Goal: Task Accomplishment & Management: Use online tool/utility

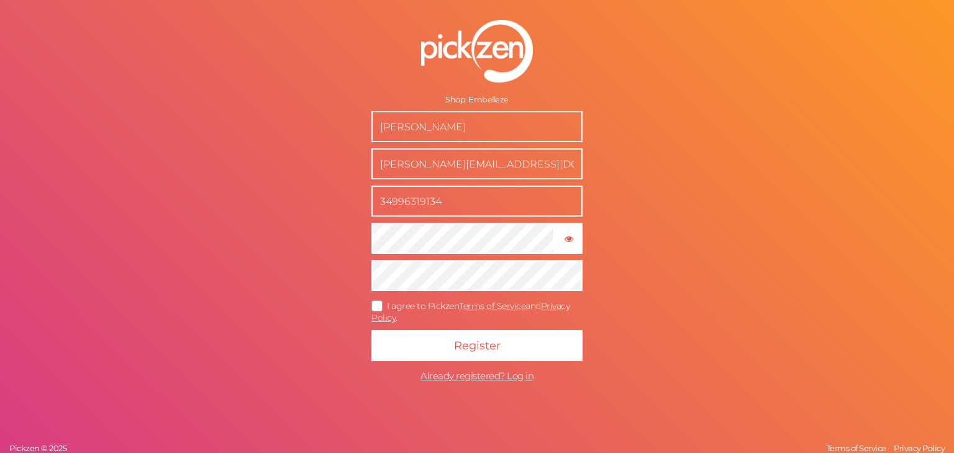
type input "34996319134"
click at [379, 303] on icon at bounding box center [378, 306] width 20 height 7
click at [0, 0] on input "I agree to Pickzen Terms of Service and Privacy Policy ." at bounding box center [0, 0] width 0 height 0
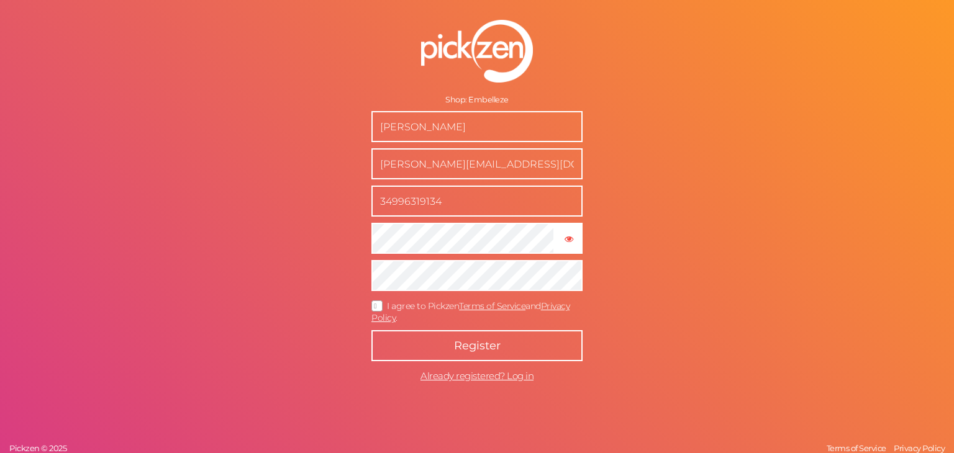
click at [458, 350] on span "Register" at bounding box center [477, 346] width 47 height 14
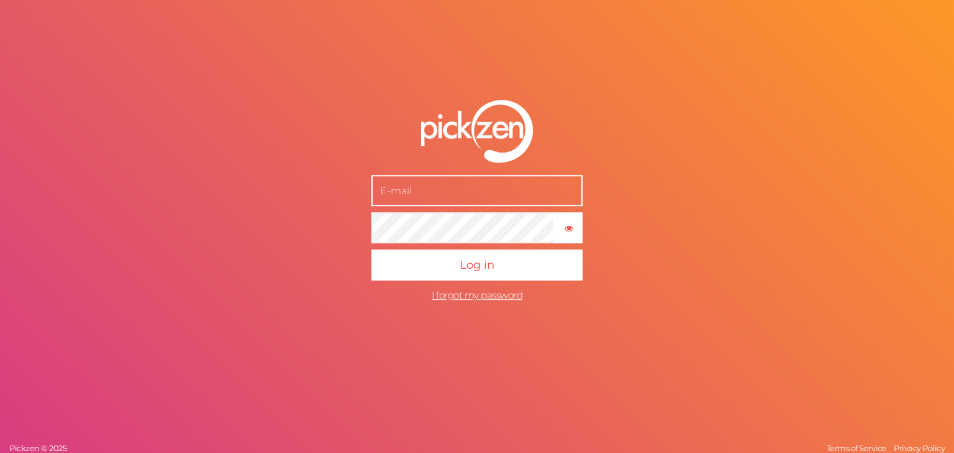
click at [460, 197] on input "text" at bounding box center [476, 191] width 211 height 31
type input "[PERSON_NAME][EMAIL_ADDRESS][DOMAIN_NAME]"
click at [371, 250] on button "Log in" at bounding box center [476, 265] width 211 height 31
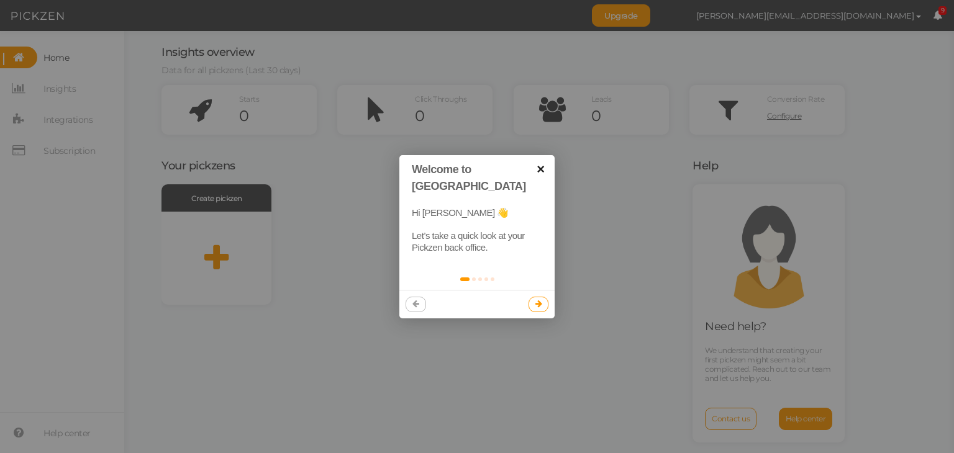
click at [541, 165] on link "×" at bounding box center [541, 169] width 28 height 28
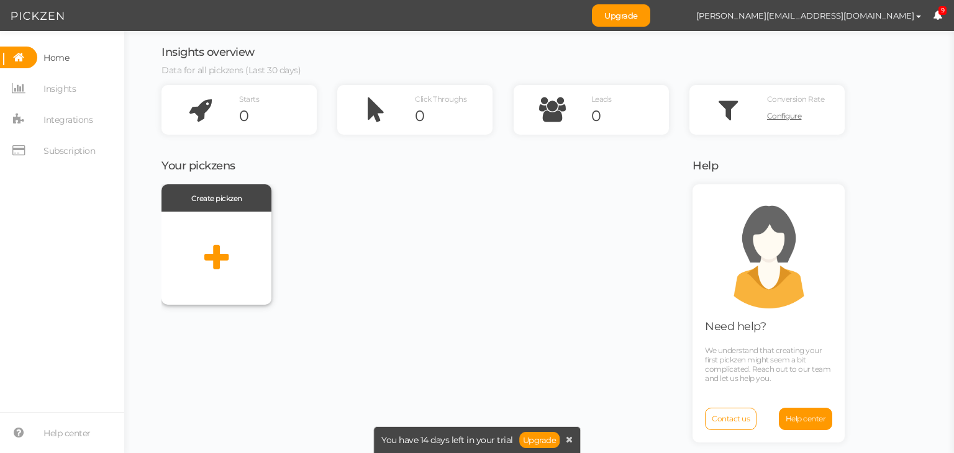
click at [224, 248] on icon at bounding box center [216, 258] width 24 height 31
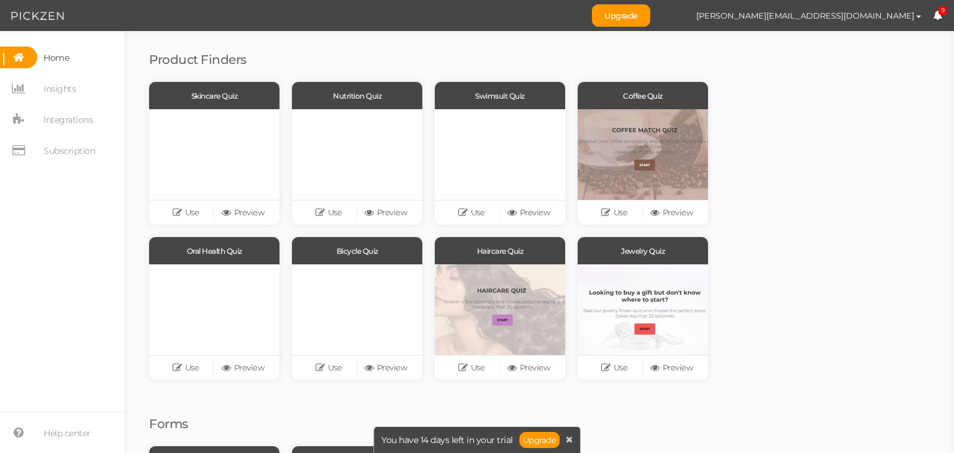
scroll to position [77, 0]
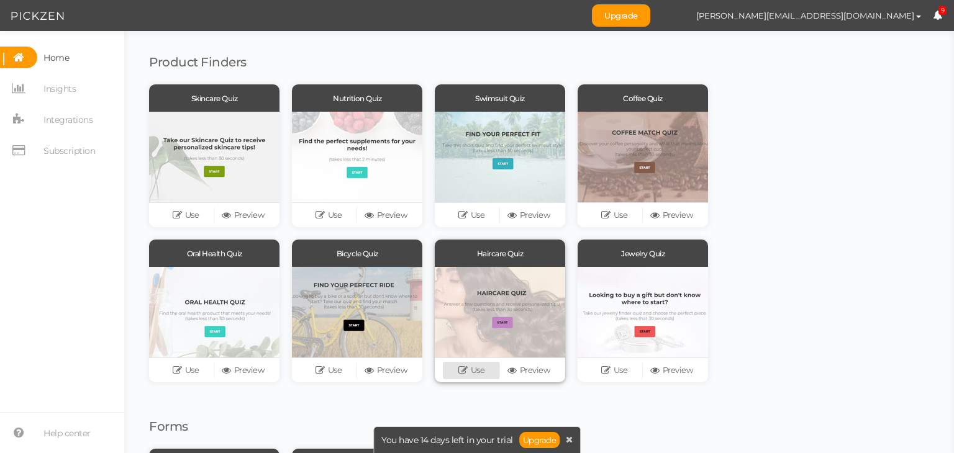
click at [481, 374] on link "Use" at bounding box center [471, 370] width 57 height 17
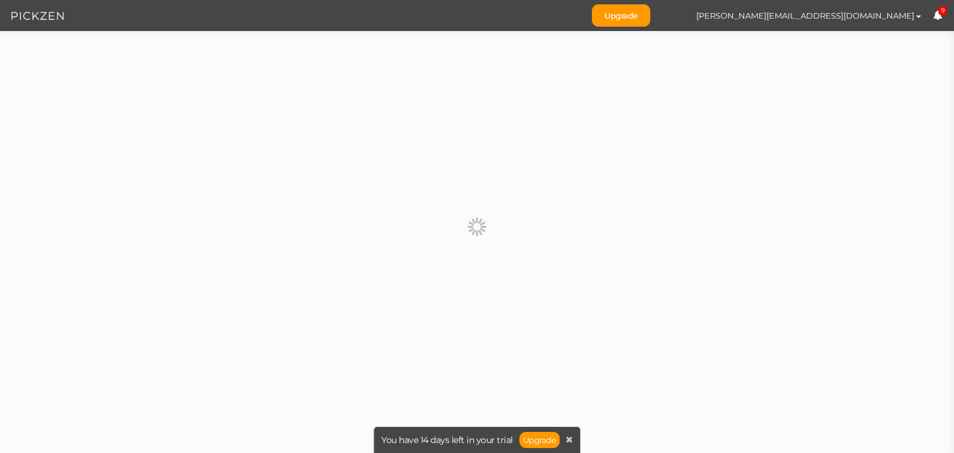
scroll to position [0, 0]
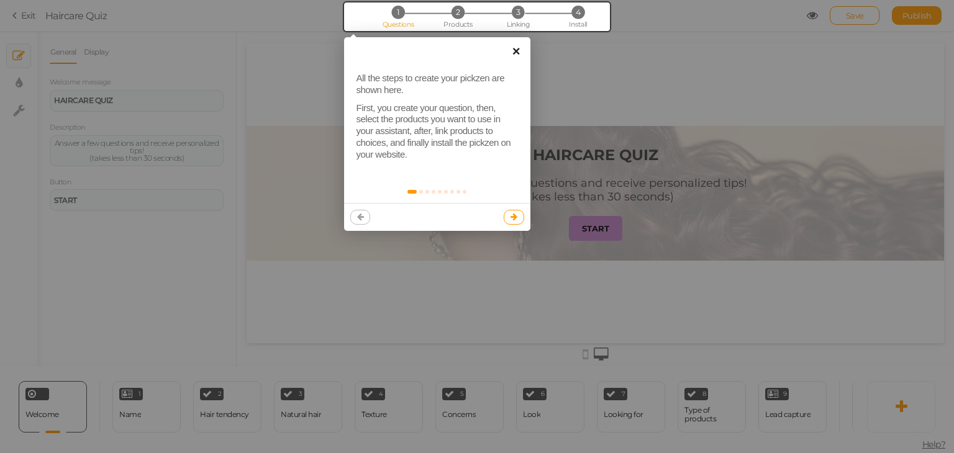
click at [515, 53] on link "×" at bounding box center [516, 51] width 28 height 28
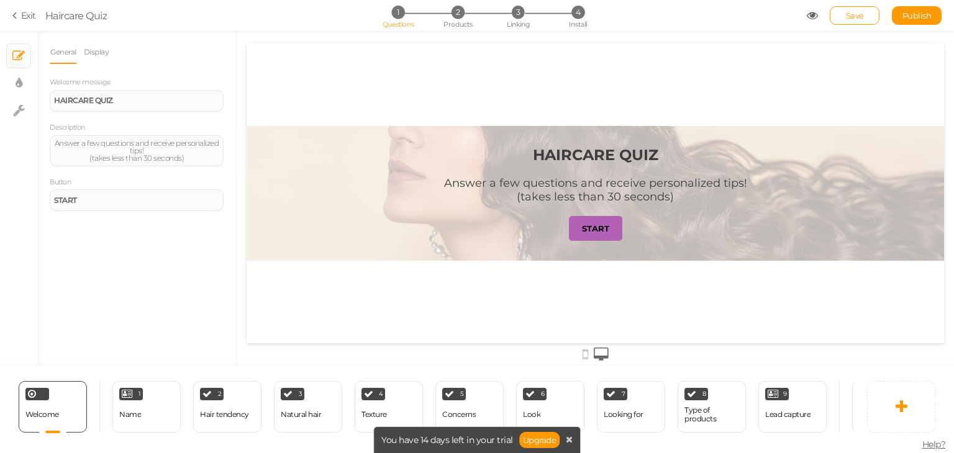
click at [598, 225] on strong "START" at bounding box center [595, 229] width 27 height 10
click at [129, 414] on div "Name" at bounding box center [130, 415] width 22 height 22
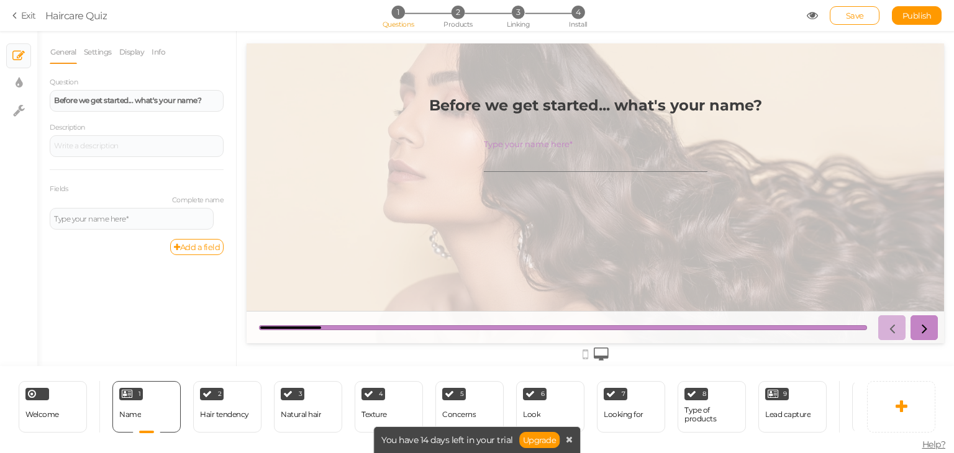
click at [547, 106] on strong "Before we get started... what's your name?" at bounding box center [595, 105] width 333 height 18
click at [445, 167] on div "Before we get started... what's your name? Type your name here*" at bounding box center [596, 194] width 404 height 214
click at [233, 405] on div "Hair tendency" at bounding box center [224, 415] width 49 height 22
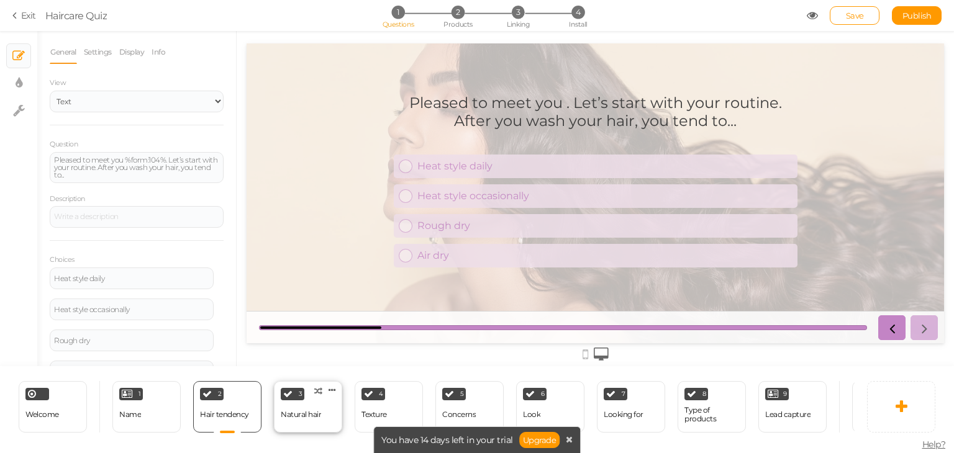
click at [290, 410] on div "Natural hair" at bounding box center [301, 414] width 40 height 9
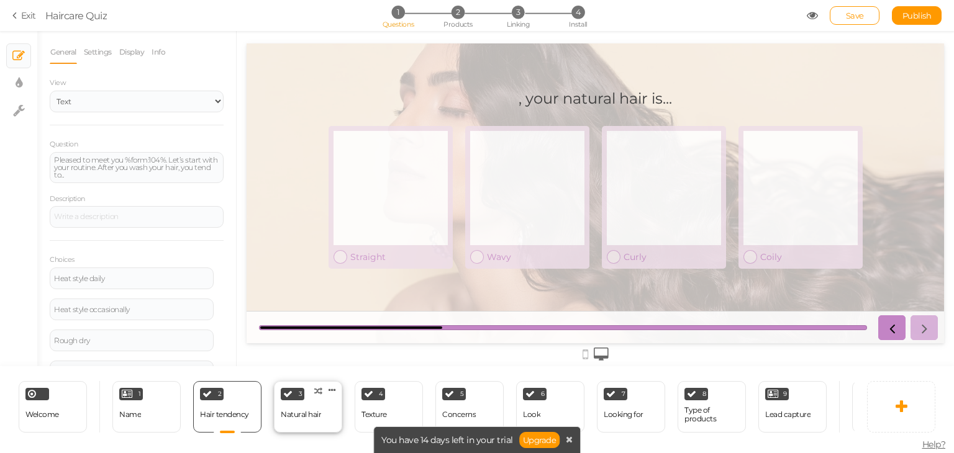
select select "2"
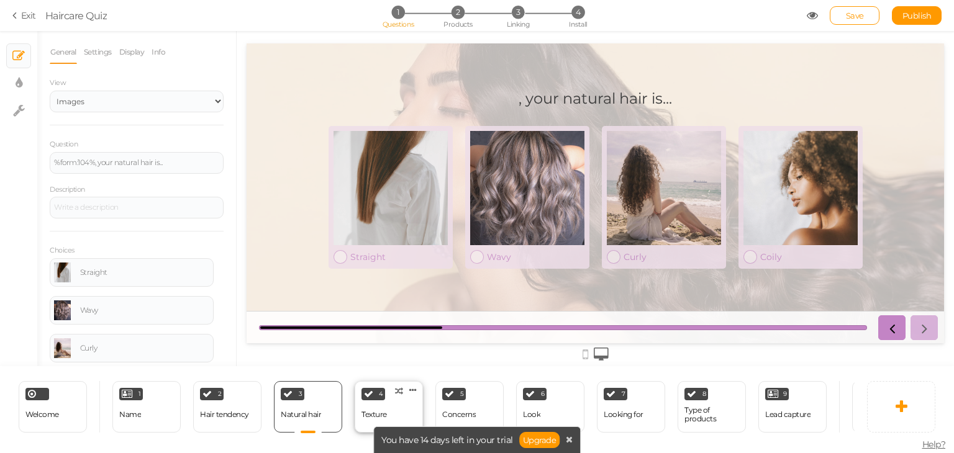
click at [386, 397] on div "4 Texture × Define the conditions to show this slide. Clone Change type Delete" at bounding box center [389, 407] width 68 height 52
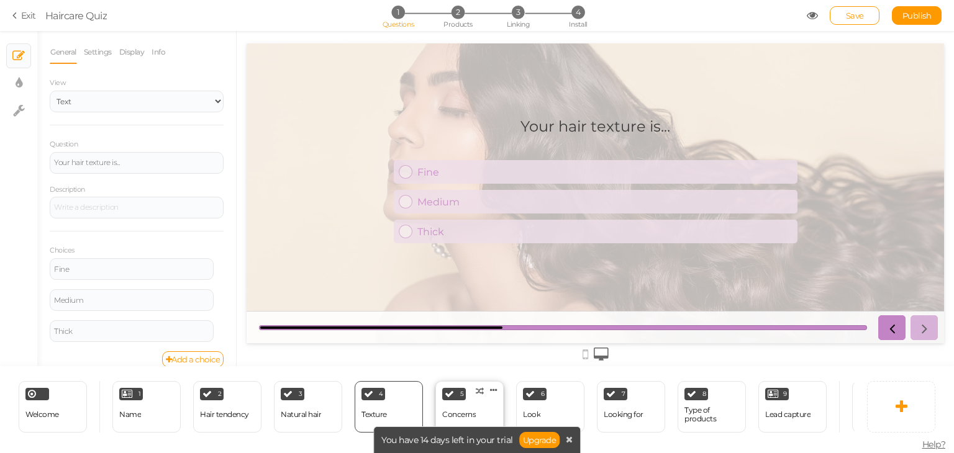
click at [453, 393] on div "5" at bounding box center [454, 394] width 24 height 12
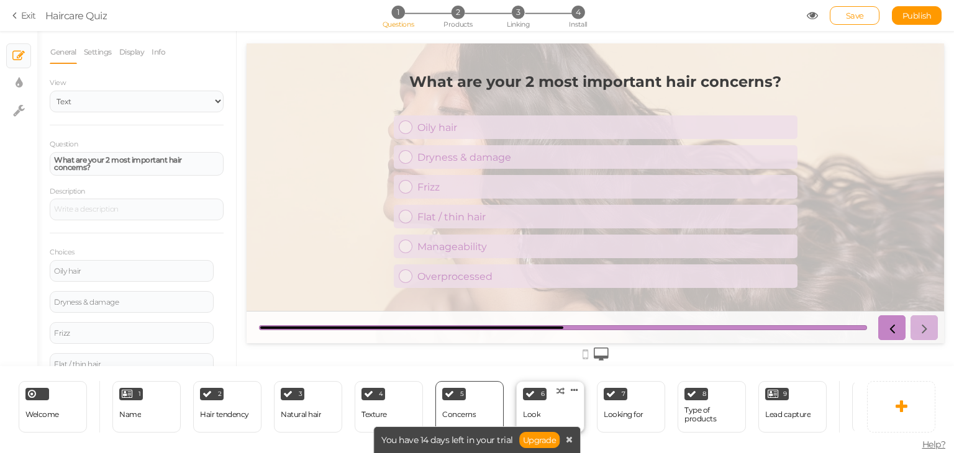
click at [528, 389] on icon at bounding box center [529, 393] width 9 height 9
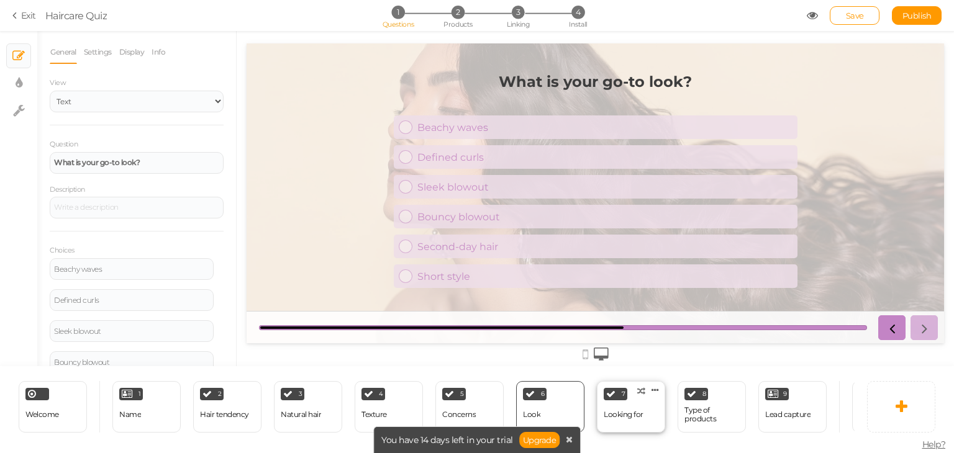
click at [606, 389] on icon at bounding box center [610, 393] width 9 height 9
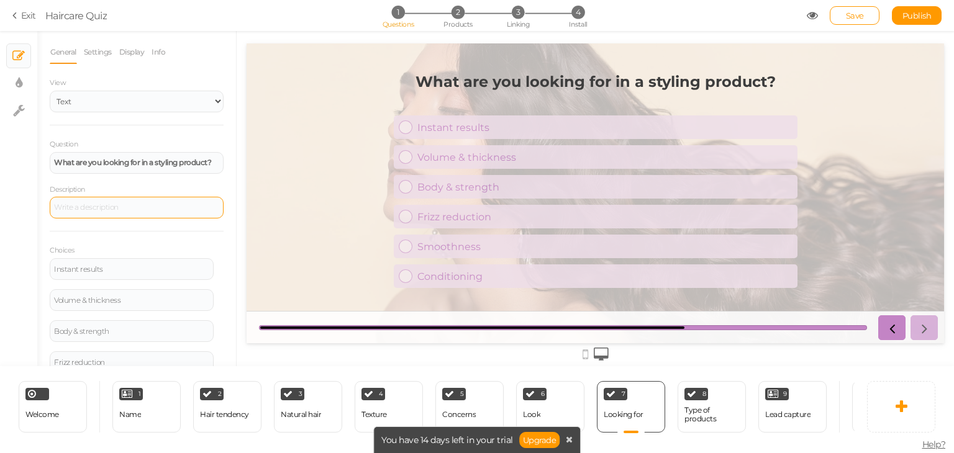
scroll to position [108, 0]
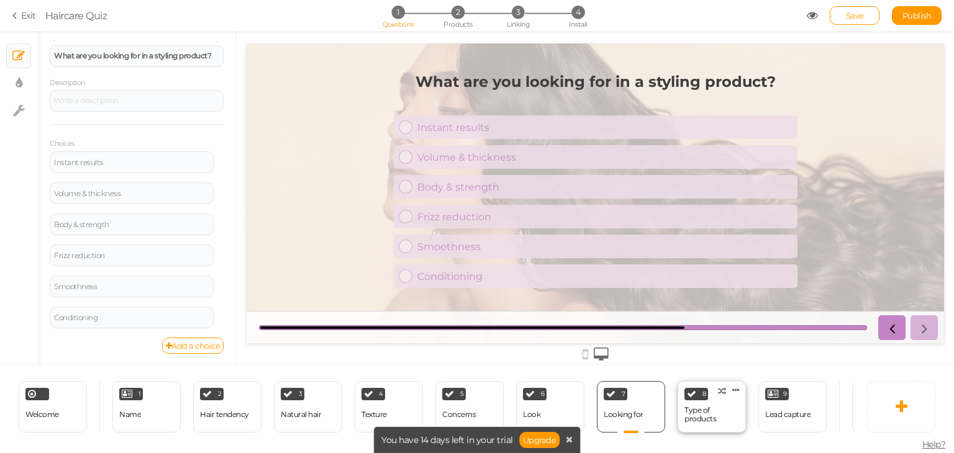
click at [700, 404] on div "Type of products" at bounding box center [711, 415] width 55 height 22
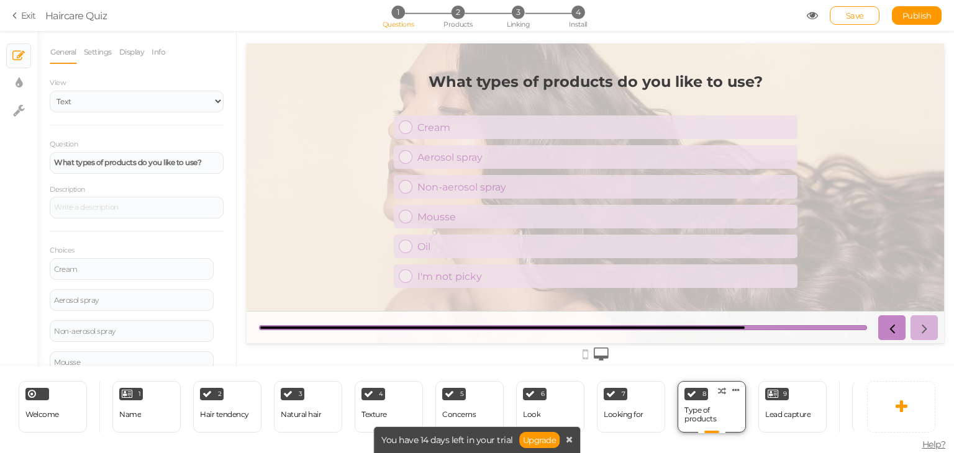
scroll to position [0, 0]
click at [771, 404] on div "Lead capture" at bounding box center [787, 415] width 45 height 22
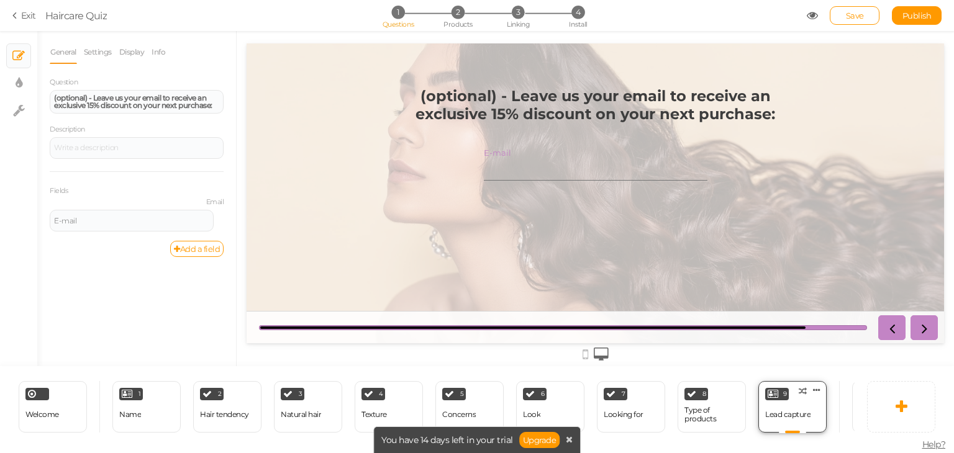
scroll to position [0, 72]
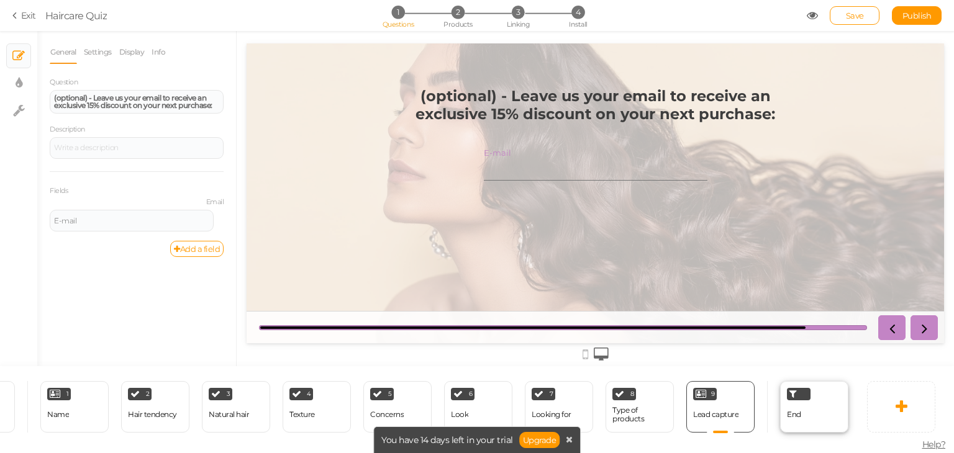
click at [818, 415] on div "End" at bounding box center [814, 407] width 68 height 52
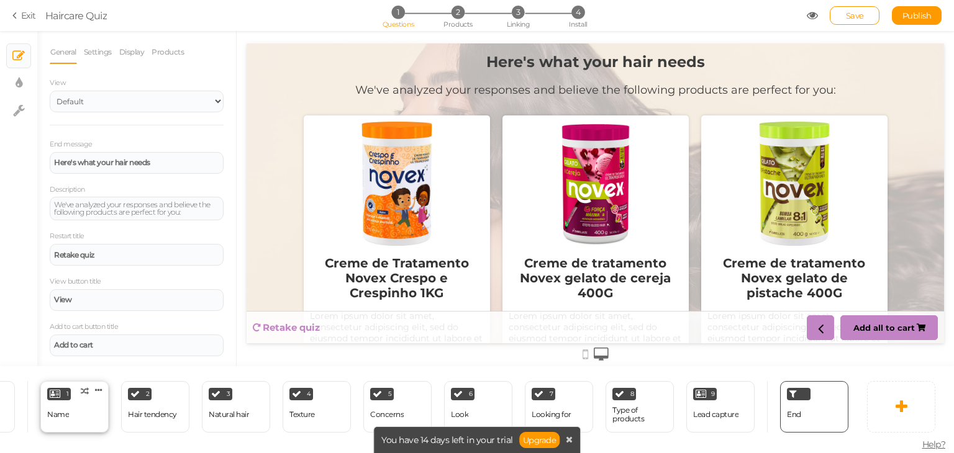
scroll to position [0, 0]
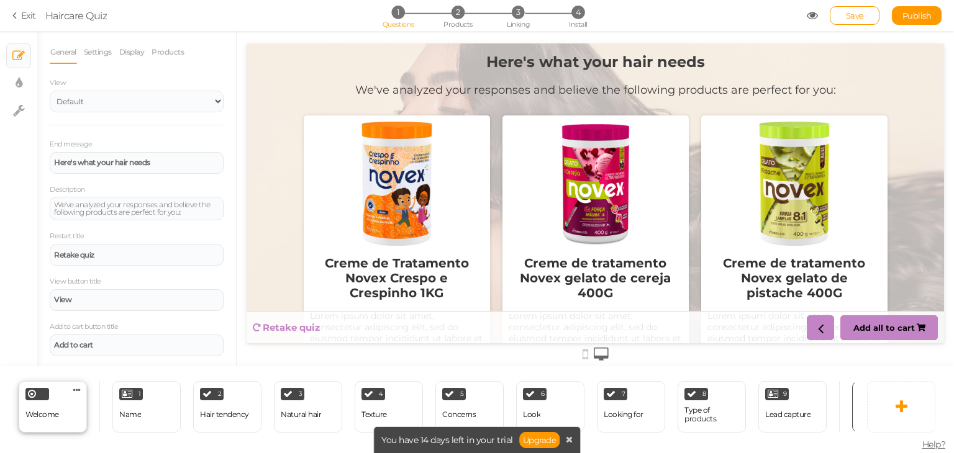
click at [43, 411] on span "Welcome" at bounding box center [42, 414] width 34 height 9
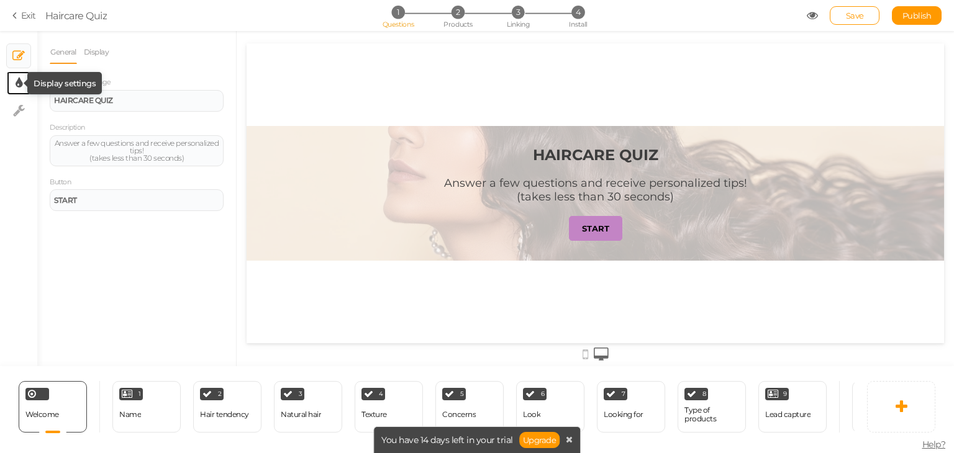
click at [16, 79] on icon at bounding box center [19, 83] width 7 height 12
select select "2"
select select "montserrat"
select select "fade"
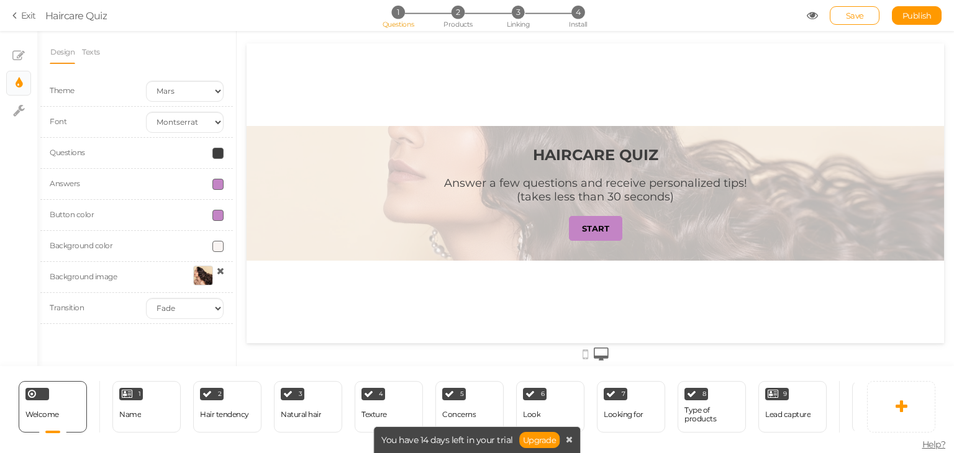
click at [224, 268] on div at bounding box center [185, 277] width 96 height 23
click at [222, 269] on icon at bounding box center [220, 270] width 7 height 9
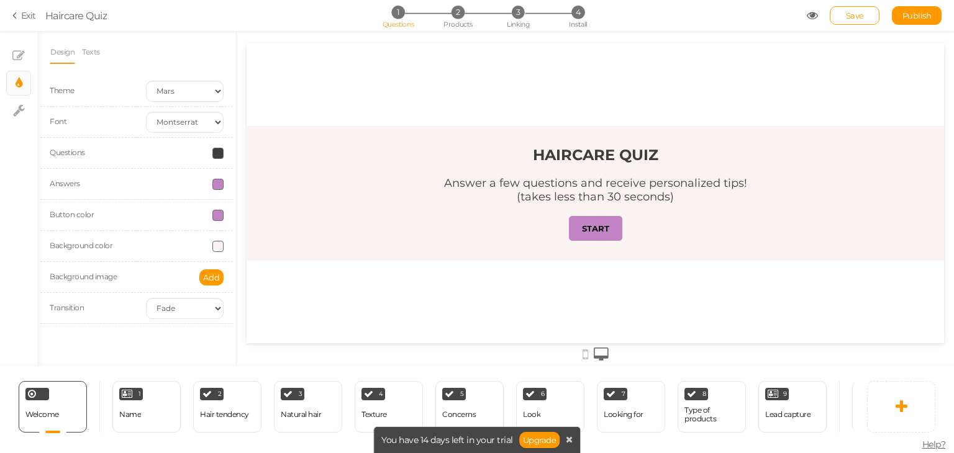
click at [533, 150] on strong "HAIRCARE QUIZ" at bounding box center [595, 155] width 125 height 18
click at [575, 166] on h1 "HAIRCARE QUIZ" at bounding box center [595, 161] width 125 height 30
click at [86, 42] on link "Texts" at bounding box center [90, 52] width 19 height 24
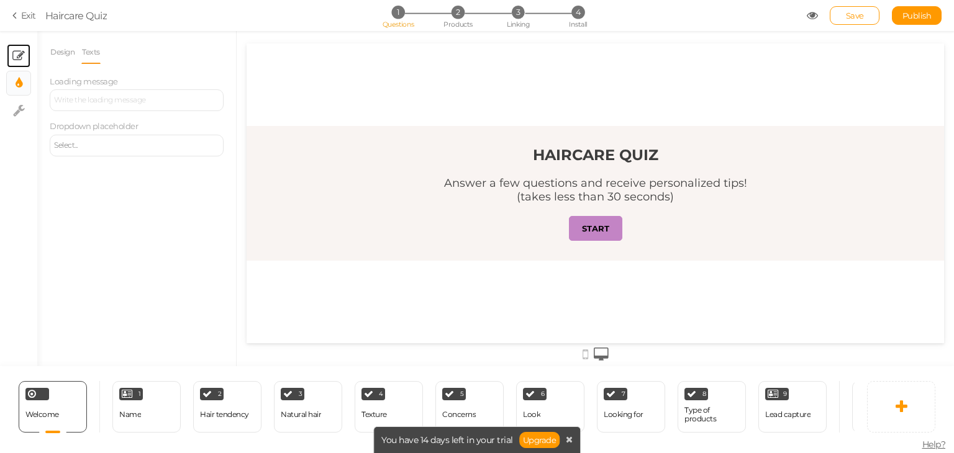
click at [26, 57] on link "× Slides" at bounding box center [19, 56] width 24 height 24
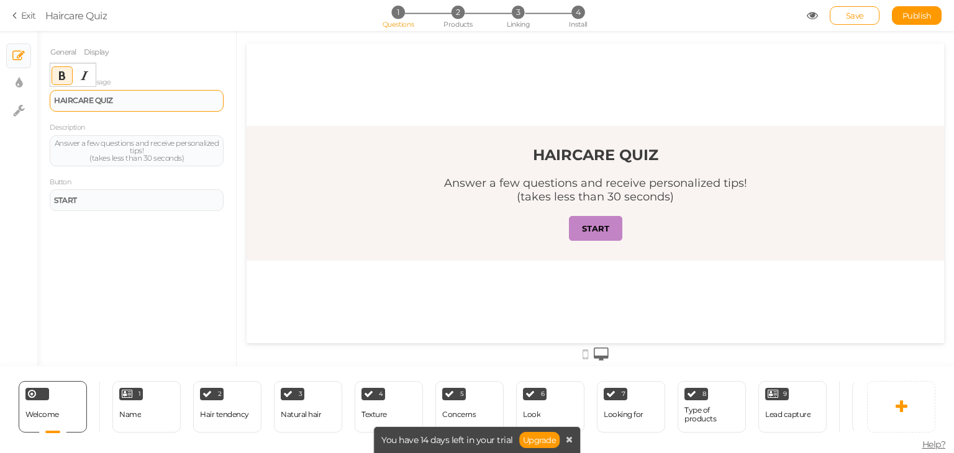
click at [100, 102] on strong "HAIRCARE QUIZ" at bounding box center [83, 100] width 59 height 9
click at [129, 110] on div "QUIZ DO CABELO" at bounding box center [137, 101] width 174 height 22
click at [132, 107] on div "QUIZ DO CABELO" at bounding box center [137, 101] width 174 height 22
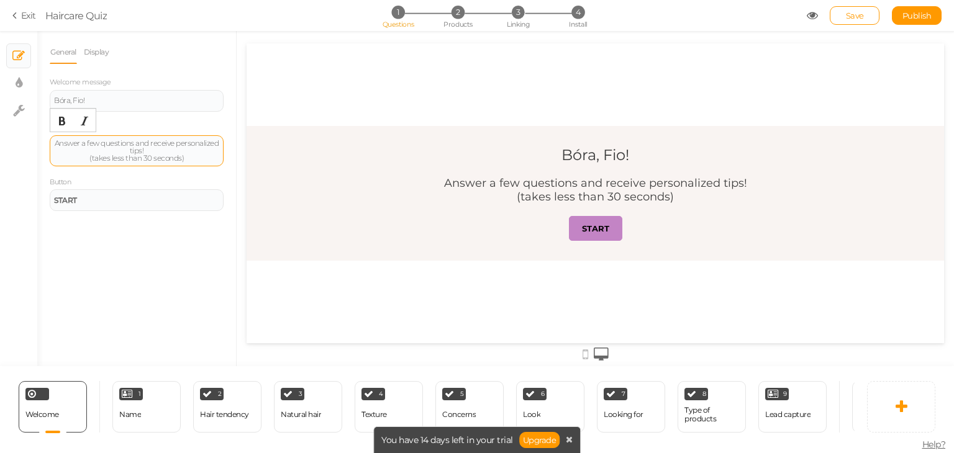
click at [138, 147] on div "Answer a few questions and receive personalized tips! (takes less than 30 secon…" at bounding box center [136, 151] width 165 height 22
drag, startPoint x: 153, startPoint y: 148, endPoint x: 35, endPoint y: 147, distance: 118.6
click at [35, 147] on div "× Slides × Display settings × Settings General Display Welcome message Bóra, Fi…" at bounding box center [477, 198] width 954 height 335
paste div
drag, startPoint x: 92, startPoint y: 148, endPoint x: 180, endPoint y: 150, distance: 88.2
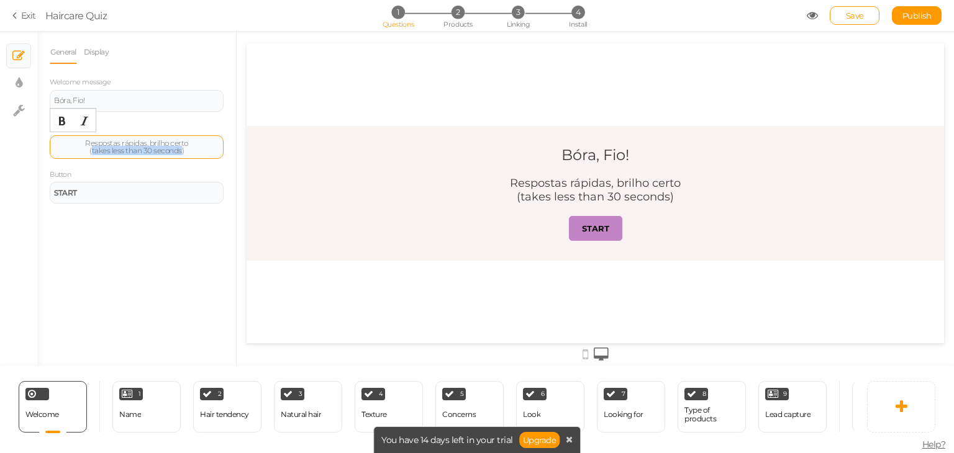
click at [180, 150] on div "Respostas rápidas, brilho certo (takes less than 30 seconds)" at bounding box center [136, 147] width 165 height 15
copy div "takes less than 30 seconds"
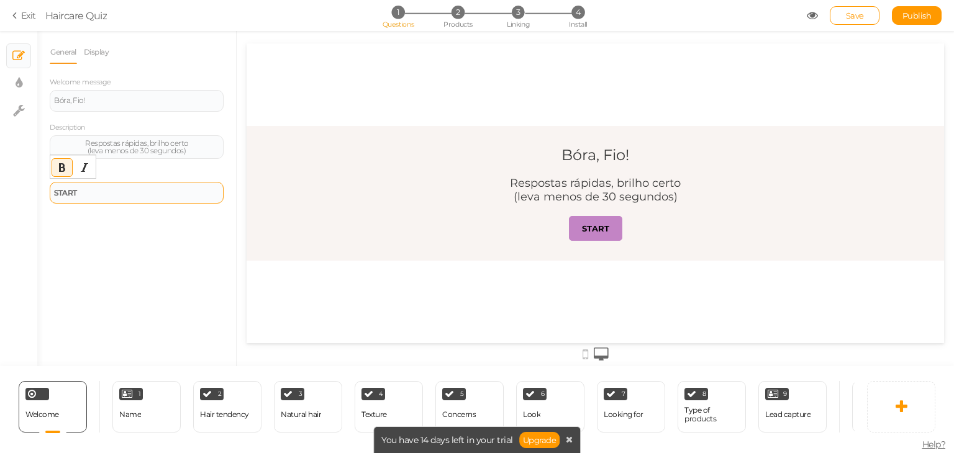
click at [89, 197] on div "START" at bounding box center [137, 193] width 174 height 22
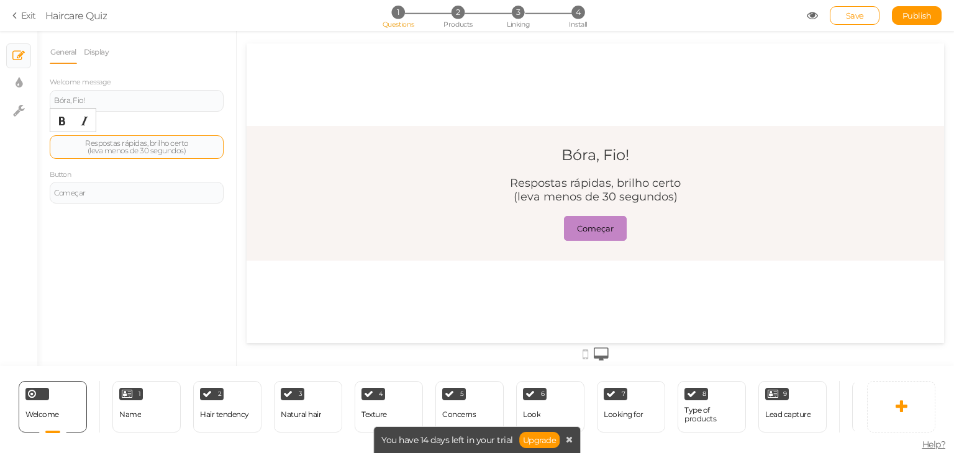
click at [191, 147] on div "Respostas rápidas, brilho certo ( leva menos de 30 segundos)" at bounding box center [136, 147] width 165 height 15
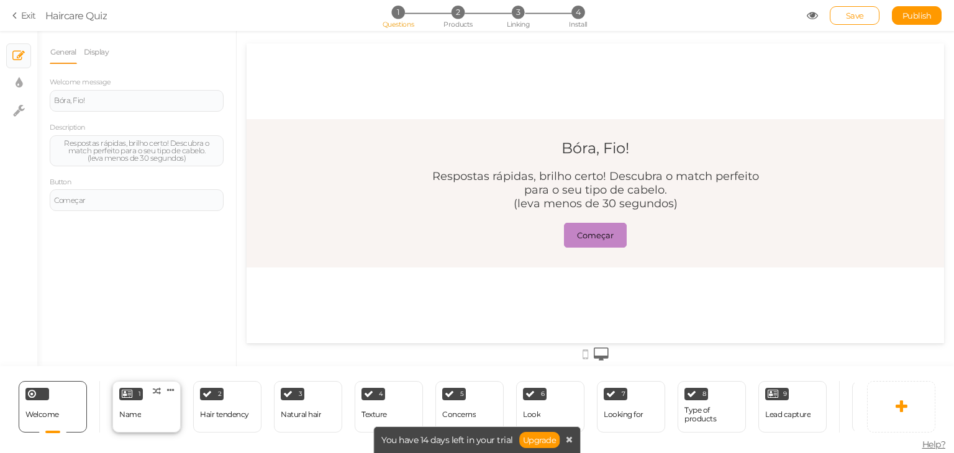
click at [139, 412] on div "Name" at bounding box center [130, 414] width 22 height 9
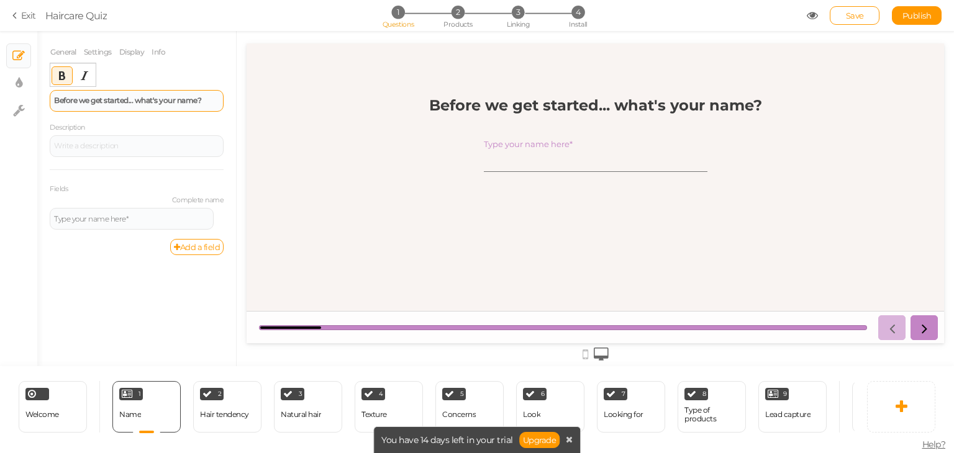
click at [116, 99] on strong "Before we get started... what's your name?" at bounding box center [127, 100] width 147 height 9
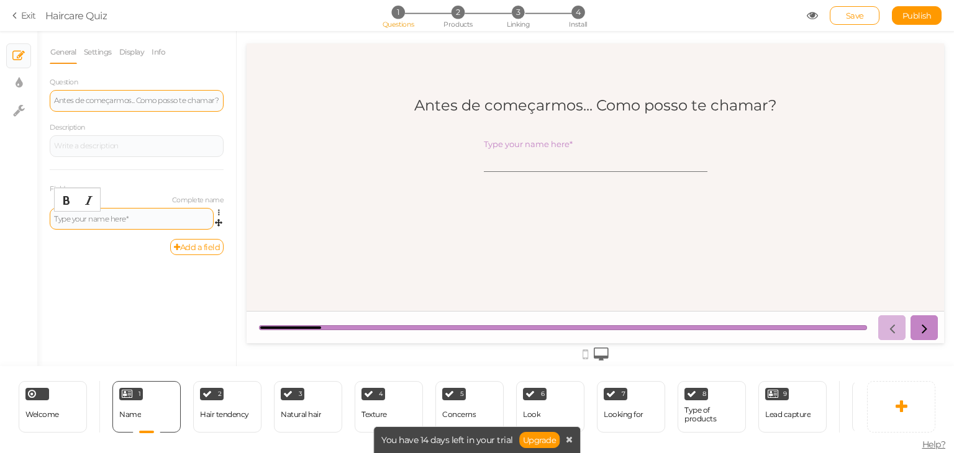
click at [86, 215] on div "Type your name here*" at bounding box center [131, 218] width 155 height 7
drag, startPoint x: 125, startPoint y: 220, endPoint x: 0, endPoint y: 199, distance: 126.6
click at [0, 199] on div "× Slides × Display settings × Settings General Settings Display Info Question A…" at bounding box center [477, 198] width 954 height 335
click at [93, 50] on link "Settings" at bounding box center [97, 52] width 29 height 24
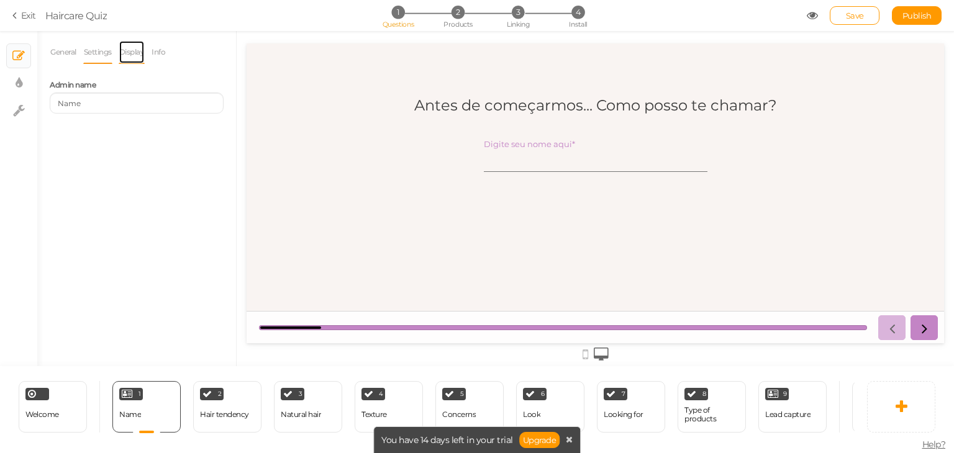
click at [124, 55] on link "Display" at bounding box center [132, 52] width 27 height 24
click at [145, 53] on link "Display" at bounding box center [132, 52] width 27 height 24
click at [155, 53] on link "Info" at bounding box center [158, 52] width 15 height 24
click at [138, 53] on link "Display" at bounding box center [132, 52] width 27 height 24
click at [246, 410] on div "Hair tendency" at bounding box center [224, 414] width 49 height 9
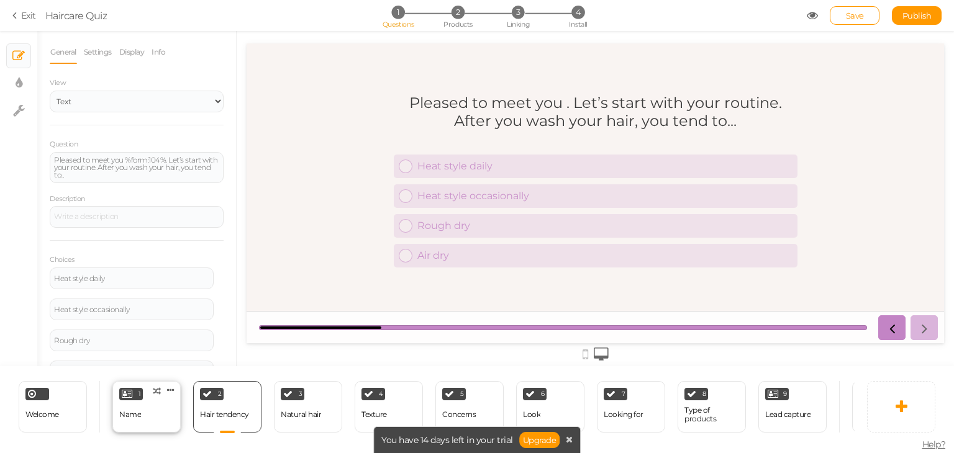
click at [161, 405] on div "1 Name × Define the conditions to show this slide. Clone Change type Delete" at bounding box center [146, 407] width 68 height 52
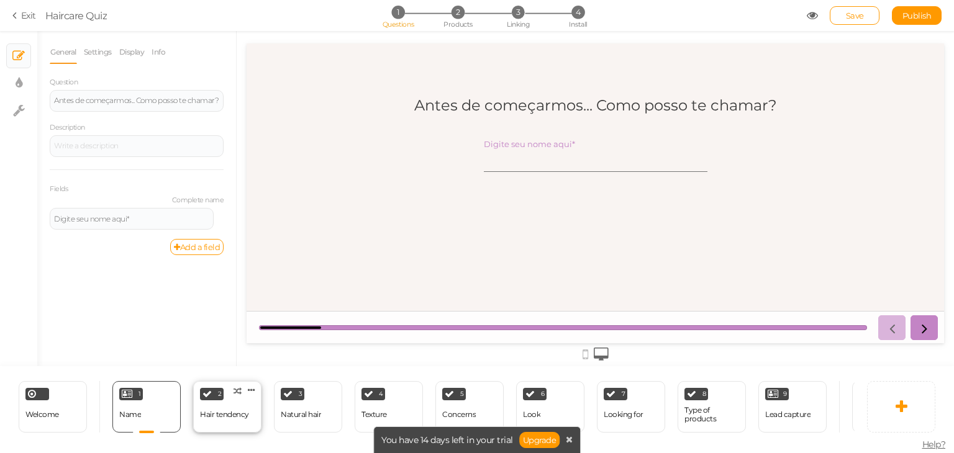
click at [213, 410] on div "Hair tendency" at bounding box center [224, 414] width 49 height 9
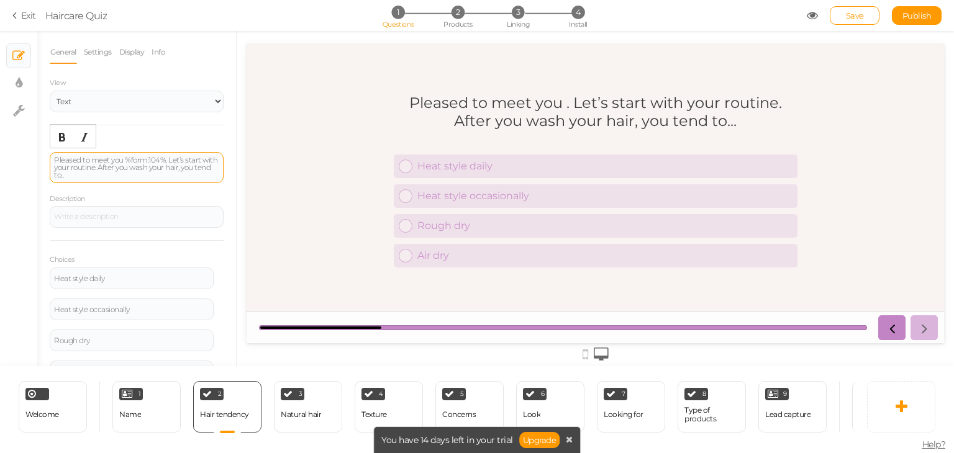
click at [164, 164] on div "Pleased to meet you %form:104%. Let’s start with your routine. After you wash y…" at bounding box center [136, 167] width 165 height 22
click at [146, 165] on div "Pleased to meet you %form:104%. Let’s start with your routine. After you wash y…" at bounding box center [136, 167] width 165 height 22
click at [122, 157] on div "Pleased to meet you %form:104%. Let’s start with your routine. After you wash y…" at bounding box center [136, 167] width 165 height 22
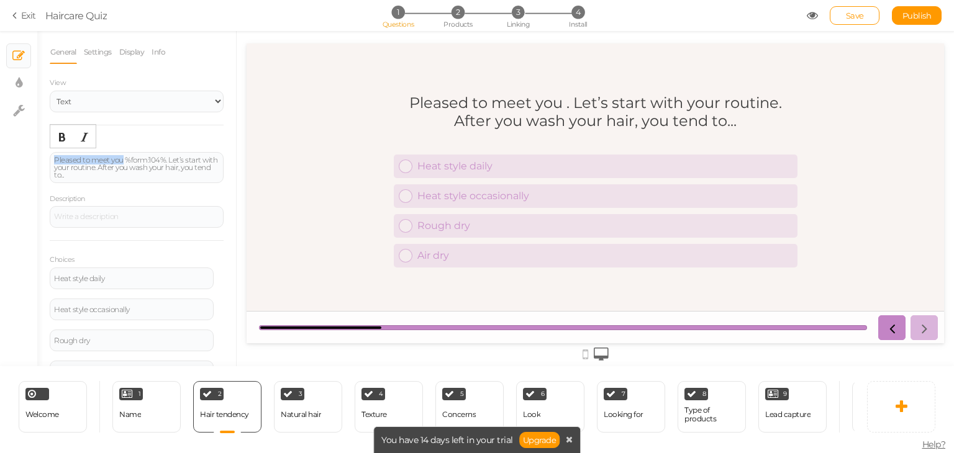
drag, startPoint x: 122, startPoint y: 157, endPoint x: 0, endPoint y: 161, distance: 122.4
click at [0, 161] on div "× Slides × Display settings × Settings General Settings Display Info View Text …" at bounding box center [477, 198] width 954 height 335
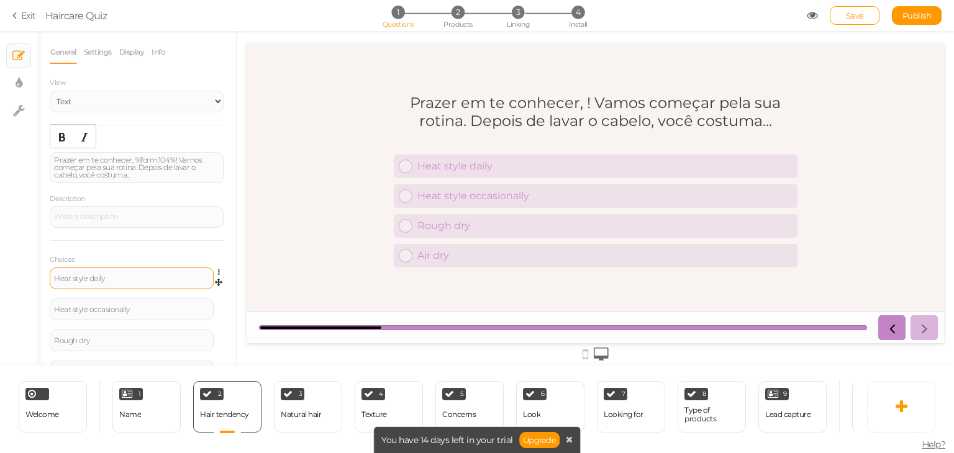
scroll to position [53, 0]
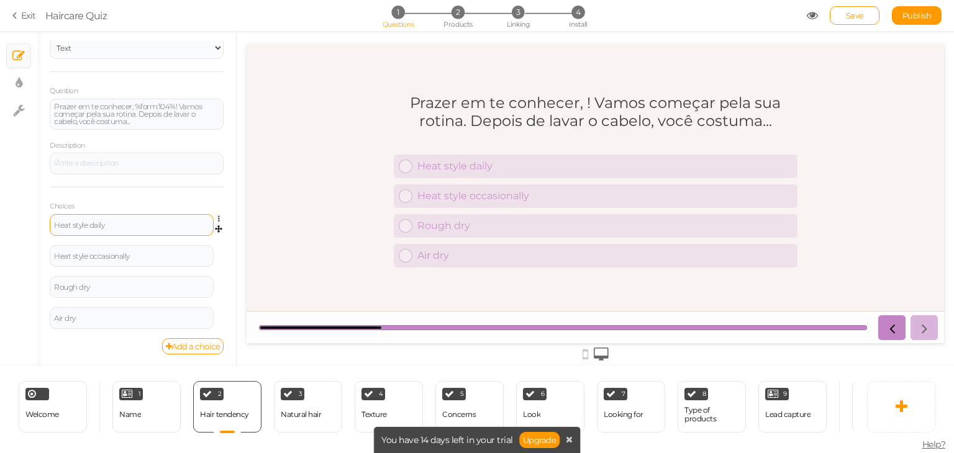
click at [143, 231] on div "Heat style daily" at bounding box center [132, 225] width 164 height 22
click at [146, 227] on div "Heat style daily" at bounding box center [131, 225] width 155 height 7
click at [142, 254] on div "Heat style occasionally" at bounding box center [131, 256] width 155 height 7
click at [127, 284] on div "Rough dry" at bounding box center [131, 287] width 155 height 7
click at [135, 312] on div "Air dry" at bounding box center [132, 318] width 164 height 22
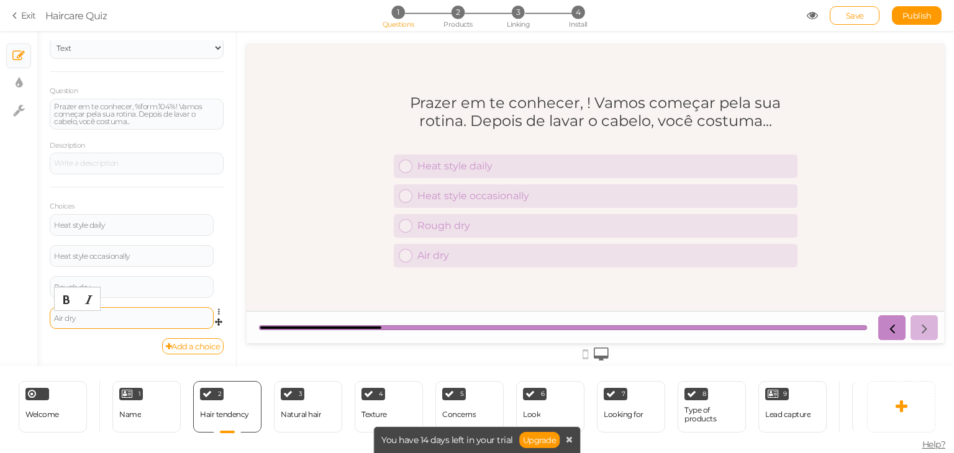
click at [109, 318] on div "Air dry" at bounding box center [131, 318] width 155 height 7
click at [109, 229] on div "Heat style daily" at bounding box center [132, 225] width 164 height 22
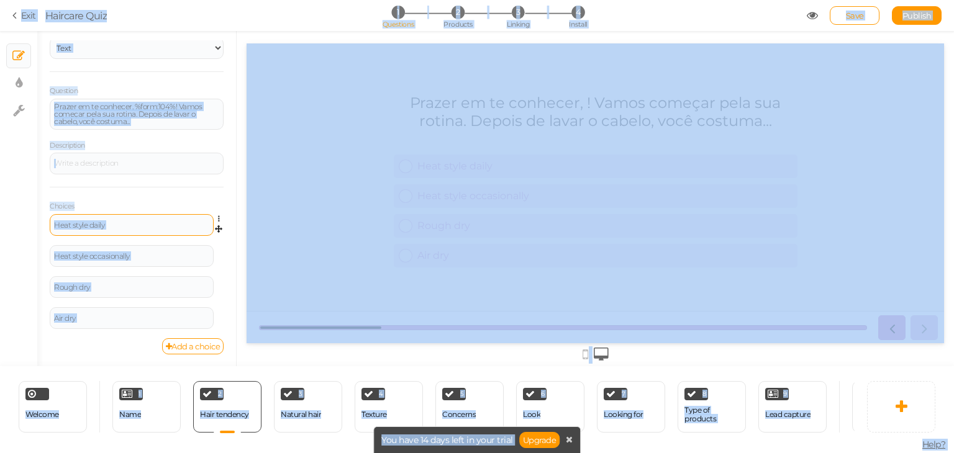
click at [122, 214] on div "Heat style daily" at bounding box center [132, 225] width 164 height 22
click at [108, 228] on div "Heat style daily" at bounding box center [132, 225] width 164 height 22
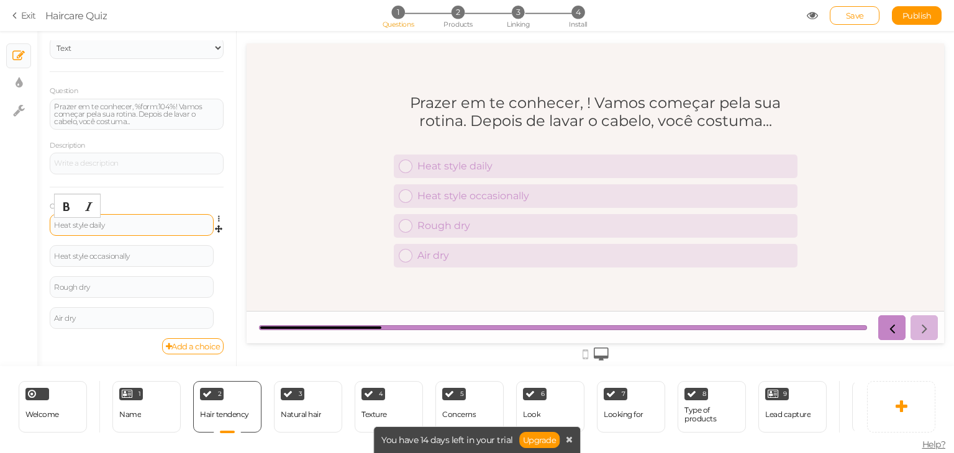
click at [119, 224] on div "Heat style daily" at bounding box center [131, 225] width 155 height 7
paste div
click at [68, 224] on div "Finalizar com calor todos os dias" at bounding box center [131, 225] width 155 height 7
click at [132, 258] on div "Heat style occasionally" at bounding box center [131, 256] width 155 height 7
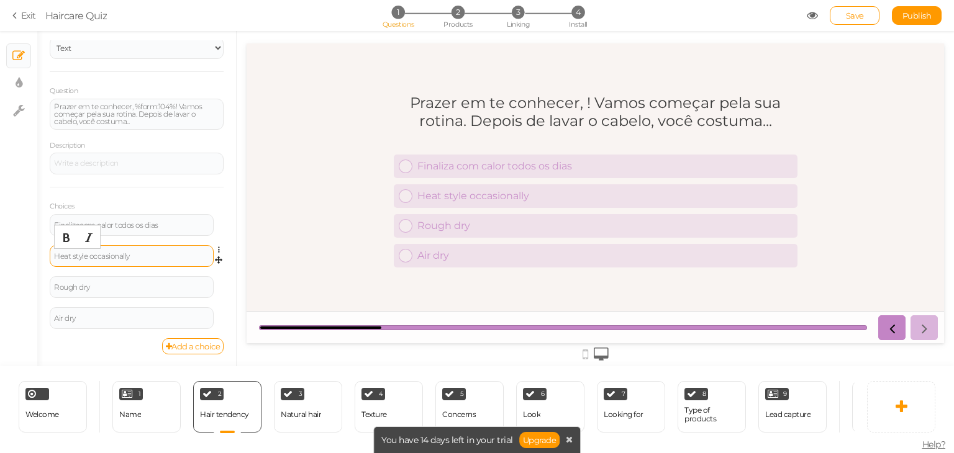
paste div
click at [131, 222] on div "Finaliza com calor todos os dias" at bounding box center [131, 225] width 155 height 7
click at [79, 230] on div "Finaliza com calor todos os dias" at bounding box center [132, 225] width 164 height 22
click at [79, 226] on div "Finaliza com calor todos os dias" at bounding box center [131, 225] width 155 height 7
click at [122, 287] on div "Rough dry" at bounding box center [131, 287] width 155 height 7
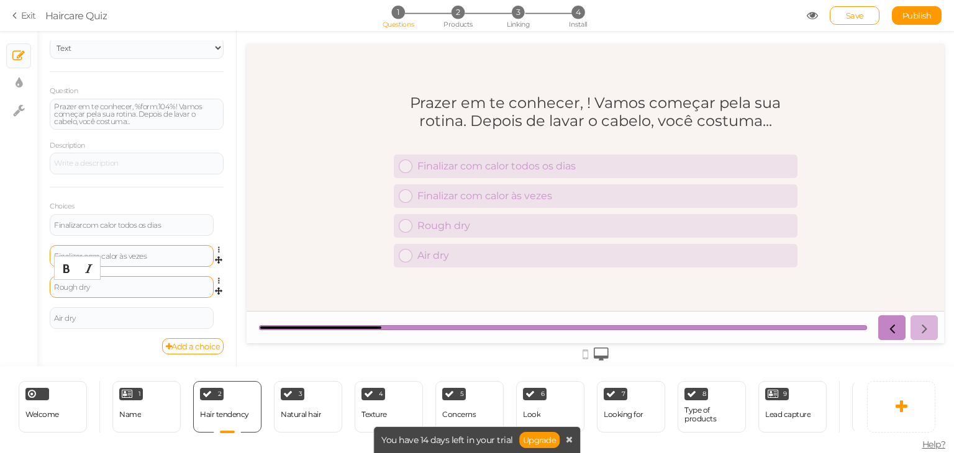
paste div
click at [141, 319] on div "Air dry" at bounding box center [131, 318] width 155 height 7
paste div
click at [308, 413] on div "Natural hair" at bounding box center [301, 414] width 40 height 9
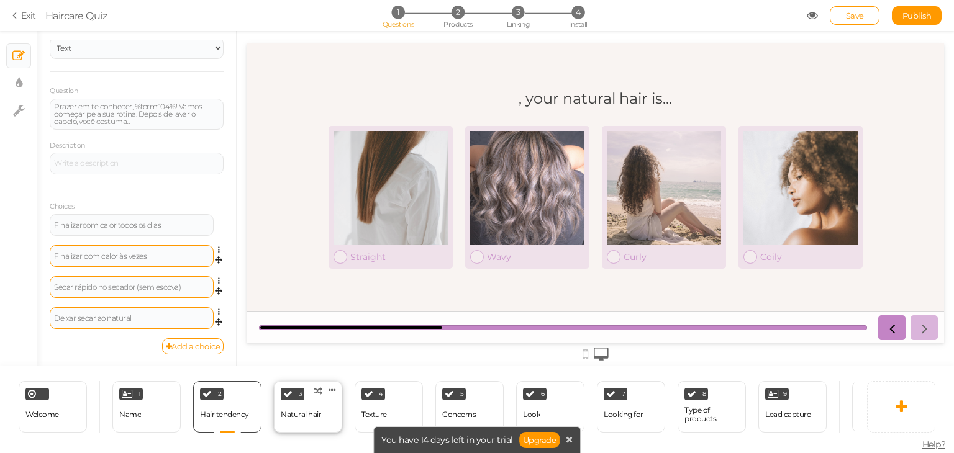
select select "2"
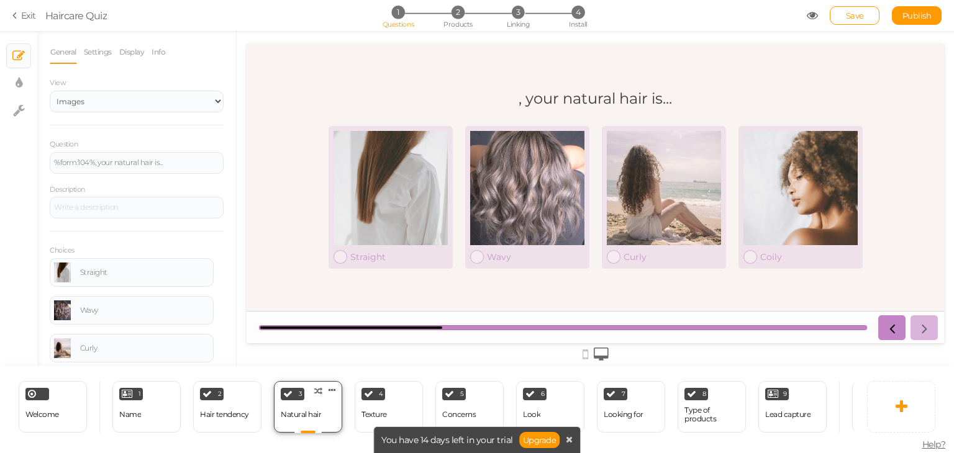
scroll to position [0, 0]
click at [124, 154] on div "%form:104%, your natural hair is..." at bounding box center [137, 163] width 174 height 22
drag, startPoint x: 121, startPoint y: 271, endPoint x: 21, endPoint y: 114, distance: 186.2
click at [121, 271] on div "Straight" at bounding box center [144, 272] width 129 height 7
click at [103, 307] on div "Wavy" at bounding box center [144, 310] width 129 height 7
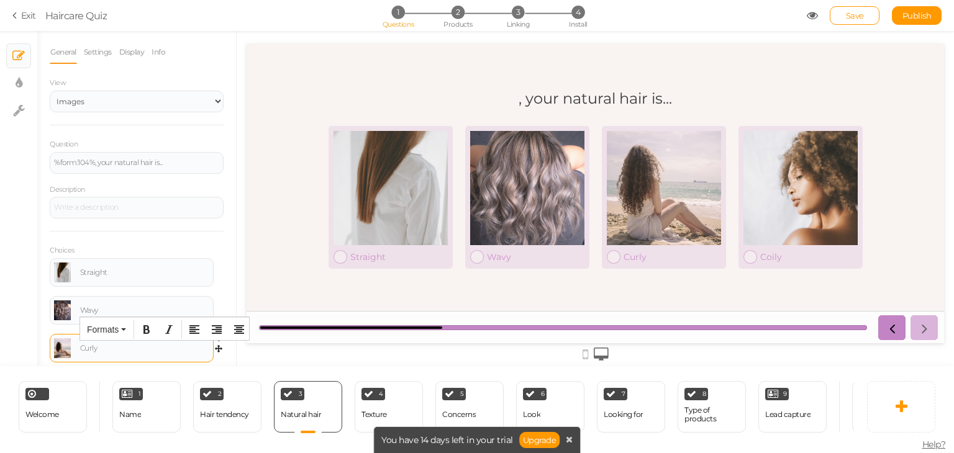
click at [109, 342] on div "Curly" at bounding box center [131, 348] width 155 height 20
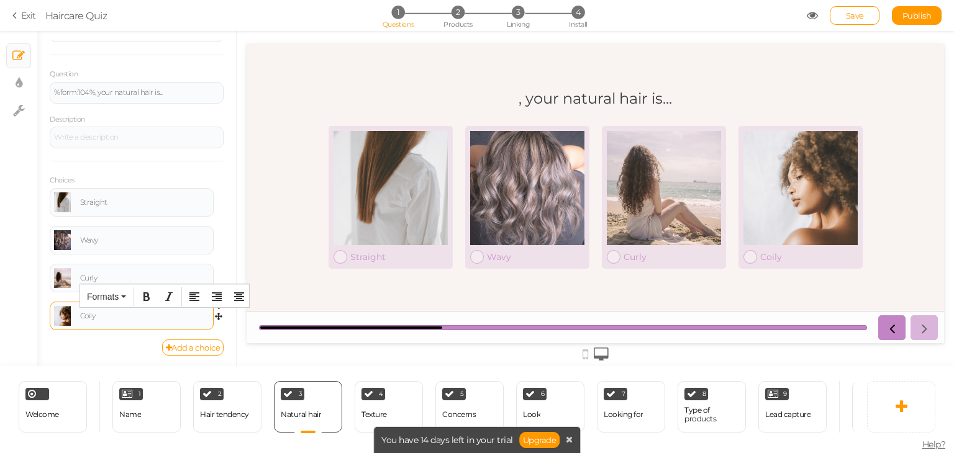
click at [89, 312] on div "Coily" at bounding box center [144, 315] width 129 height 7
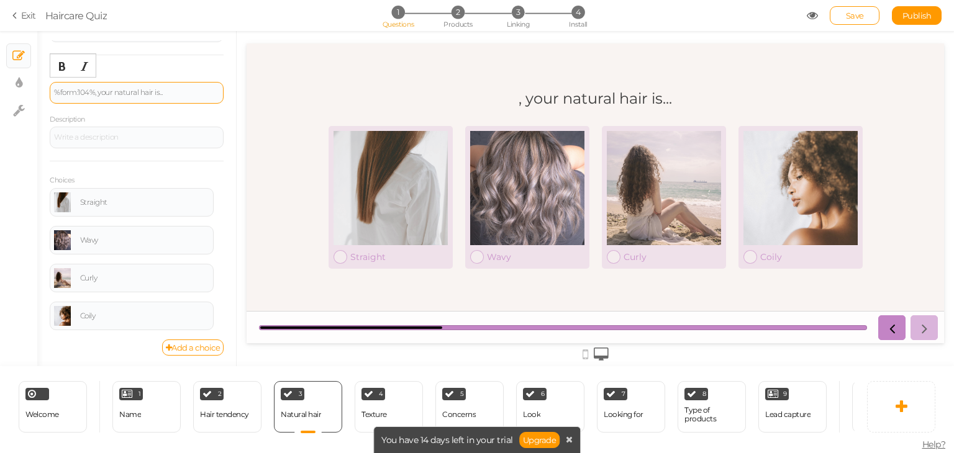
click at [166, 94] on div "%form:104%, your natural hair is..." at bounding box center [136, 92] width 165 height 7
paste div
click at [146, 199] on div "Straight" at bounding box center [144, 202] width 129 height 7
paste div
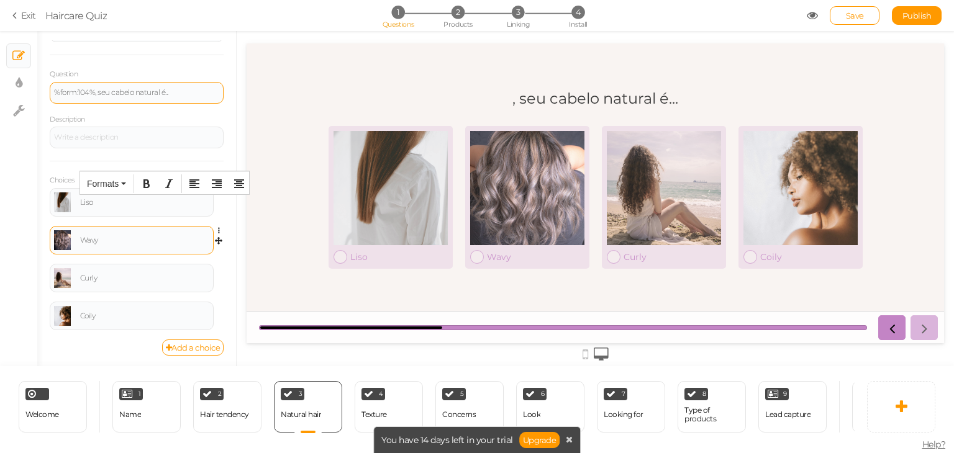
click at [150, 235] on div "Wavy" at bounding box center [131, 240] width 155 height 20
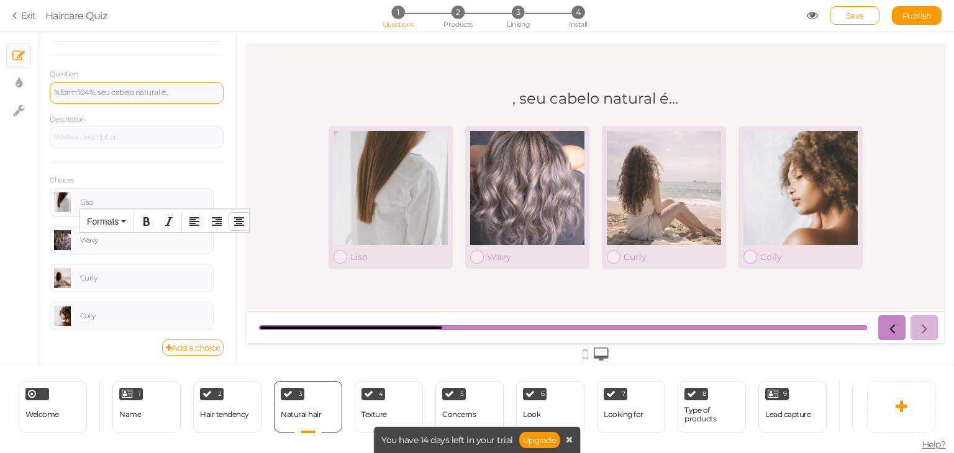
paste div
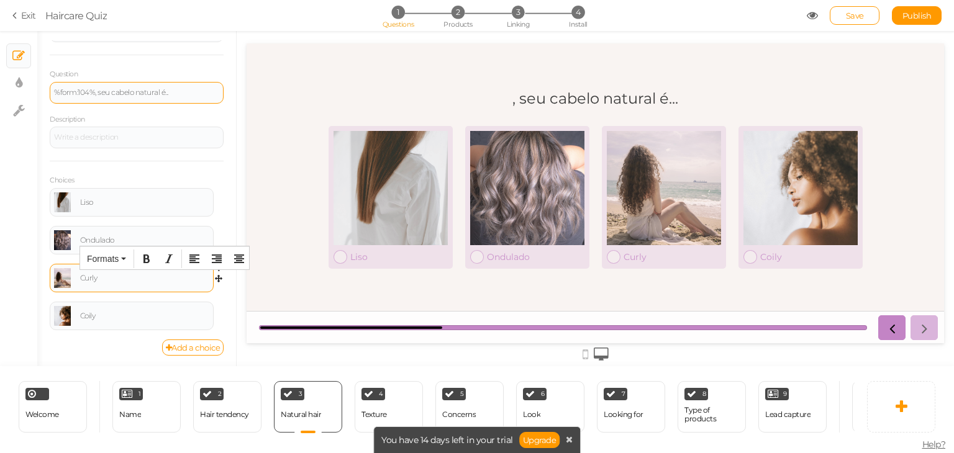
click at [118, 277] on div "Curly" at bounding box center [144, 277] width 129 height 7
paste div
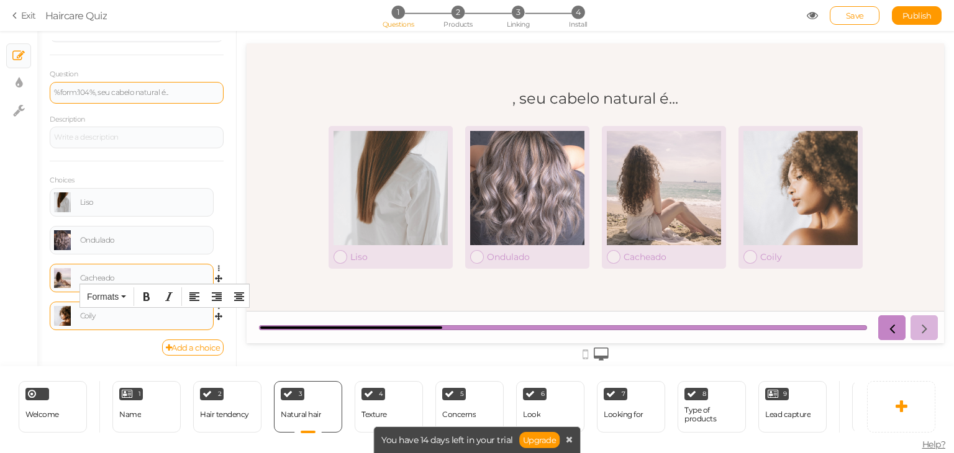
click at [104, 319] on div "Coily" at bounding box center [131, 316] width 155 height 20
click at [93, 336] on div "Crespo Settings Delete" at bounding box center [137, 321] width 174 height 38
click at [373, 404] on div "Texture" at bounding box center [373, 415] width 25 height 22
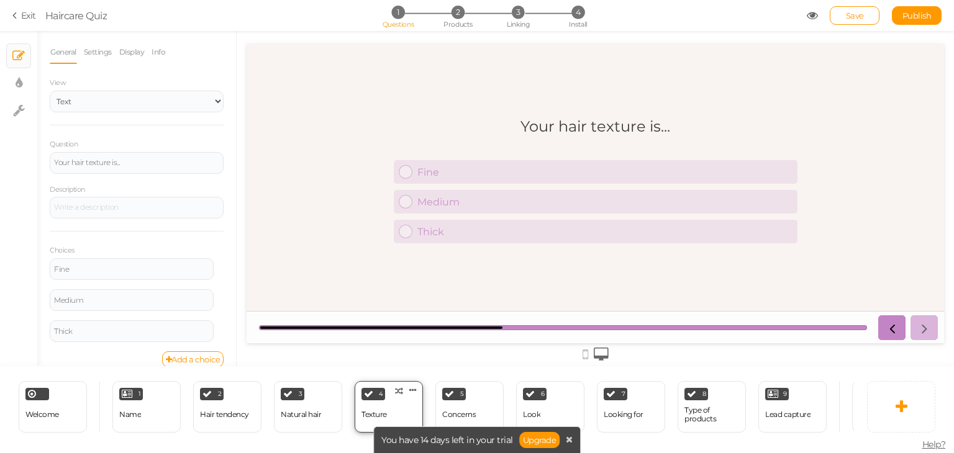
scroll to position [0, 0]
click at [154, 159] on div "Your hair texture is..." at bounding box center [136, 162] width 165 height 7
click at [84, 263] on div "Fine" at bounding box center [132, 269] width 164 height 22
click at [75, 271] on div "Fine" at bounding box center [131, 269] width 155 height 7
click at [141, 297] on div "Medium" at bounding box center [131, 300] width 155 height 7
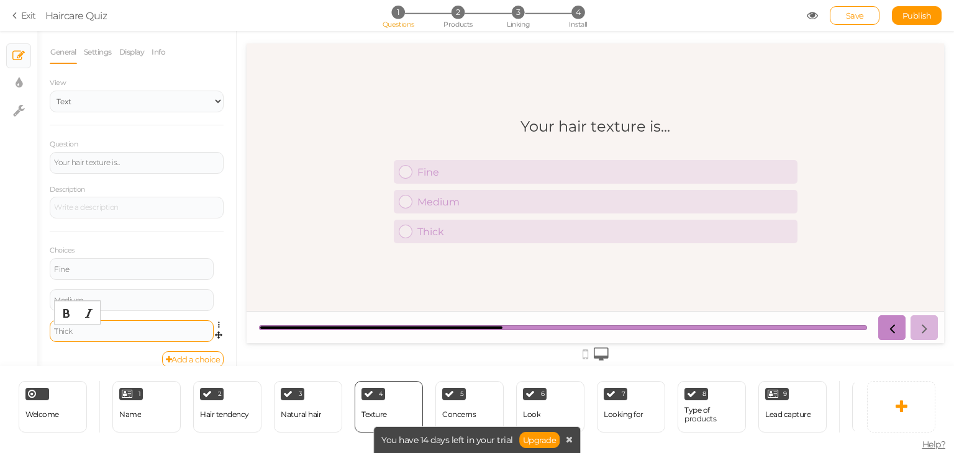
click at [103, 330] on div "Thick" at bounding box center [131, 331] width 155 height 7
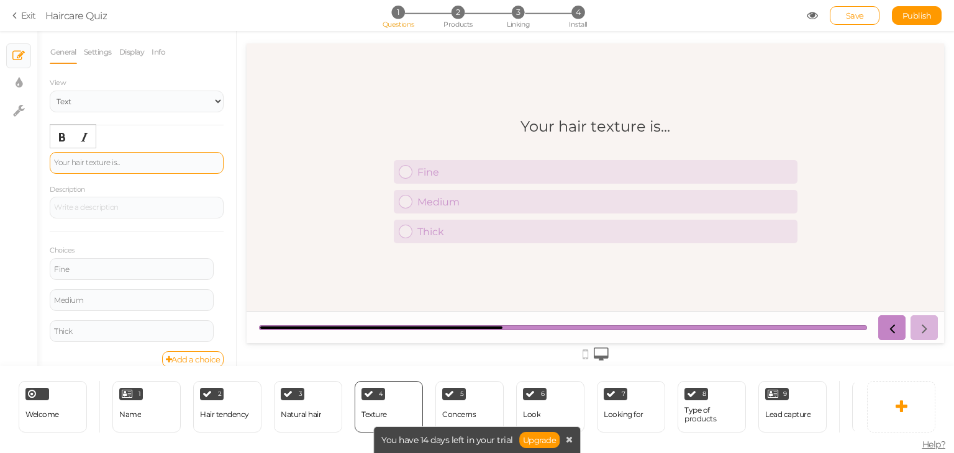
click at [142, 165] on div "Your hair texture is..." at bounding box center [136, 162] width 165 height 7
paste div
drag, startPoint x: 94, startPoint y: 276, endPoint x: 101, endPoint y: 271, distance: 8.0
click at [112, 266] on div "Fine" at bounding box center [131, 269] width 155 height 7
click at [144, 304] on div "Medium" at bounding box center [132, 300] width 164 height 22
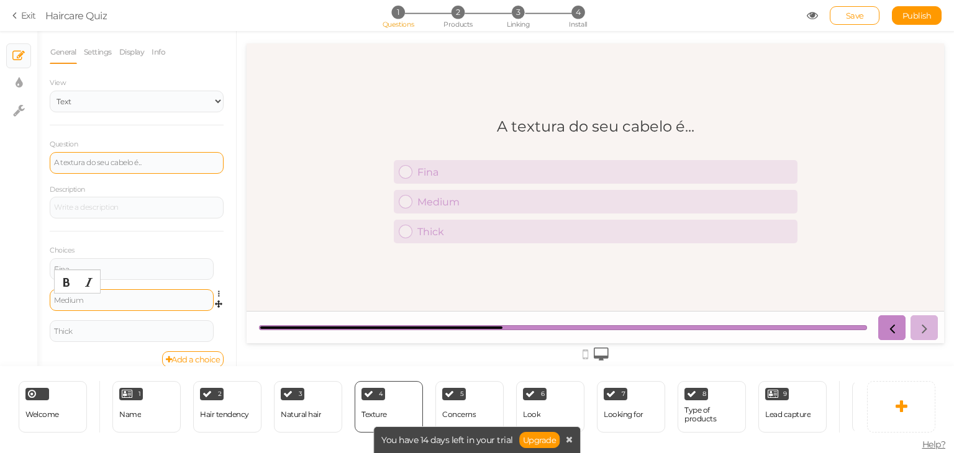
click at [148, 301] on div "Medium" at bounding box center [131, 300] width 155 height 7
paste div
click at [137, 326] on div "Thick" at bounding box center [132, 331] width 164 height 22
click at [126, 335] on div "Thick" at bounding box center [132, 331] width 164 height 22
click at [139, 331] on div "Thick" at bounding box center [131, 331] width 155 height 7
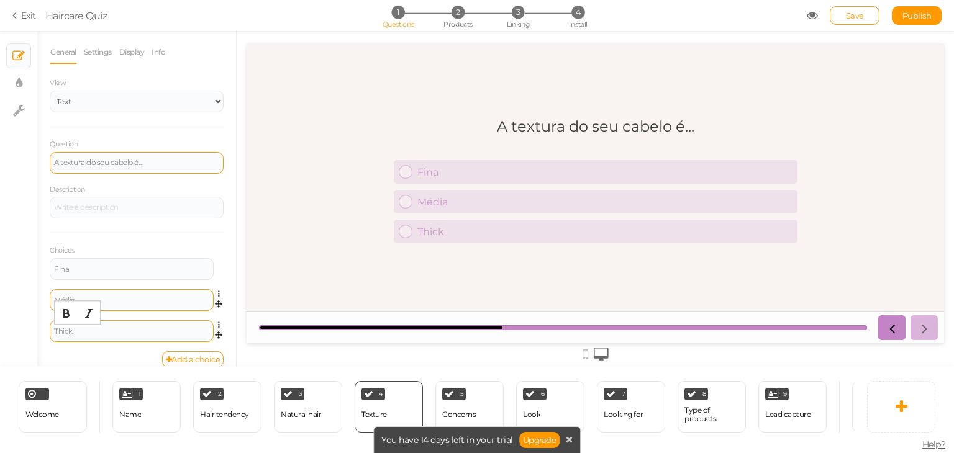
paste div
click at [469, 404] on div "Concerns" at bounding box center [459, 415] width 34 height 22
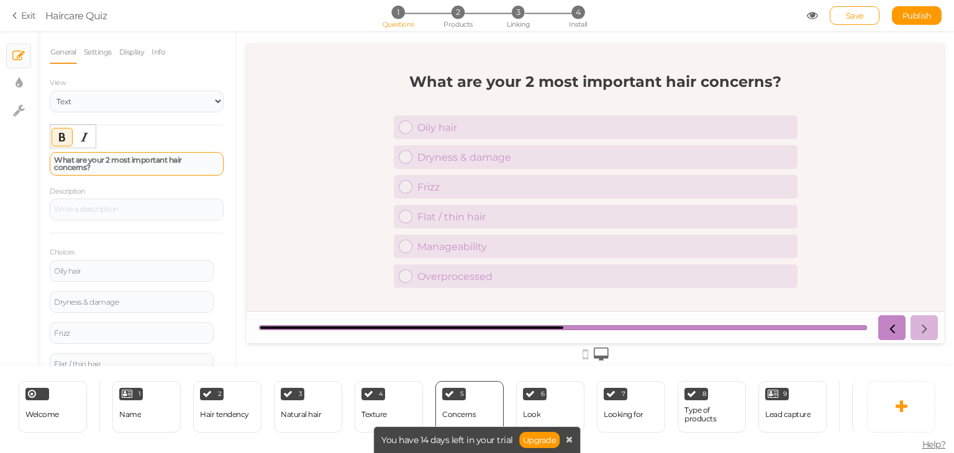
click at [132, 161] on strong "What are your 2 most important hair concerns?" at bounding box center [118, 163] width 128 height 17
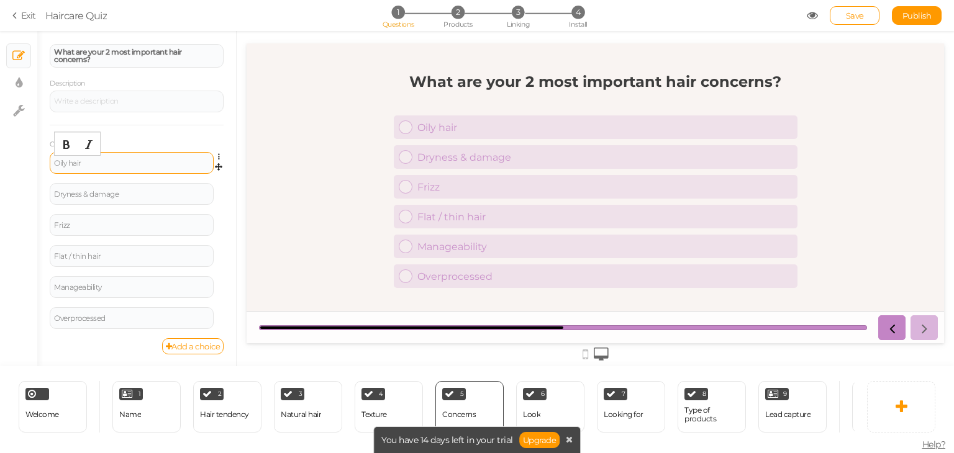
click at [112, 161] on div "Oily hair" at bounding box center [131, 163] width 155 height 7
click at [111, 191] on div "Dryness & damage" at bounding box center [131, 194] width 155 height 7
click at [117, 219] on div "Frizz" at bounding box center [132, 225] width 164 height 22
click at [114, 222] on div "Frizz" at bounding box center [131, 225] width 155 height 7
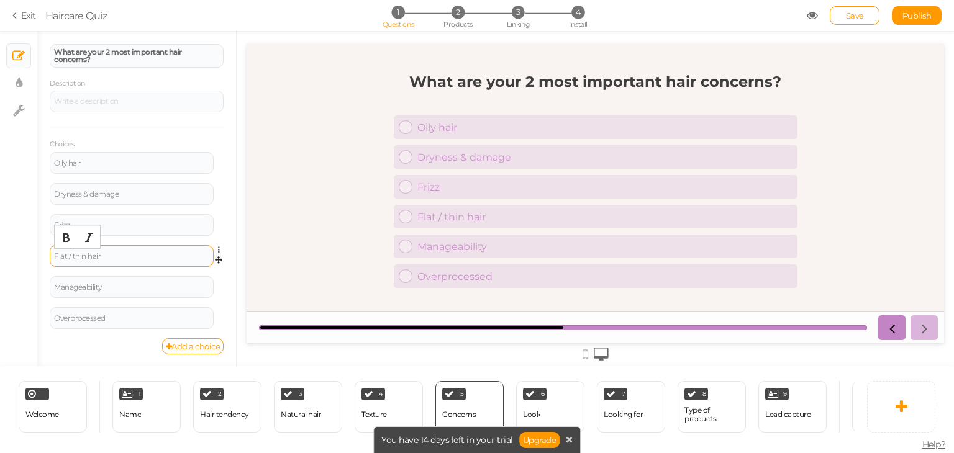
click at [124, 253] on div "Flat / thin hair" at bounding box center [131, 256] width 155 height 7
drag, startPoint x: 117, startPoint y: 285, endPoint x: 2, endPoint y: 136, distance: 187.8
click at [117, 285] on div "Manageability" at bounding box center [131, 287] width 155 height 7
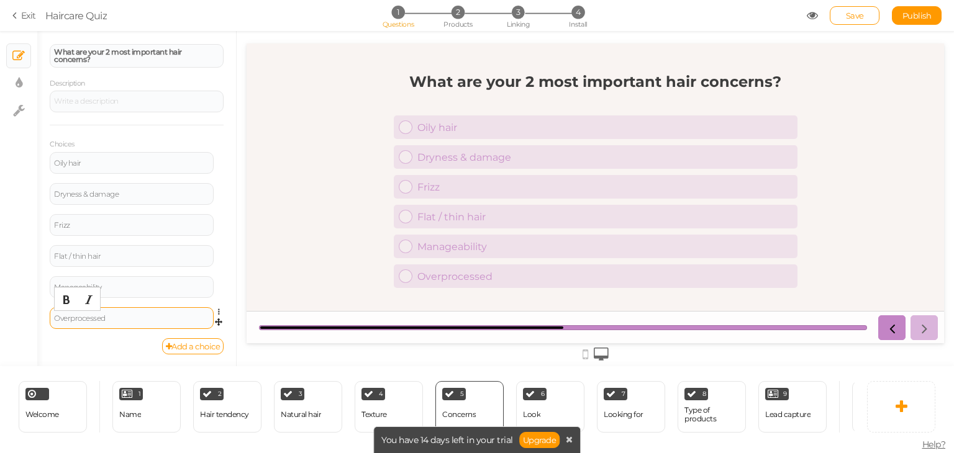
click at [137, 316] on div "Overprocessed" at bounding box center [131, 318] width 155 height 7
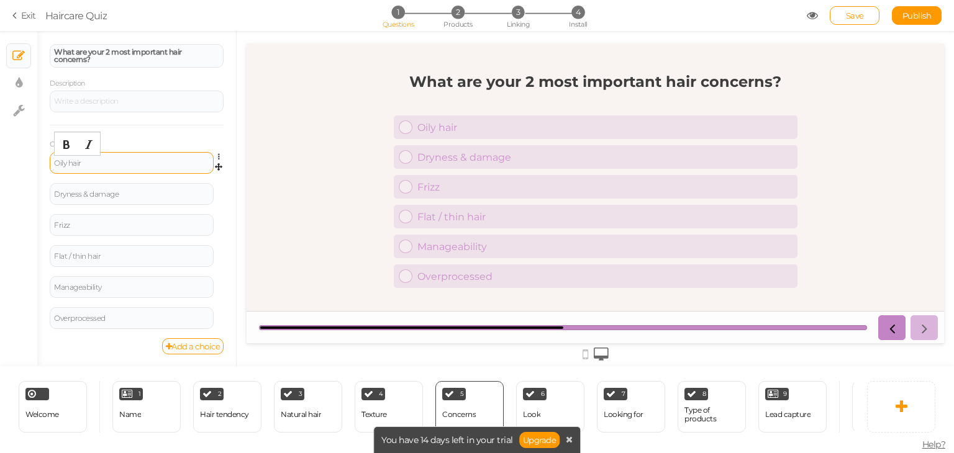
click at [135, 160] on div "Oily hair" at bounding box center [131, 163] width 155 height 7
paste div
click at [139, 196] on div "Dryness & damage" at bounding box center [131, 194] width 155 height 7
paste div
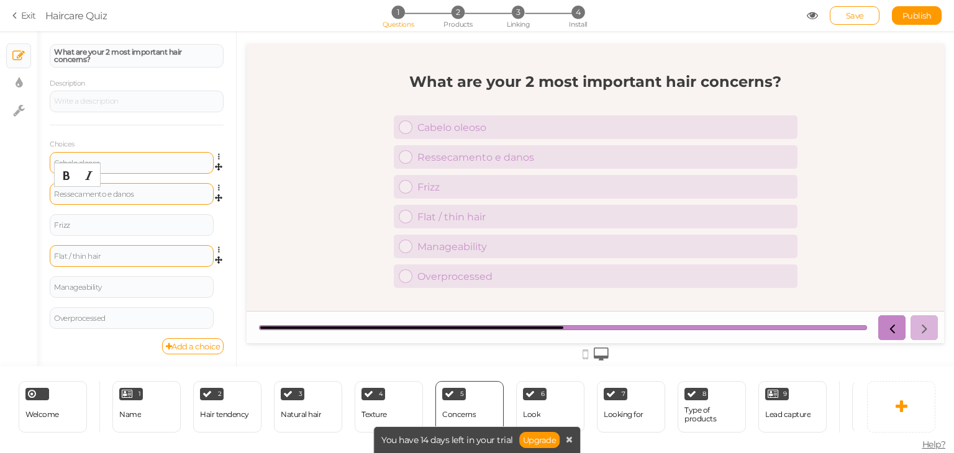
click at [109, 249] on div "Flat / thin hair" at bounding box center [132, 256] width 164 height 22
click at [109, 259] on div "Flat / thin hair" at bounding box center [132, 256] width 164 height 22
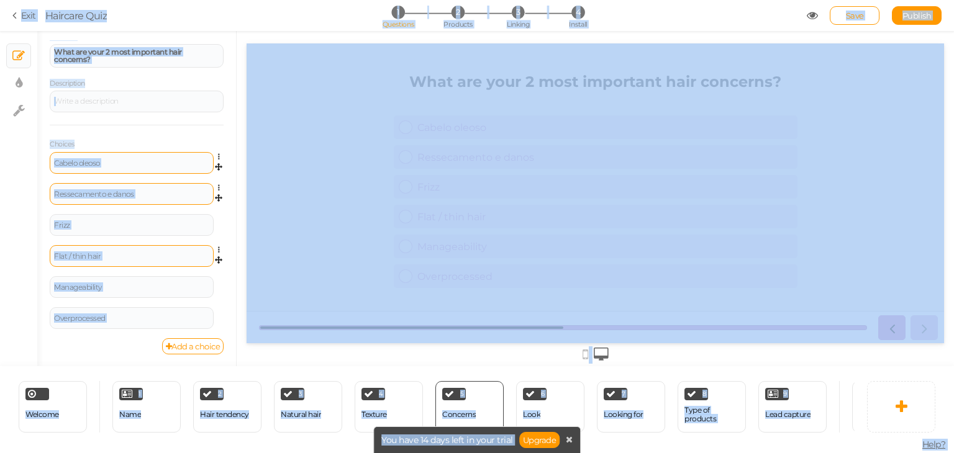
click at [109, 259] on div "Flat / thin hair" at bounding box center [132, 256] width 164 height 22
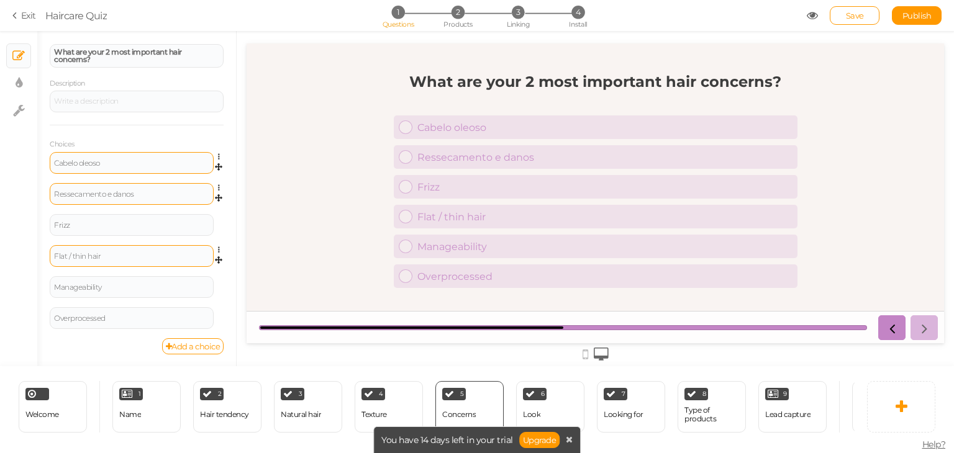
click at [109, 259] on div "Flat / thin hair" at bounding box center [132, 256] width 164 height 22
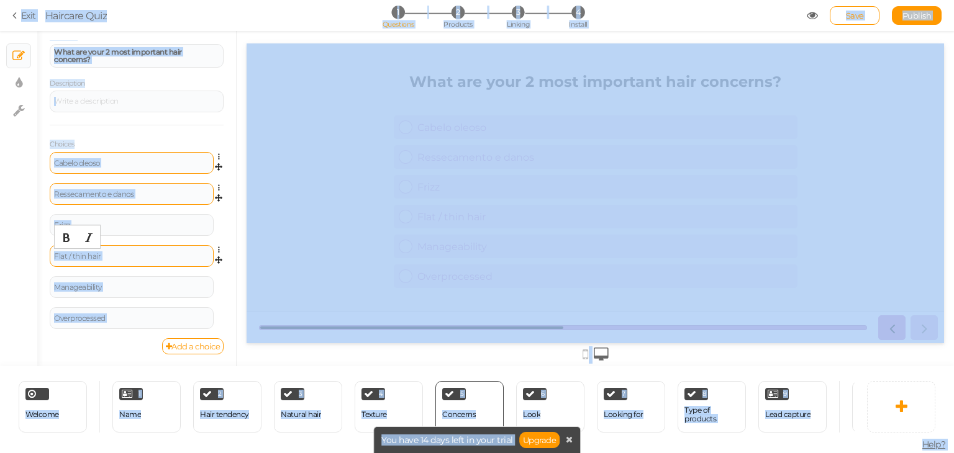
click at [130, 255] on div "Flat / thin hair" at bounding box center [131, 256] width 155 height 7
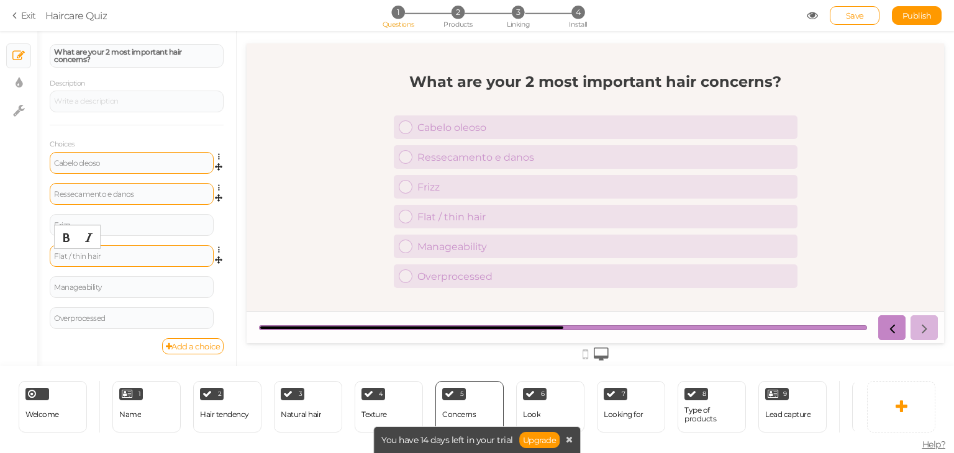
paste div
click at [99, 284] on div "Manageability" at bounding box center [131, 287] width 155 height 7
paste div
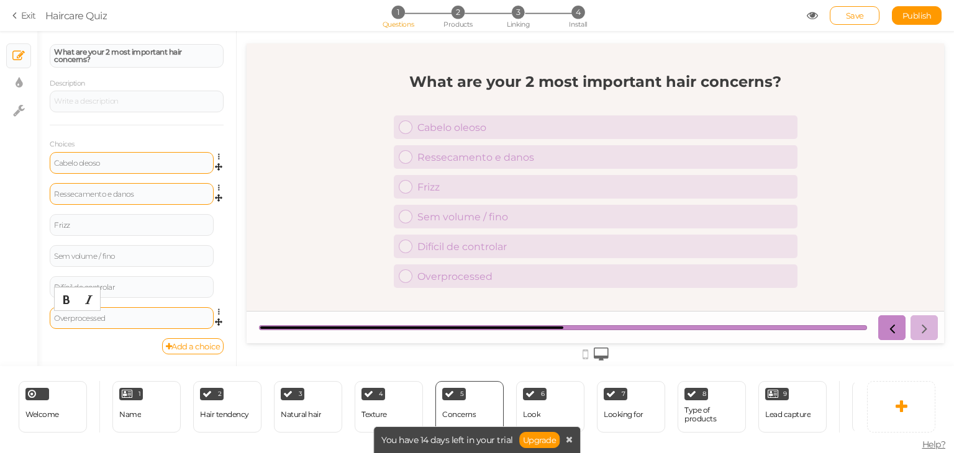
click at [166, 317] on div "Overprocessed" at bounding box center [131, 318] width 155 height 7
paste div
click at [11, 334] on div "× Slides × Display settings × Settings" at bounding box center [18, 198] width 37 height 335
click at [539, 410] on div "6 Look × Define the conditions to show this slide. Clone Change type Delete" at bounding box center [550, 407] width 68 height 52
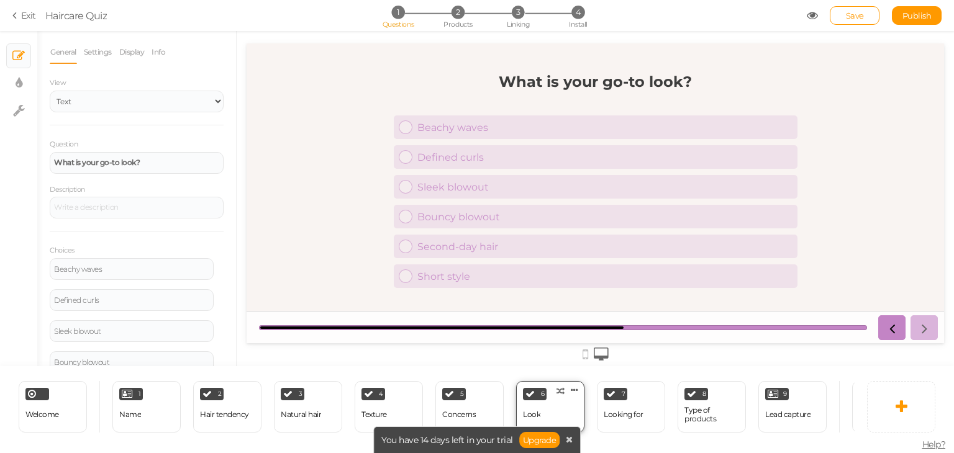
scroll to position [0, 0]
click at [127, 160] on strong "What is your go-to look?" at bounding box center [97, 162] width 86 height 9
click at [119, 269] on div "Beachy waves" at bounding box center [131, 269] width 155 height 7
click at [121, 305] on div "Defined curls" at bounding box center [132, 300] width 164 height 22
click at [130, 299] on div "Defined curls" at bounding box center [131, 300] width 155 height 7
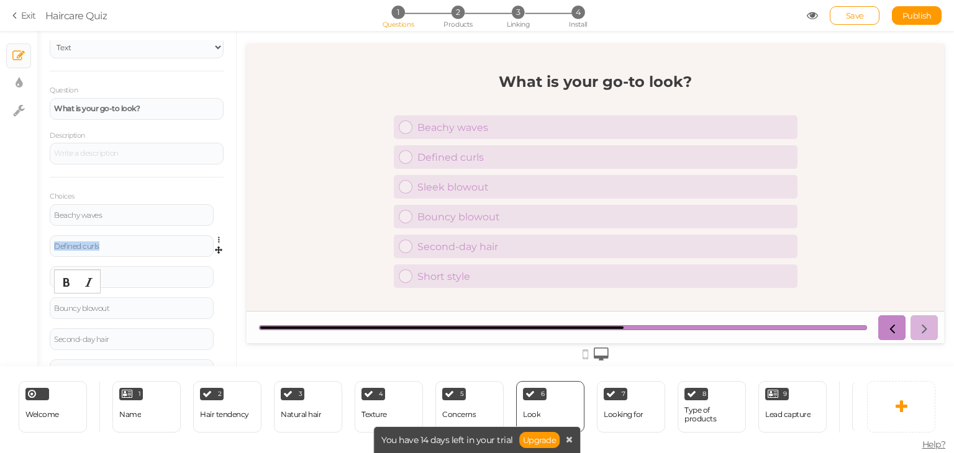
scroll to position [55, 0]
click at [172, 278] on div "Sleek blowout" at bounding box center [131, 276] width 155 height 7
click at [119, 304] on div "Bouncy blowout" at bounding box center [131, 307] width 155 height 7
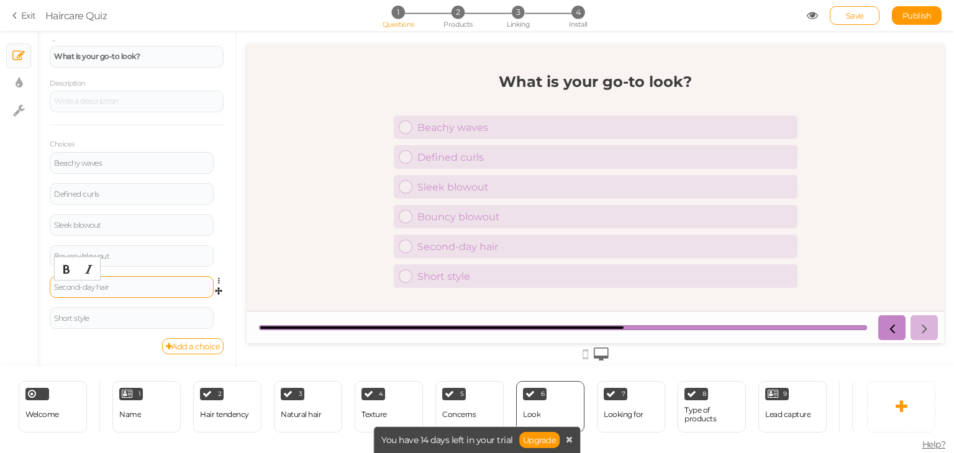
click at [147, 285] on div "Second-day hair" at bounding box center [131, 287] width 155 height 7
click at [90, 319] on div "Short style" at bounding box center [131, 318] width 155 height 7
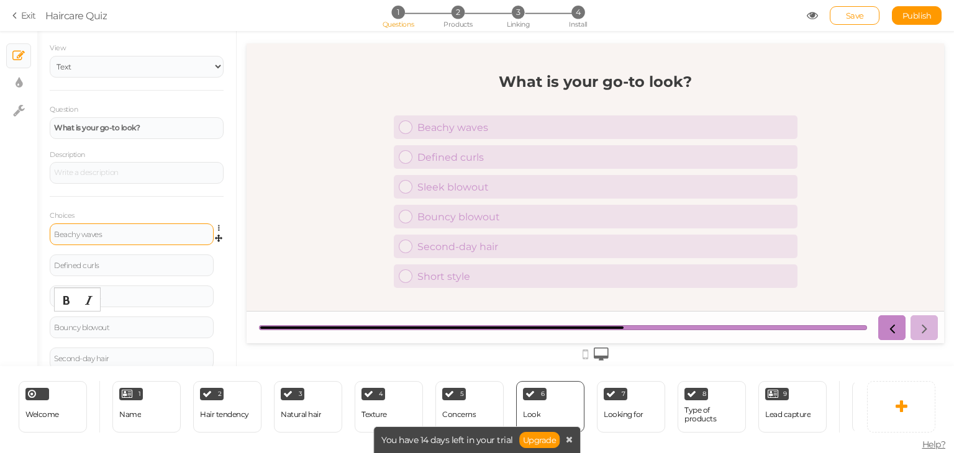
scroll to position [34, 0]
click at [173, 129] on div "What is your go-to look?" at bounding box center [136, 128] width 165 height 7
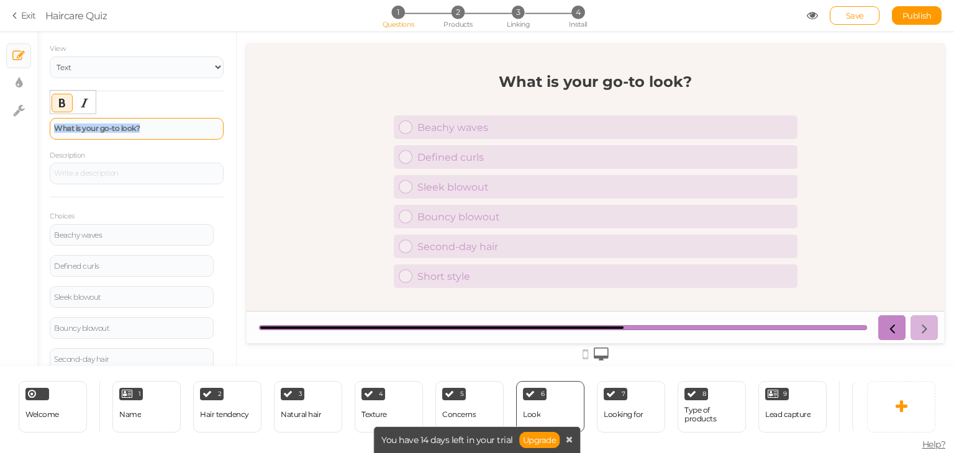
paste div
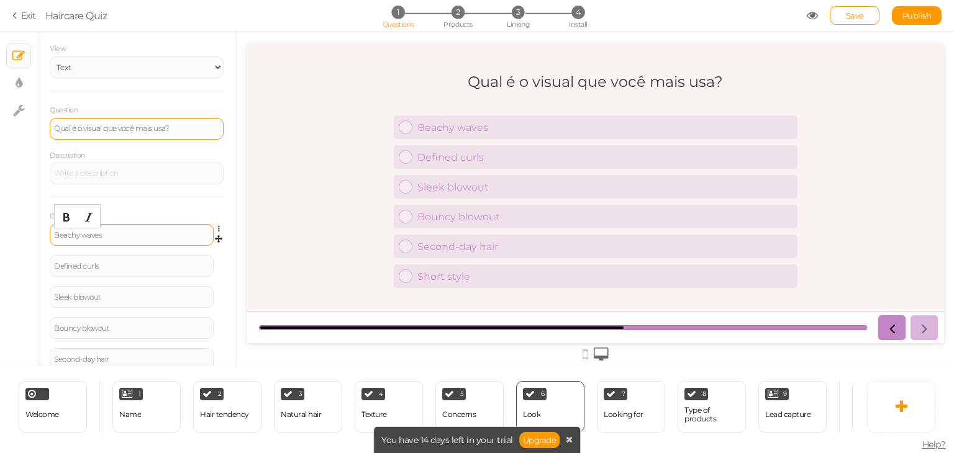
click at [148, 235] on div "Beachy waves" at bounding box center [131, 235] width 155 height 7
paste div
click at [159, 274] on div "Defined curls" at bounding box center [132, 266] width 164 height 22
click at [165, 269] on div "Defined curls" at bounding box center [132, 266] width 164 height 22
click at [173, 264] on div "Defined curls" at bounding box center [131, 266] width 155 height 7
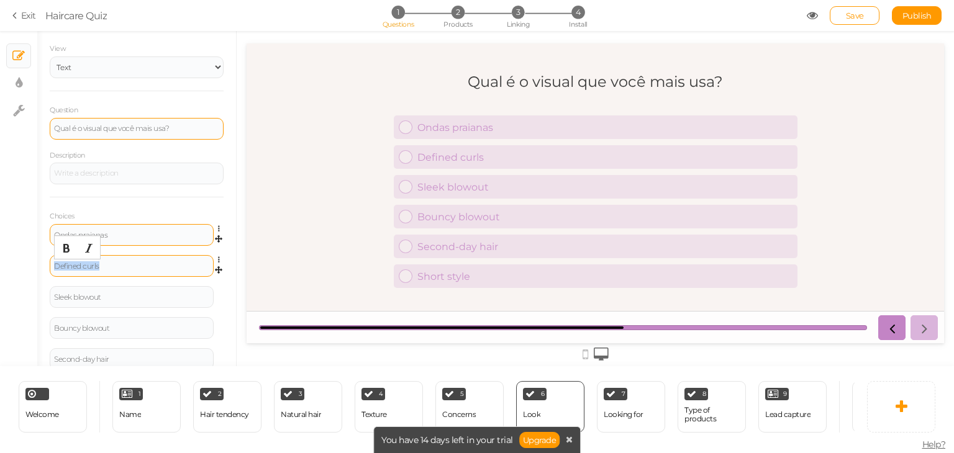
paste div
click at [144, 301] on div "Sleek blowout" at bounding box center [132, 297] width 164 height 22
click at [123, 299] on div "Sleek blowout" at bounding box center [131, 297] width 155 height 7
paste div
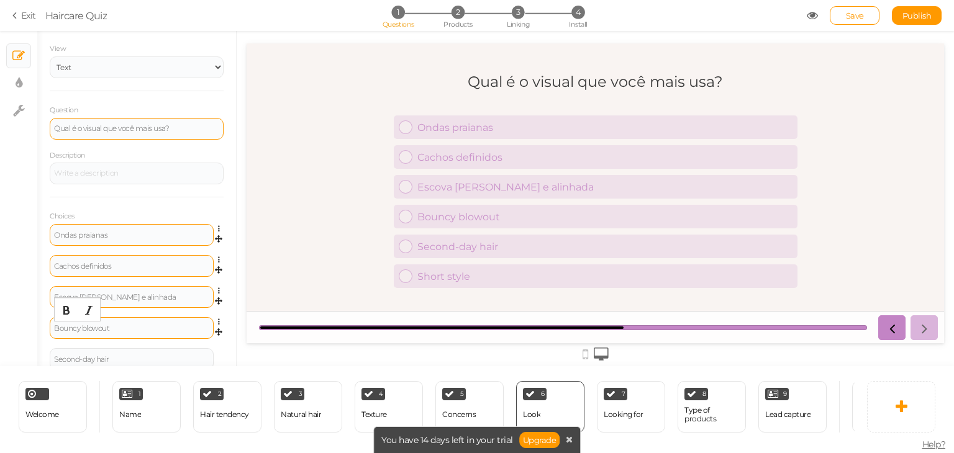
click at [136, 328] on div "Bouncy blowout" at bounding box center [131, 328] width 155 height 7
paste div
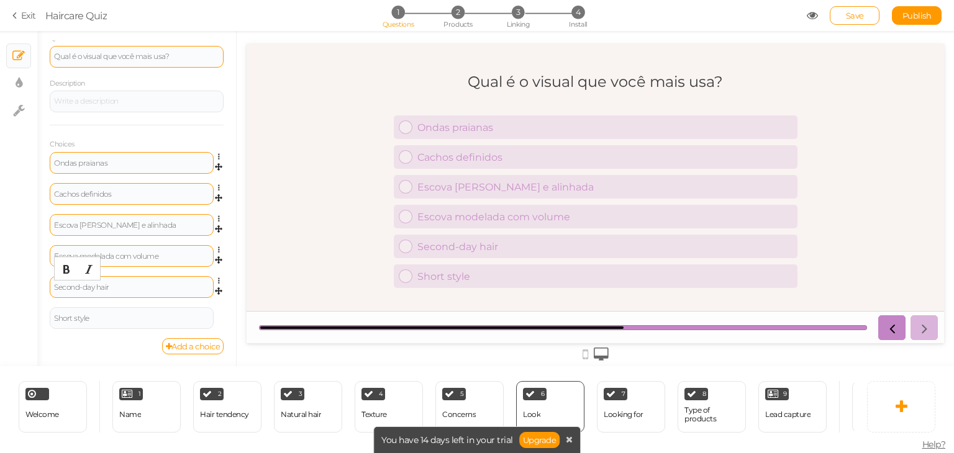
click at [143, 289] on div "Second-day hair" at bounding box center [131, 287] width 155 height 7
paste div
click at [147, 315] on div "Short style" at bounding box center [131, 318] width 155 height 7
paste div
click at [616, 404] on div "Looking for" at bounding box center [624, 415] width 40 height 22
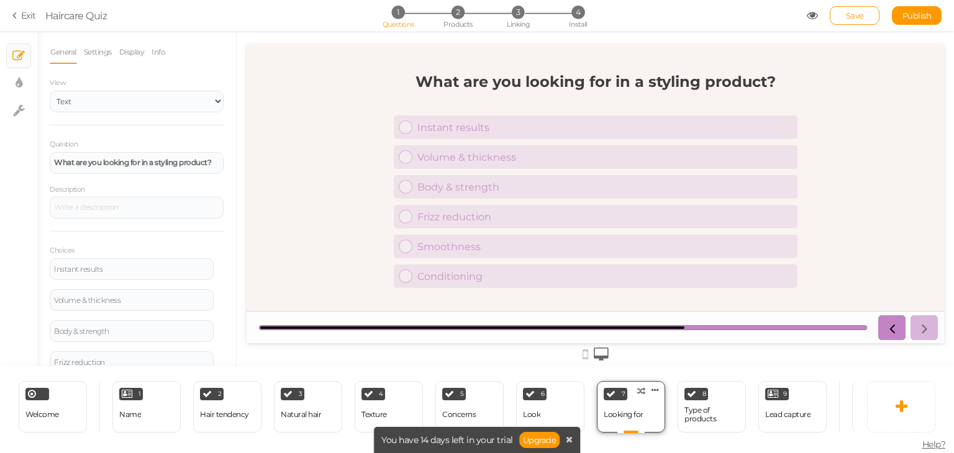
scroll to position [0, 0]
click at [120, 166] on div "What are you looking for in a styling product?" at bounding box center [136, 162] width 165 height 7
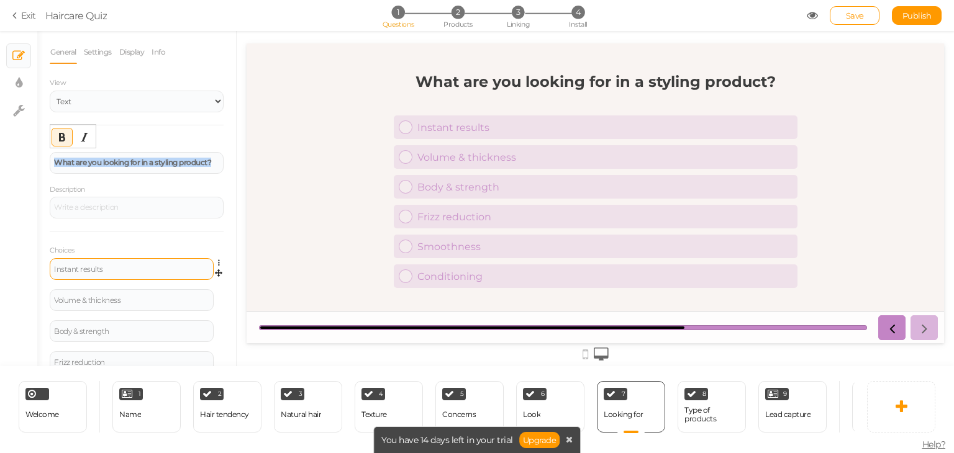
scroll to position [35, 0]
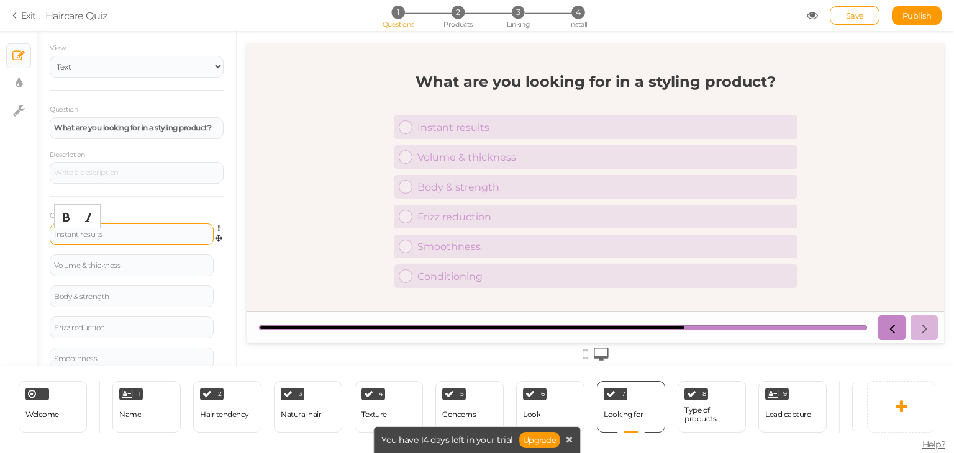
click at [129, 234] on div "Instant results" at bounding box center [131, 234] width 155 height 7
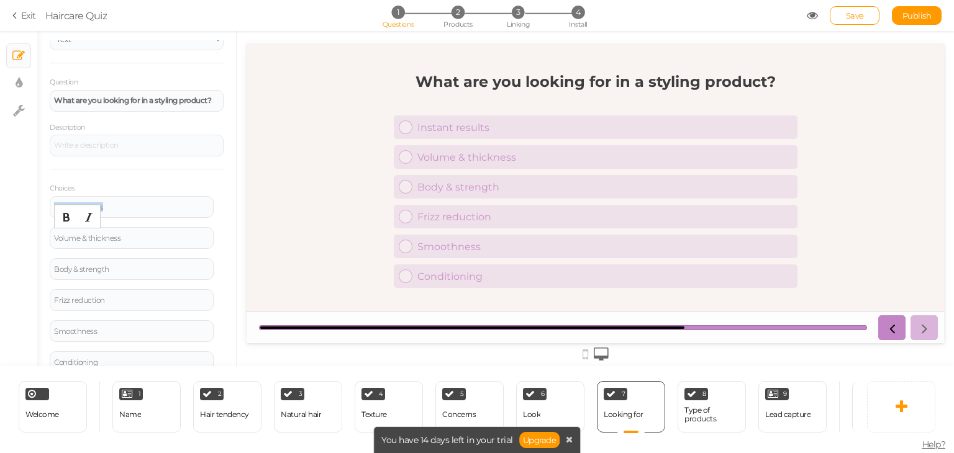
scroll to position [66, 0]
click at [162, 235] on div "Volume & thickness" at bounding box center [131, 234] width 155 height 7
click at [130, 265] on div "Body & strength" at bounding box center [131, 265] width 155 height 7
click at [143, 294] on div "Frizz reduction" at bounding box center [131, 296] width 155 height 7
click at [119, 328] on div "Smoothness" at bounding box center [131, 327] width 155 height 7
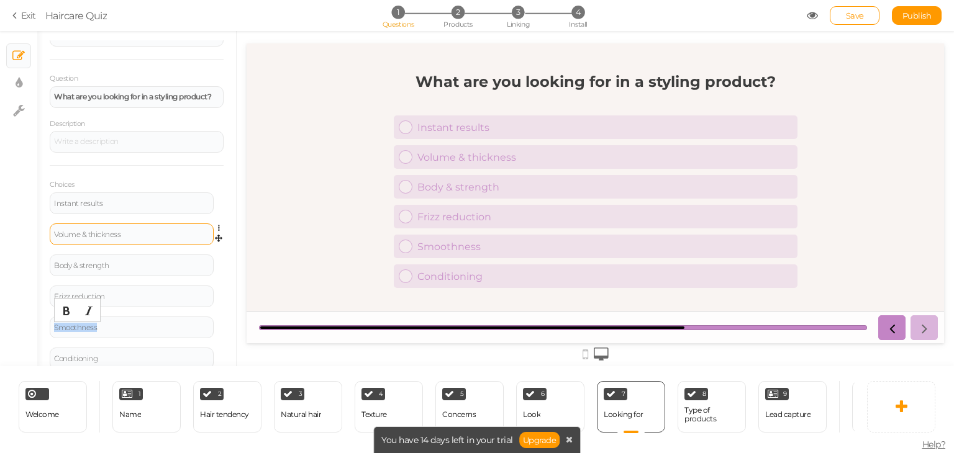
scroll to position [108, 0]
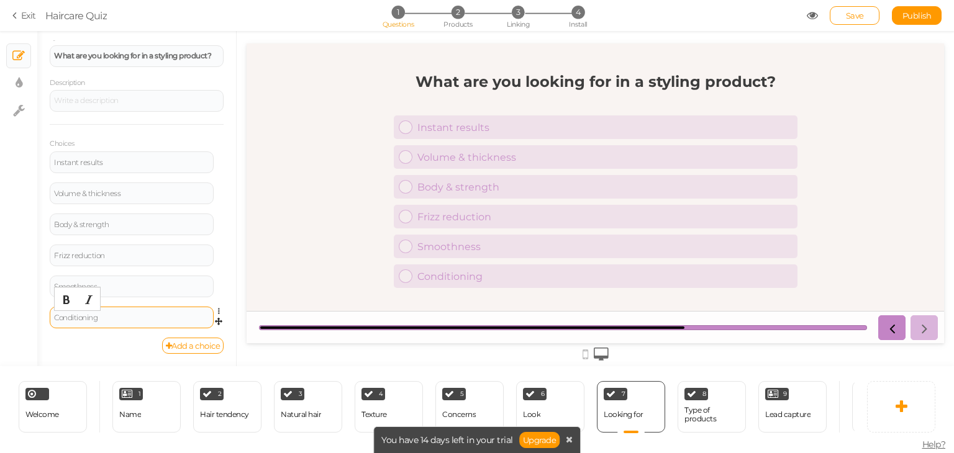
click at [156, 319] on div "Conditioning" at bounding box center [131, 317] width 155 height 7
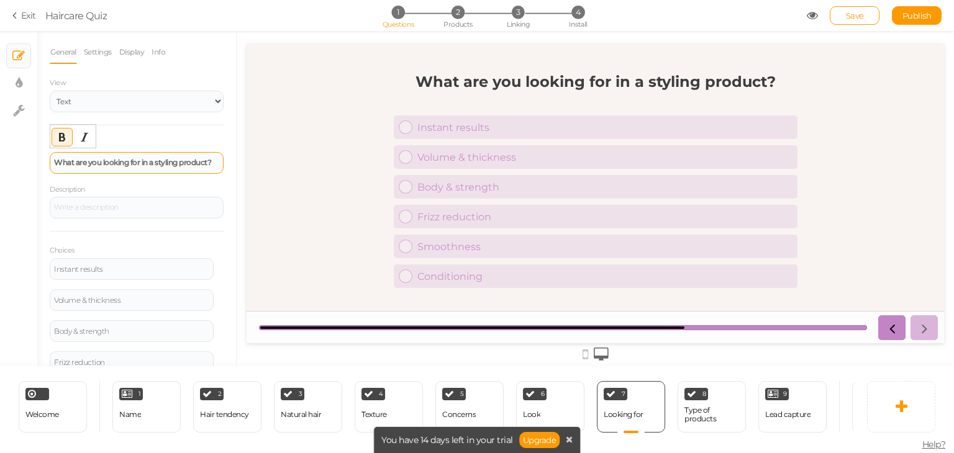
click at [119, 172] on div "What are you looking for in a styling product?" at bounding box center [137, 163] width 174 height 22
paste div
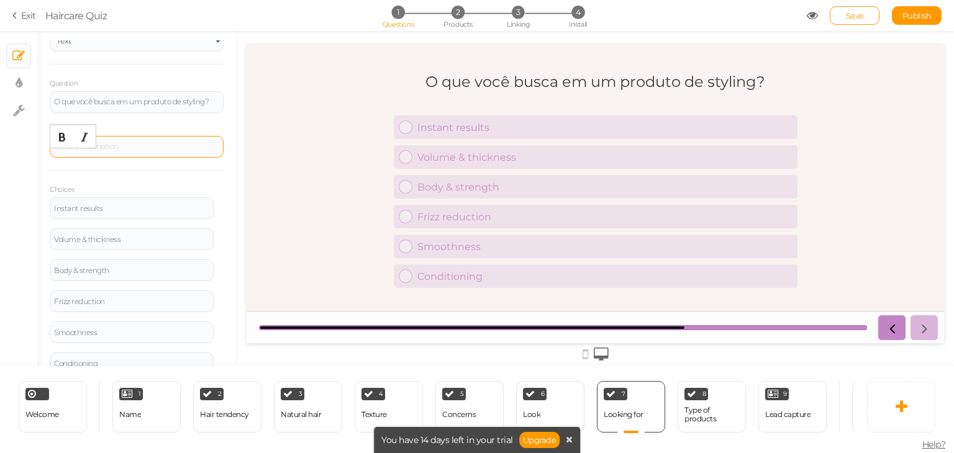
scroll to position [62, 0]
click at [140, 210] on div "Instant results" at bounding box center [132, 207] width 164 height 22
click at [153, 204] on div "Instant results" at bounding box center [131, 207] width 155 height 7
paste div
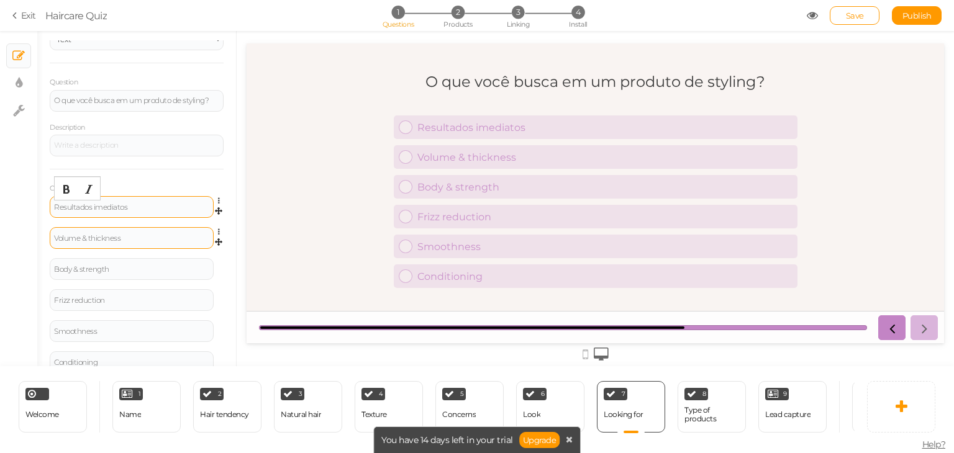
click at [140, 242] on div "Volume & thickness" at bounding box center [132, 238] width 164 height 22
click at [157, 236] on div "Volume & thickness" at bounding box center [131, 238] width 155 height 7
paste div
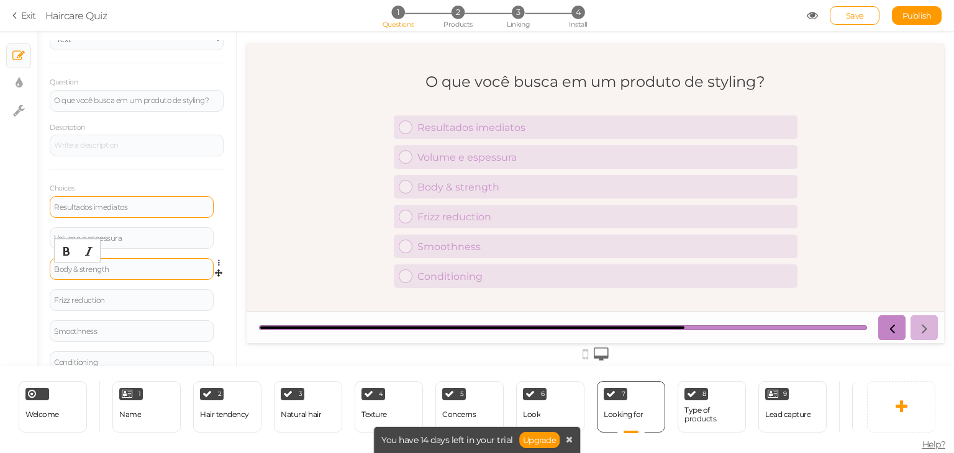
click at [131, 269] on div "Body & strength" at bounding box center [131, 269] width 155 height 7
paste div
click at [145, 292] on div "Frizz reduction" at bounding box center [132, 300] width 164 height 22
click at [129, 300] on div "Frizz reduction" at bounding box center [131, 300] width 155 height 7
paste div
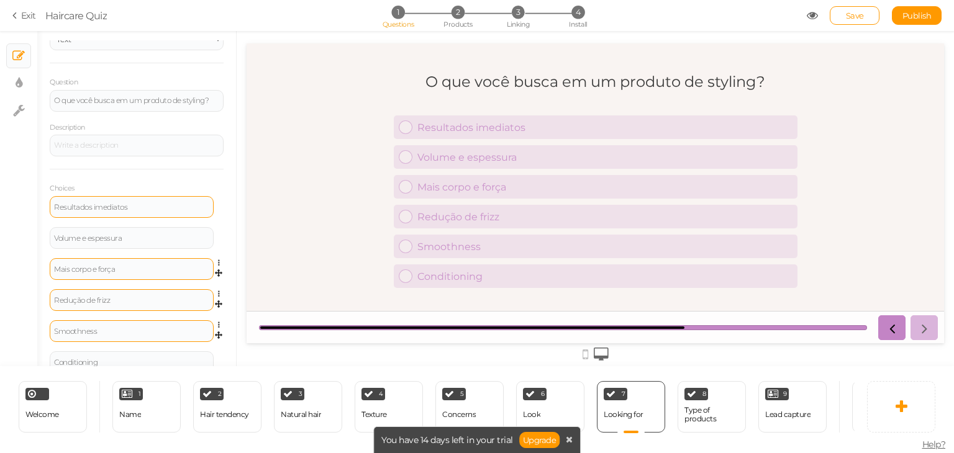
click at [155, 325] on div "Smoothness" at bounding box center [132, 331] width 164 height 22
click at [131, 332] on div "Smoothness" at bounding box center [131, 331] width 155 height 7
paste div
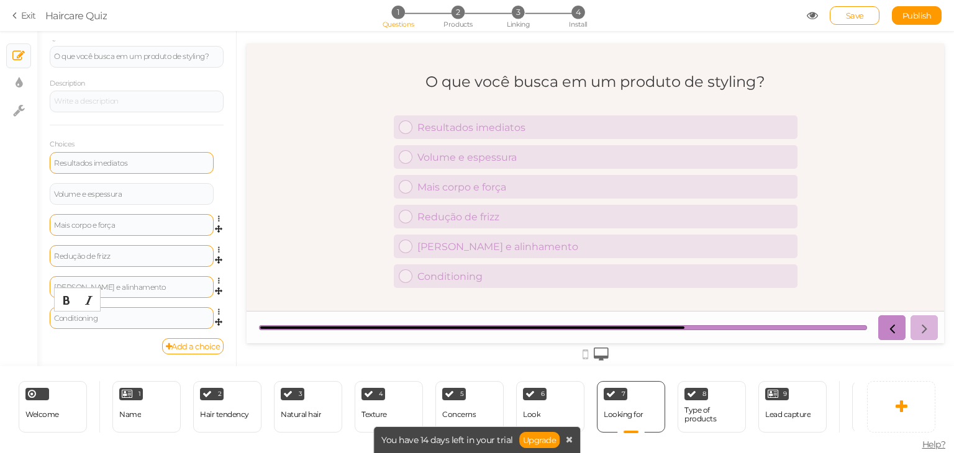
click at [173, 319] on div "Conditioning" at bounding box center [131, 318] width 155 height 7
paste div
click at [687, 408] on div "Type of products" at bounding box center [711, 414] width 55 height 17
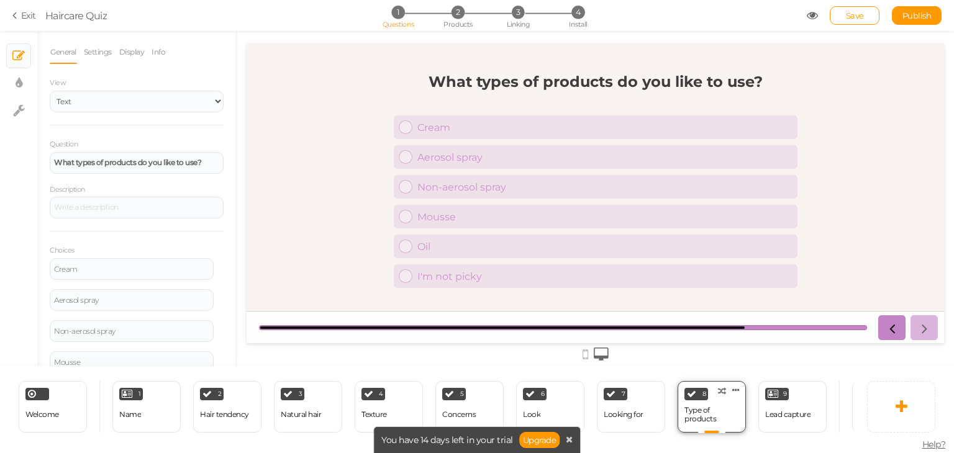
scroll to position [0, 0]
click at [176, 171] on div "What types of products do you like to use?" at bounding box center [137, 163] width 174 height 22
click at [95, 273] on div "Cream" at bounding box center [132, 269] width 164 height 22
drag, startPoint x: 106, startPoint y: 269, endPoint x: 222, endPoint y: 14, distance: 280.4
click at [106, 269] on div "Cream" at bounding box center [131, 269] width 155 height 7
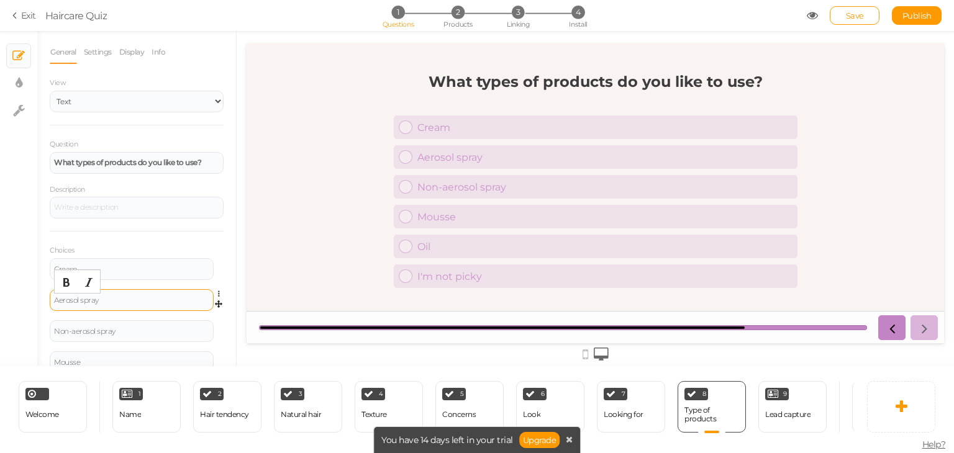
click at [130, 297] on div "Aerosol spray" at bounding box center [131, 300] width 155 height 7
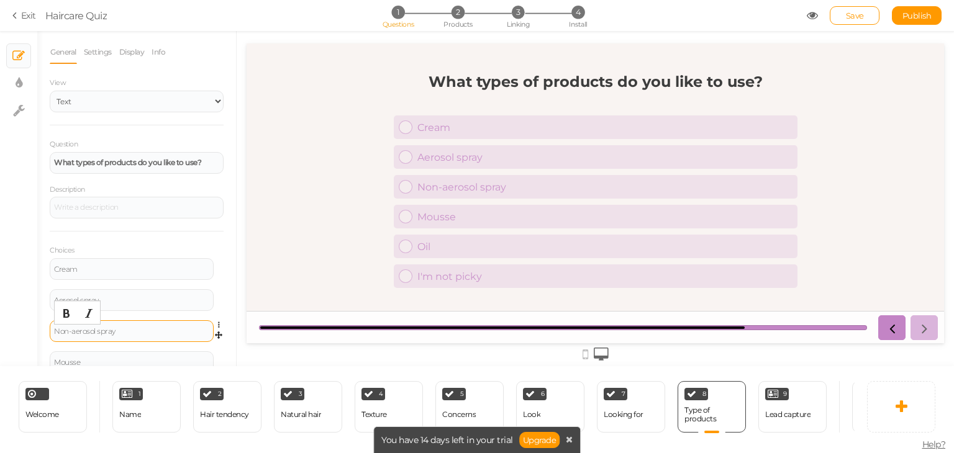
click at [112, 331] on div "Non-aerosol spray" at bounding box center [131, 331] width 155 height 7
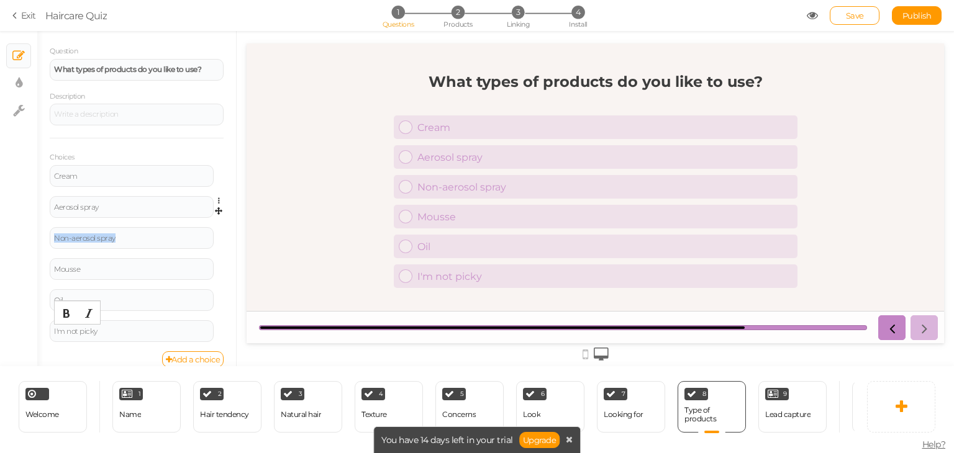
scroll to position [99, 0]
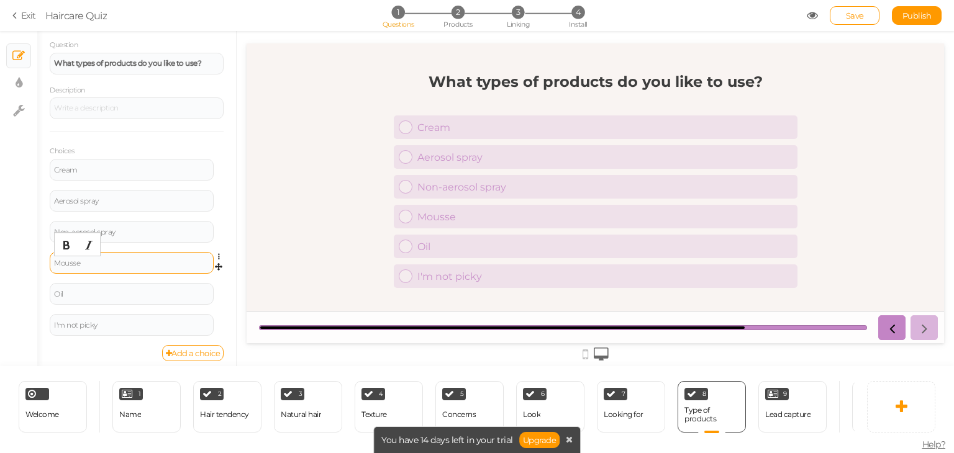
click at [165, 264] on div "Mousse" at bounding box center [131, 263] width 155 height 7
click at [117, 293] on div "Oil" at bounding box center [131, 294] width 155 height 7
click at [119, 322] on div "I'm not picky" at bounding box center [131, 325] width 155 height 7
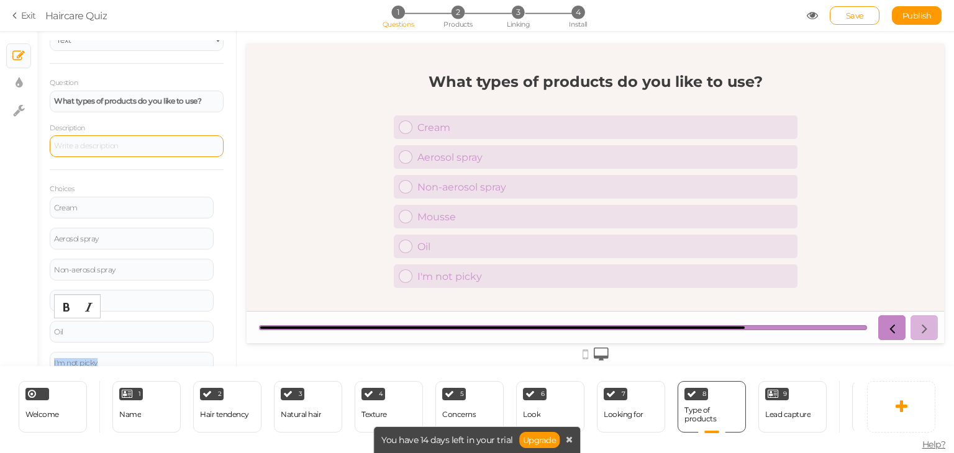
scroll to position [57, 0]
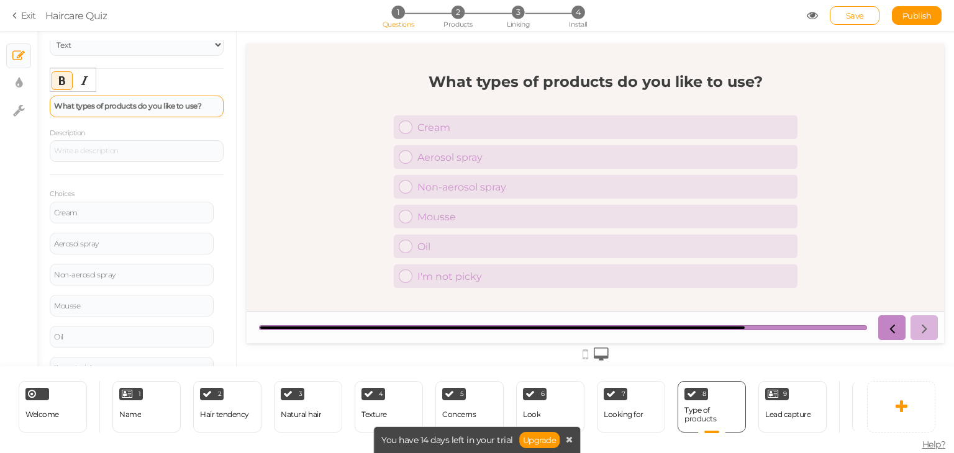
click at [163, 105] on strong "What types of products do you like to use?" at bounding box center [127, 105] width 147 height 9
paste div
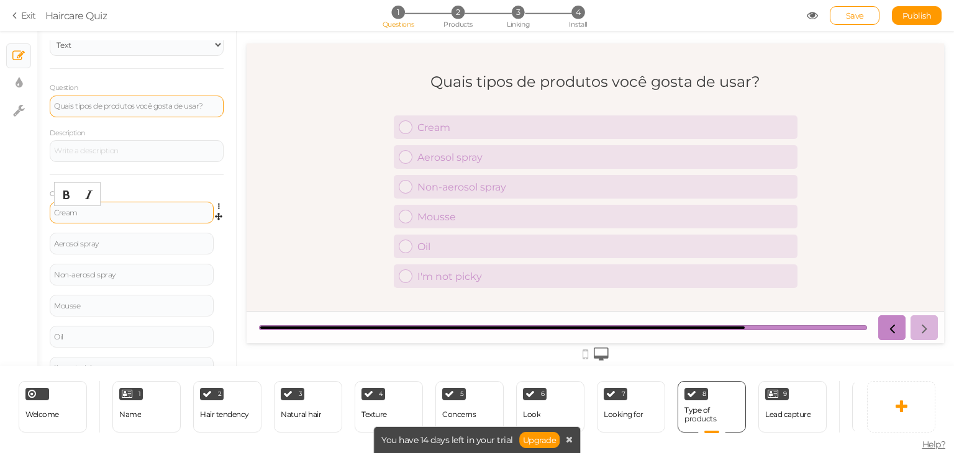
click at [118, 215] on div "Cream" at bounding box center [131, 212] width 155 height 7
paste div
click at [137, 246] on div "Aerosol spray" at bounding box center [131, 243] width 155 height 7
paste div
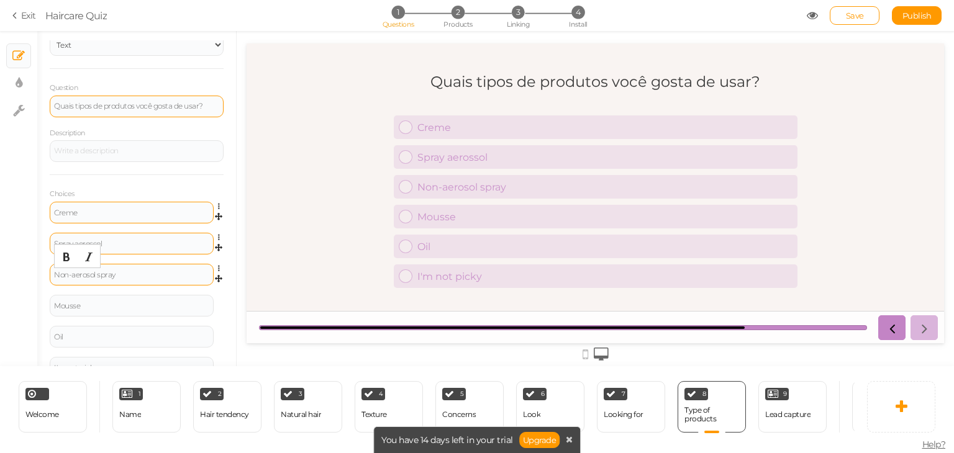
click at [148, 274] on div "Non-aerosol spray" at bounding box center [131, 274] width 155 height 7
paste div
click at [147, 298] on div "Mousse" at bounding box center [132, 306] width 164 height 22
click at [134, 307] on div "Mousse" at bounding box center [131, 305] width 155 height 7
paste div
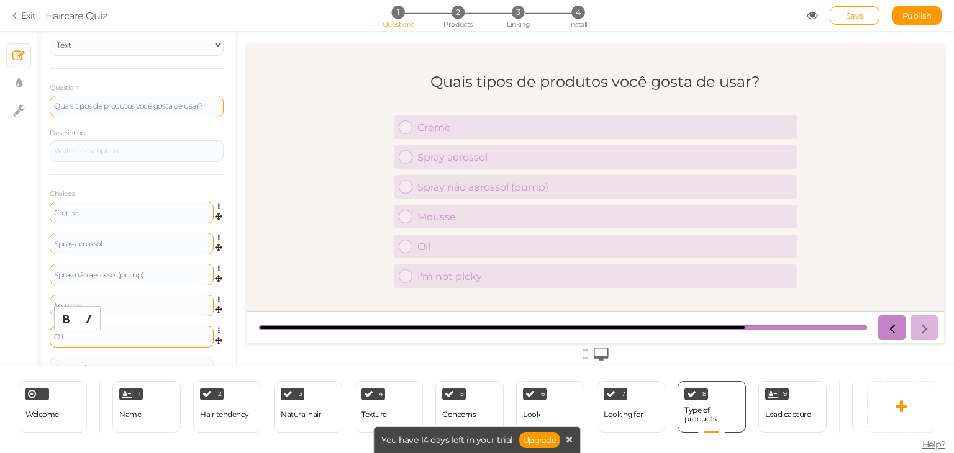
click at [139, 335] on div "Oil" at bounding box center [131, 336] width 155 height 7
paste div
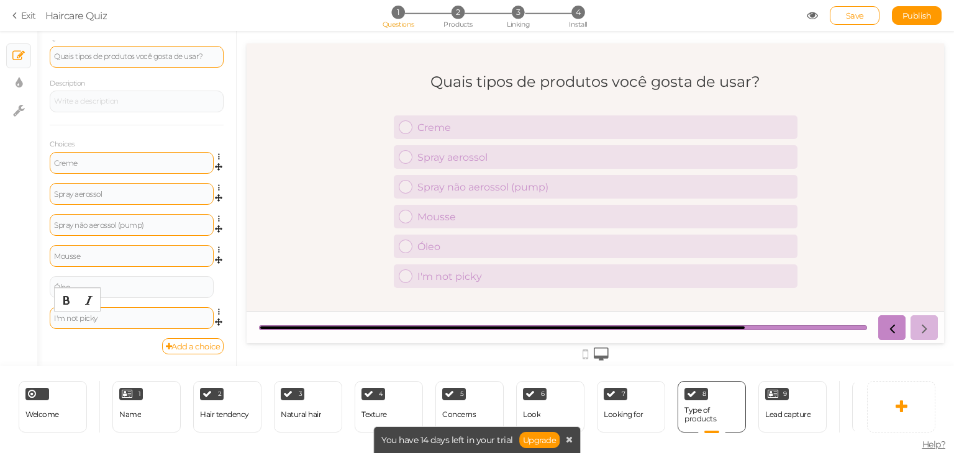
click at [149, 315] on div "I'm not picky" at bounding box center [131, 318] width 155 height 7
paste div
click at [775, 410] on div "Lead capture" at bounding box center [787, 414] width 45 height 9
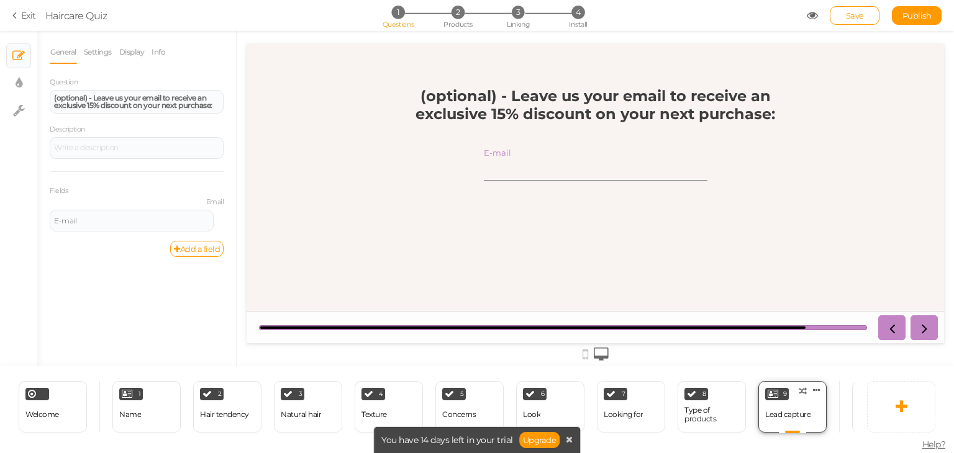
scroll to position [0, 0]
click at [478, 101] on strong "(optional) - Leave us your email to receive an exclusive 15% discount on your n…" at bounding box center [595, 105] width 360 height 36
click at [134, 108] on strong "(optional) - Leave us your email to receive an exclusive 15% discount on your n…" at bounding box center [133, 101] width 158 height 17
paste div
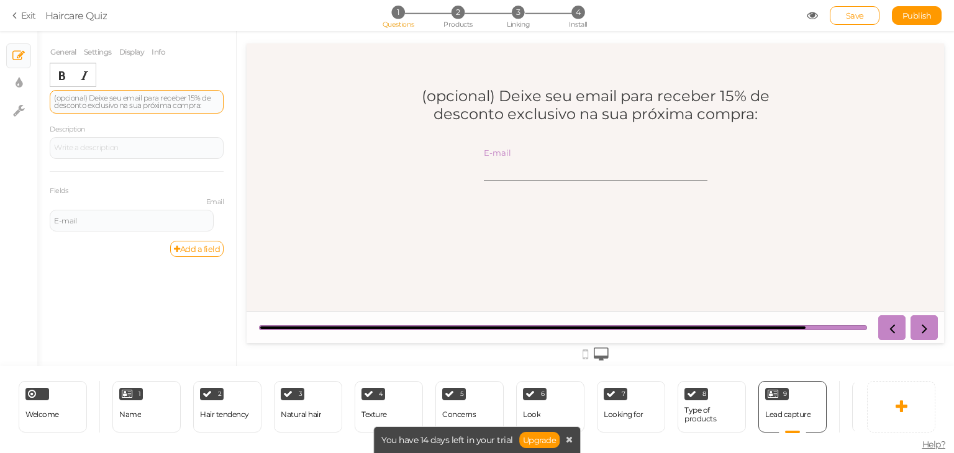
click at [194, 97] on div "(opcional) Deixe seu email para receber 15% de desconto exclusivo na sua próxim…" at bounding box center [136, 101] width 165 height 15
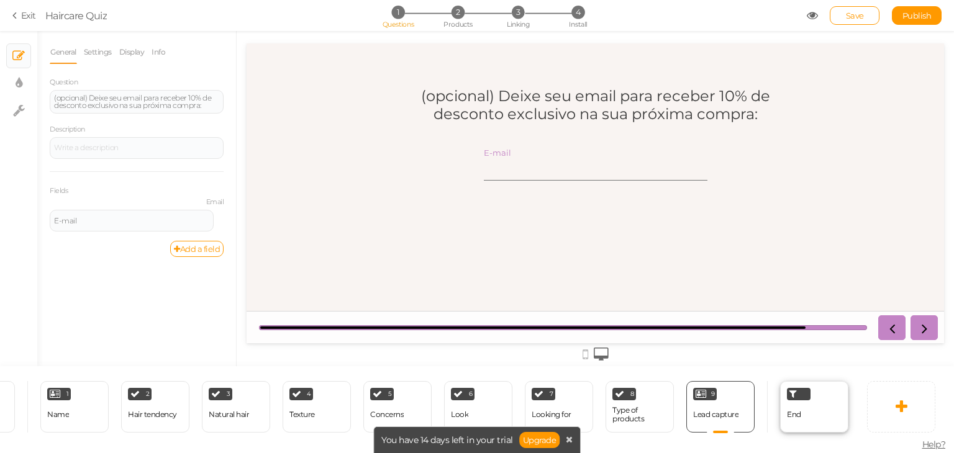
click at [789, 412] on span "End" at bounding box center [794, 414] width 14 height 9
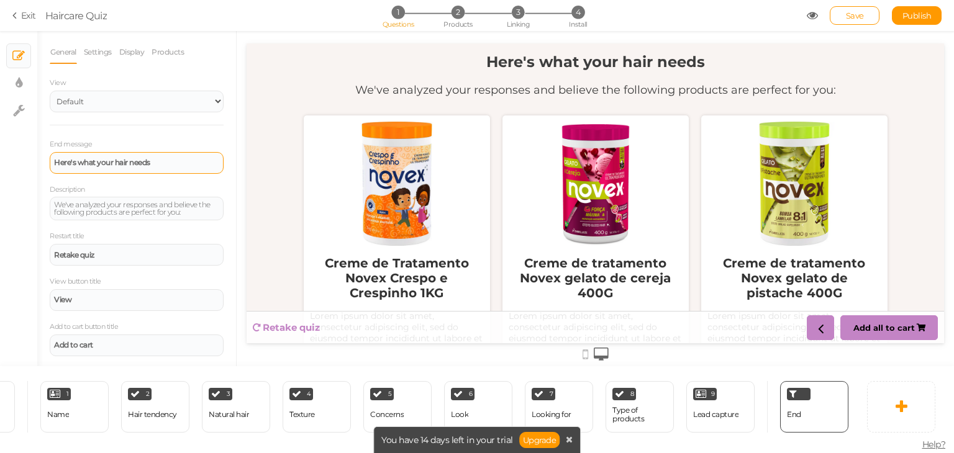
click at [161, 161] on div "Here's what your hair needs" at bounding box center [136, 162] width 165 height 7
click at [134, 204] on div "We've analyzed your responses and believe the following products are perfect fo…" at bounding box center [136, 208] width 165 height 15
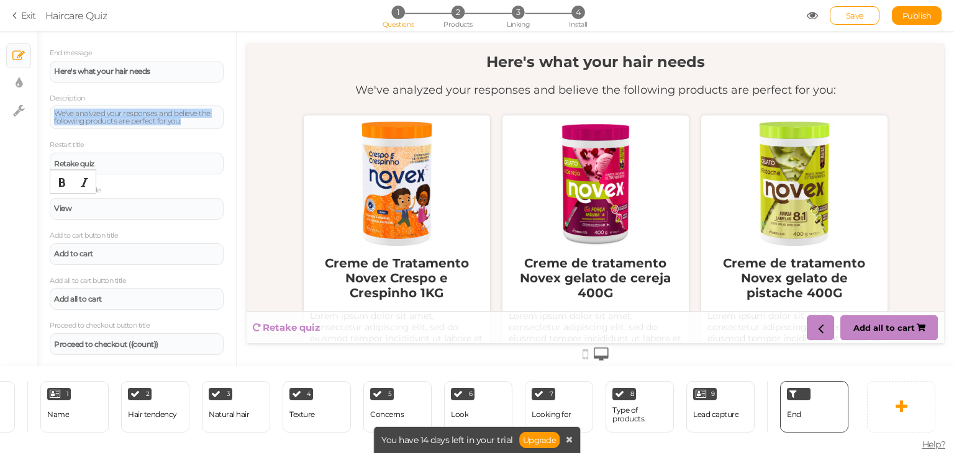
scroll to position [98, 0]
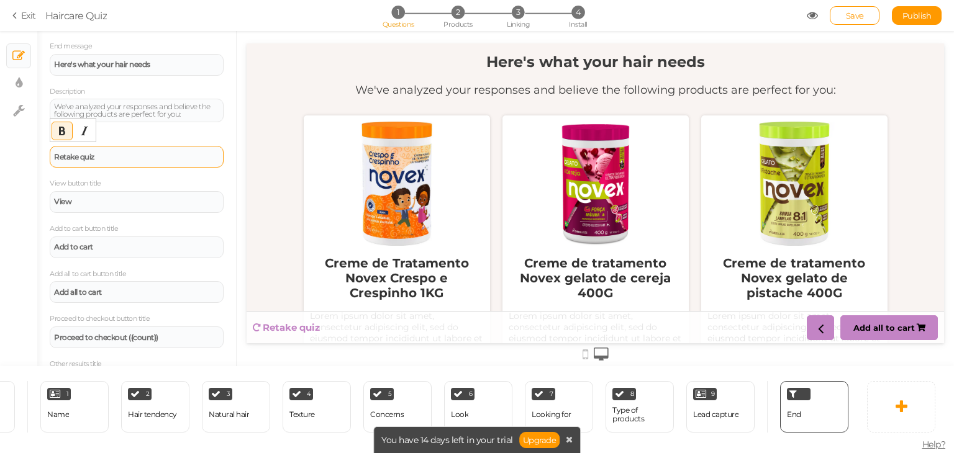
click at [153, 158] on div "Retake quiz" at bounding box center [136, 156] width 165 height 7
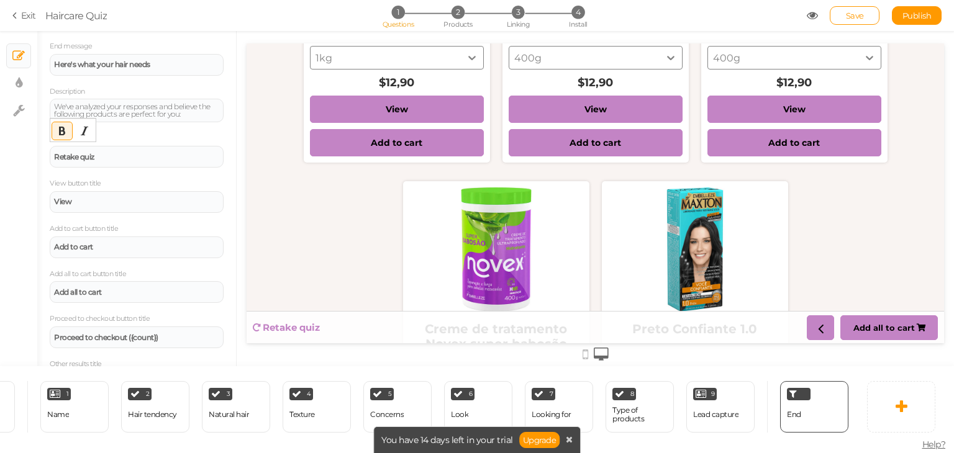
scroll to position [310, 0]
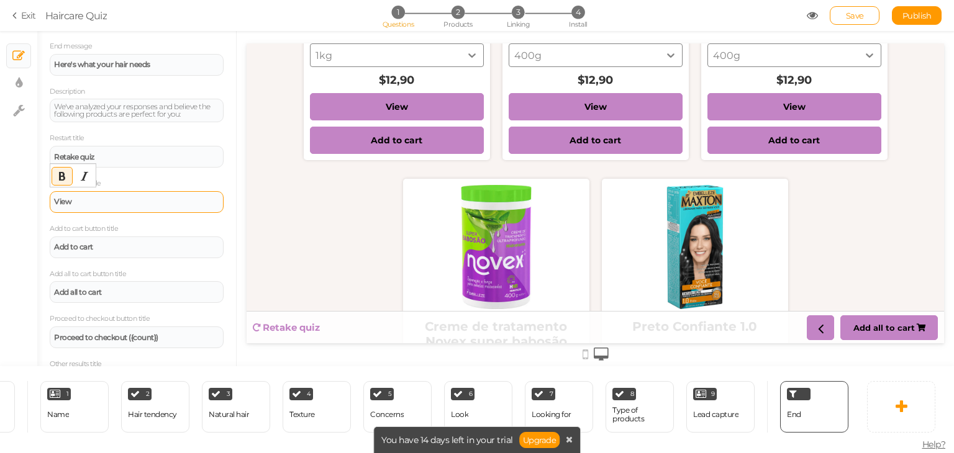
click at [145, 204] on div "View" at bounding box center [136, 201] width 165 height 7
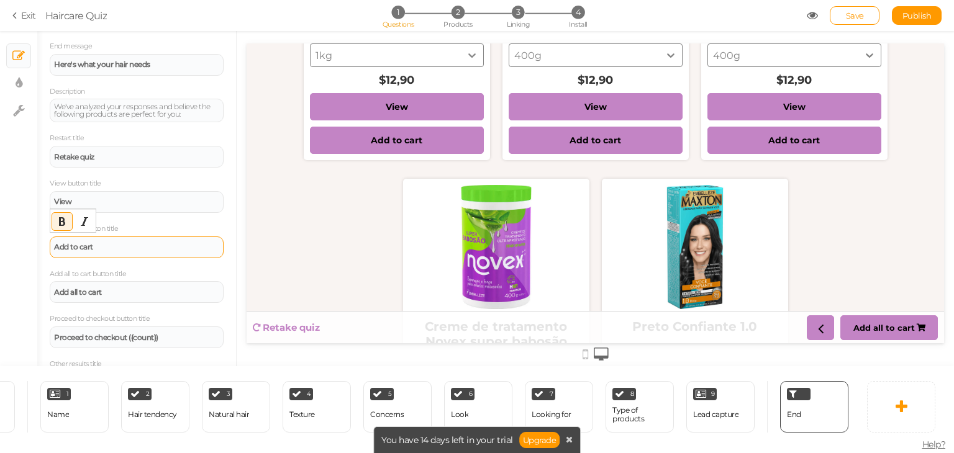
click at [120, 255] on div "Add to cart" at bounding box center [137, 248] width 174 height 22
copy strong "Add to cart"
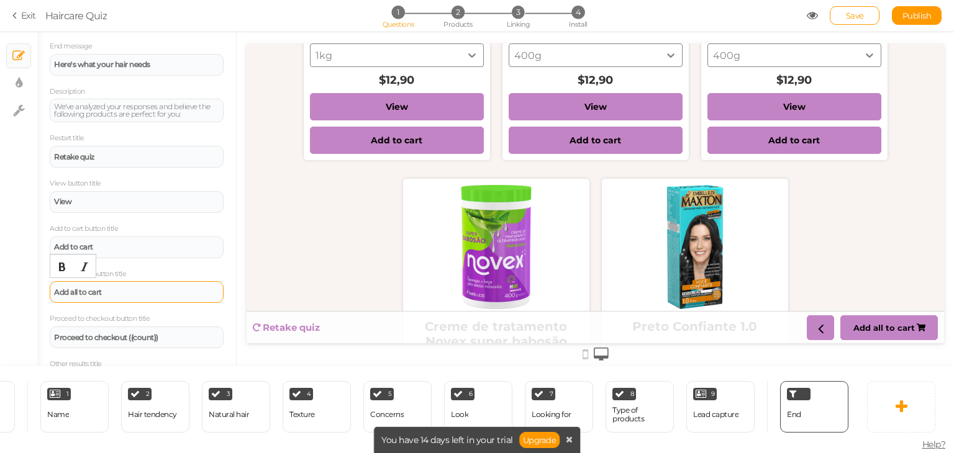
click at [124, 299] on div "Add all to cart" at bounding box center [137, 292] width 174 height 22
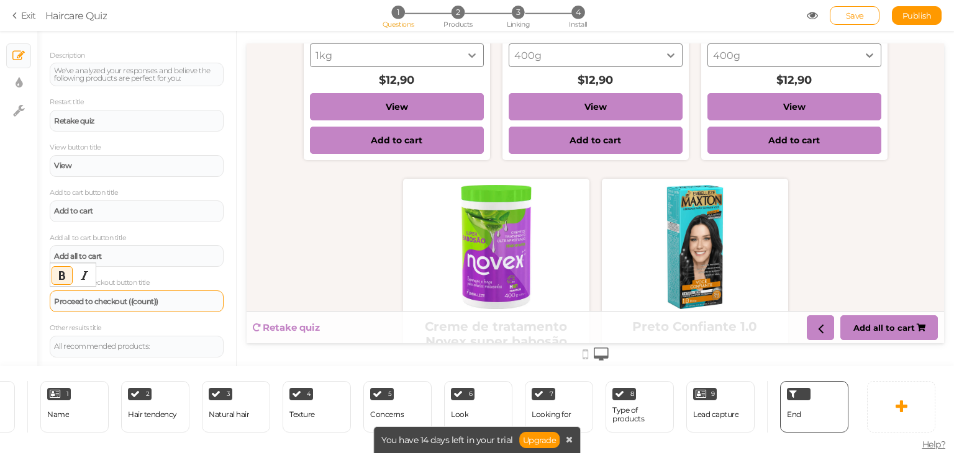
click at [143, 297] on strong "Proceed to checkout ({count})" at bounding box center [106, 301] width 104 height 9
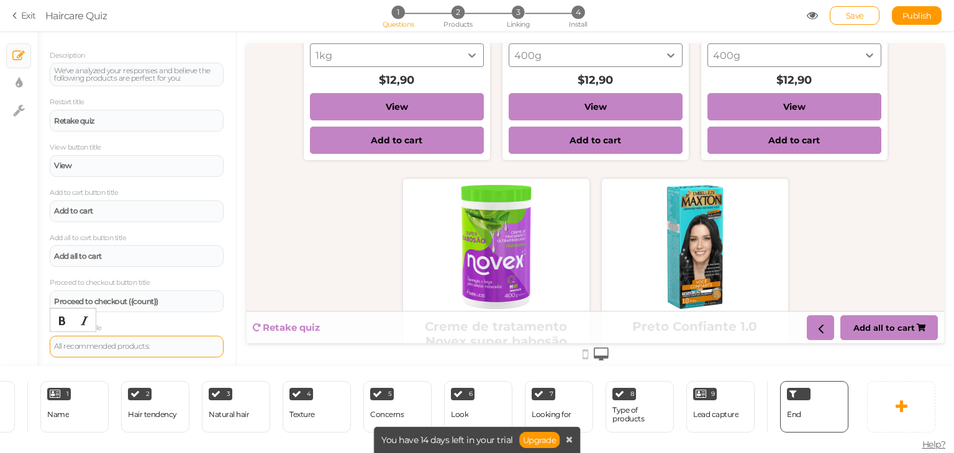
click at [148, 352] on div "All recommended products:" at bounding box center [137, 347] width 174 height 22
copy div "All recommended products:"
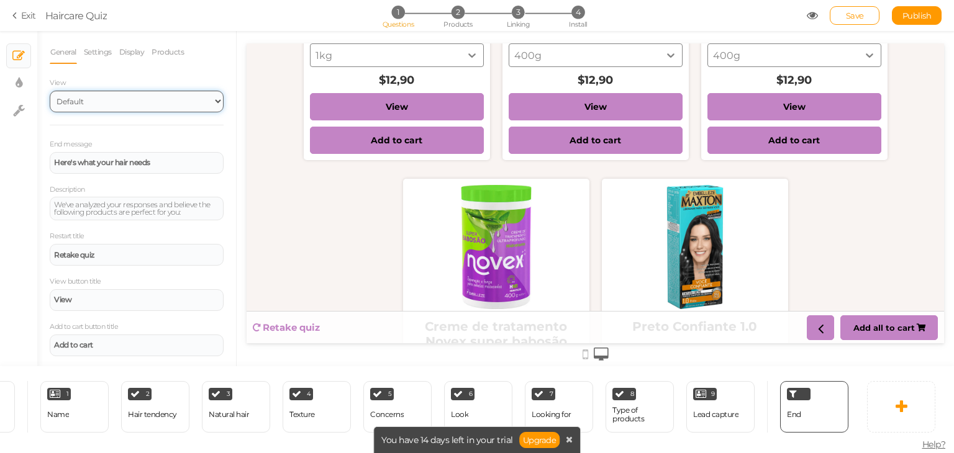
click at [173, 97] on select "Default Top" at bounding box center [137, 102] width 174 height 22
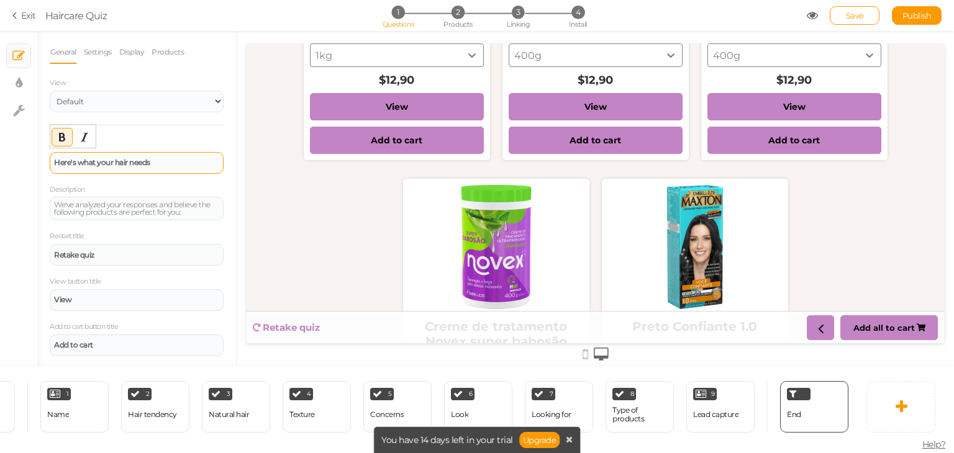
click at [114, 162] on strong "Here's what your hair needs" at bounding box center [102, 162] width 96 height 9
paste div
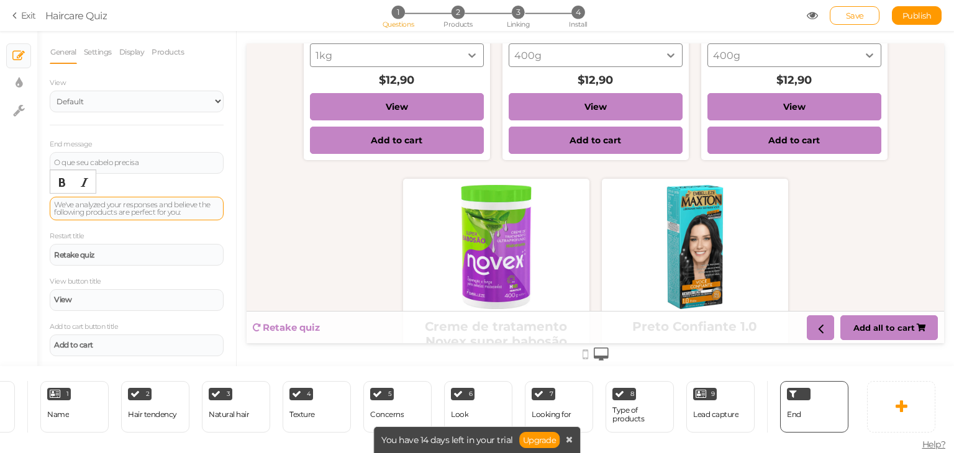
click at [168, 210] on div "We've analyzed your responses and believe the following products are perfect fo…" at bounding box center [136, 208] width 165 height 15
paste div
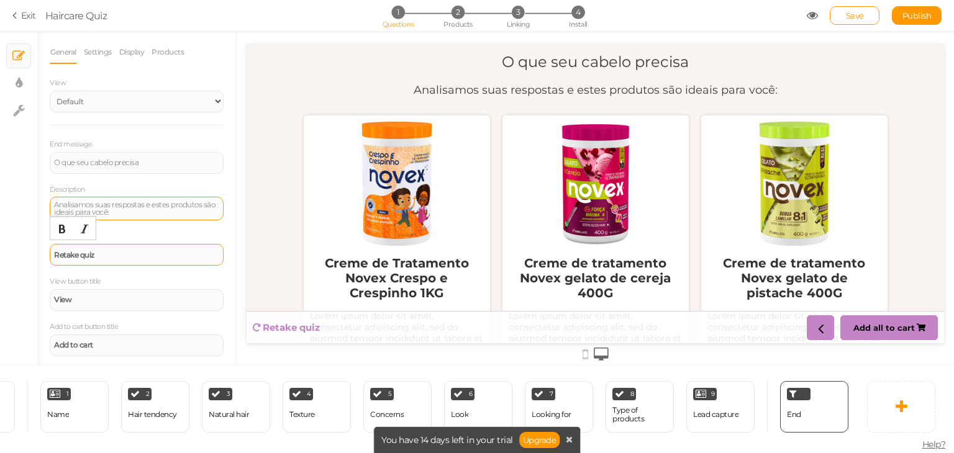
paste div
click at [147, 254] on div "Retake quiz" at bounding box center [136, 254] width 165 height 7
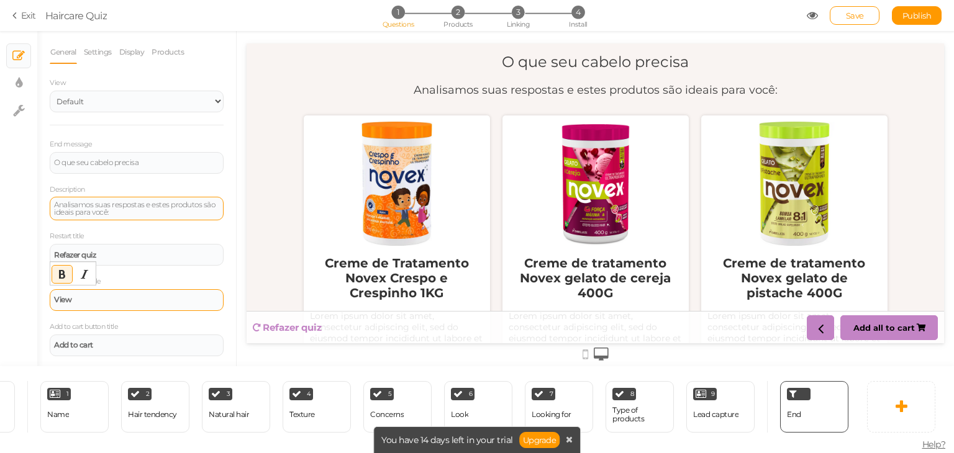
click at [135, 303] on div "View" at bounding box center [136, 299] width 165 height 7
click at [60, 270] on icon "Bold" at bounding box center [62, 274] width 10 height 10
click at [91, 345] on strong "Add to cart" at bounding box center [73, 344] width 39 height 9
click at [62, 313] on button "Bold" at bounding box center [62, 319] width 20 height 17
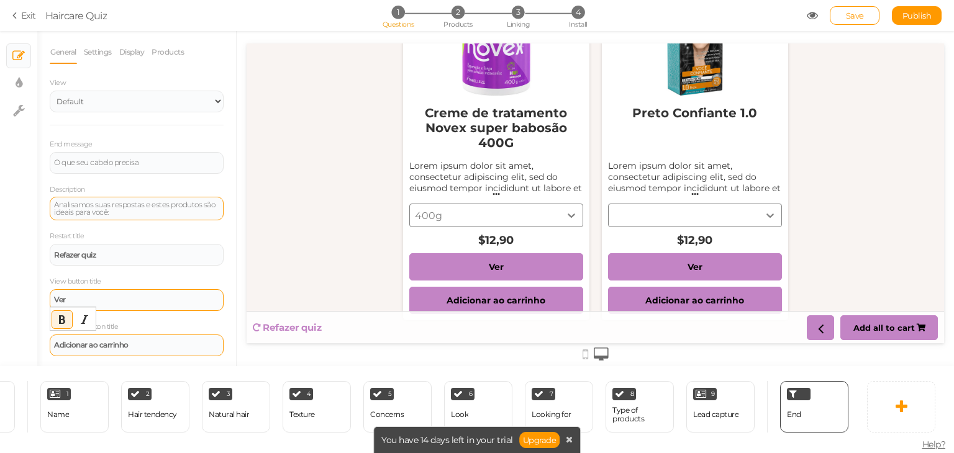
scroll to position [543, 0]
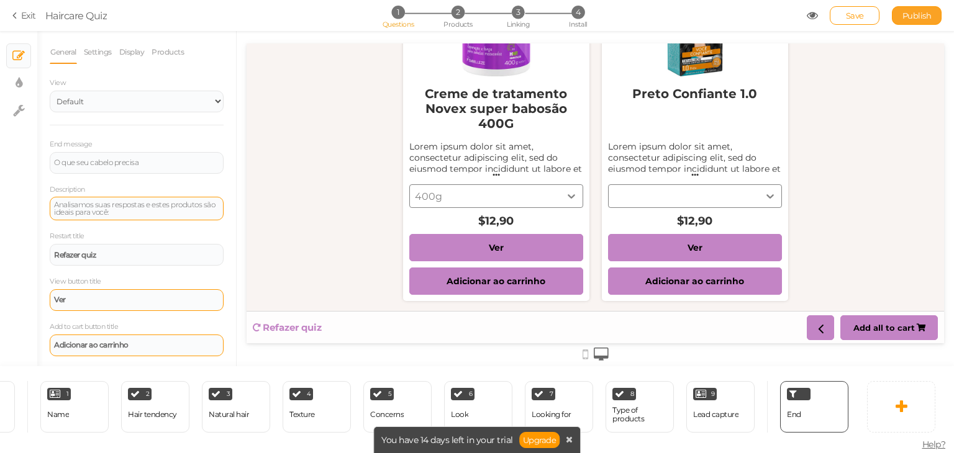
click at [907, 19] on span "Publish" at bounding box center [916, 16] width 29 height 10
click at [859, 19] on span "Save" at bounding box center [855, 16] width 18 height 10
click at [24, 117] on link "× Settings" at bounding box center [19, 111] width 24 height 24
select select "en"
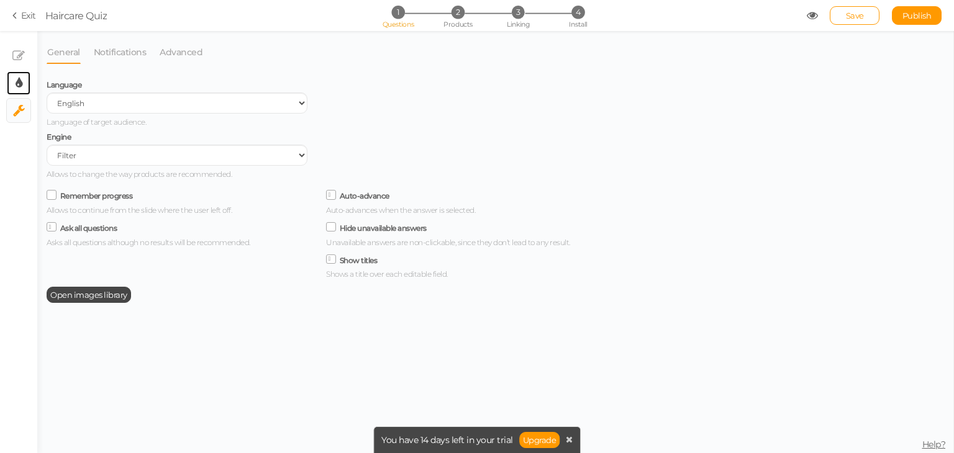
click at [20, 73] on link "× Display settings" at bounding box center [19, 83] width 24 height 24
select select "2"
select select "montserrat"
select select "fade"
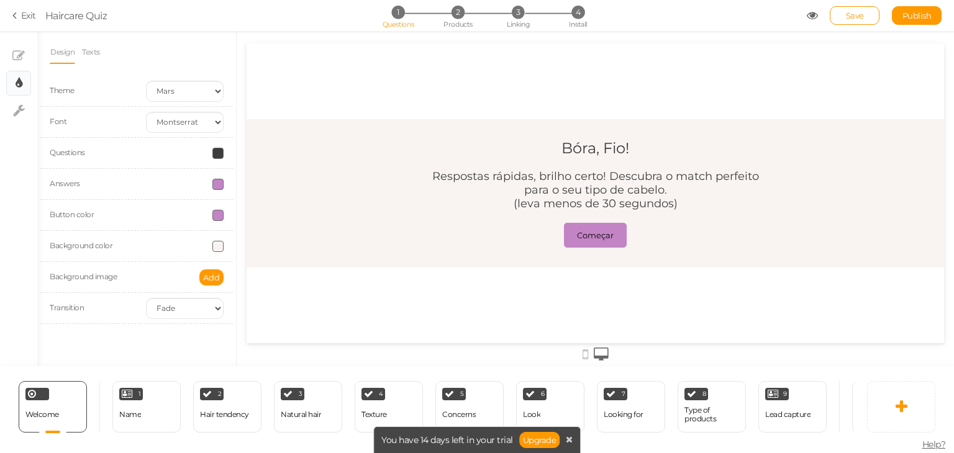
scroll to position [0, 0]
click at [20, 65] on link "× Slides" at bounding box center [19, 56] width 24 height 24
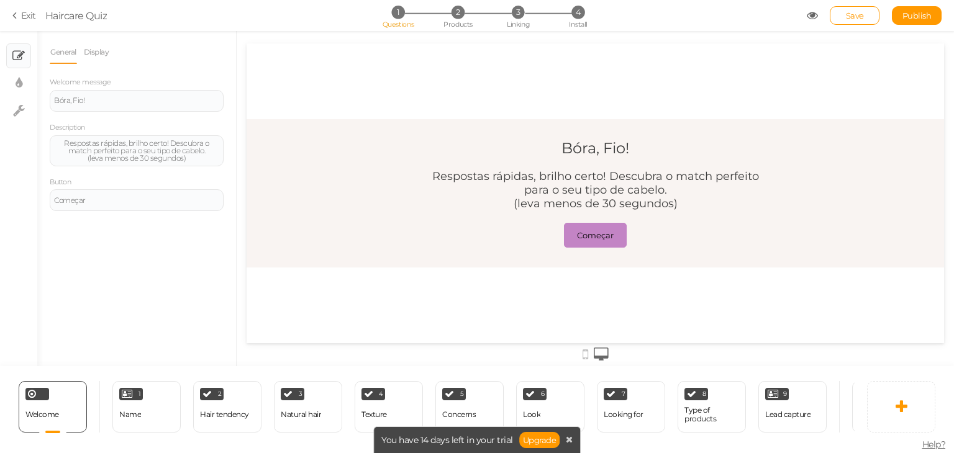
click at [20, 65] on link "× Slides" at bounding box center [19, 56] width 24 height 24
click at [575, 18] on span "4" at bounding box center [577, 12] width 13 height 13
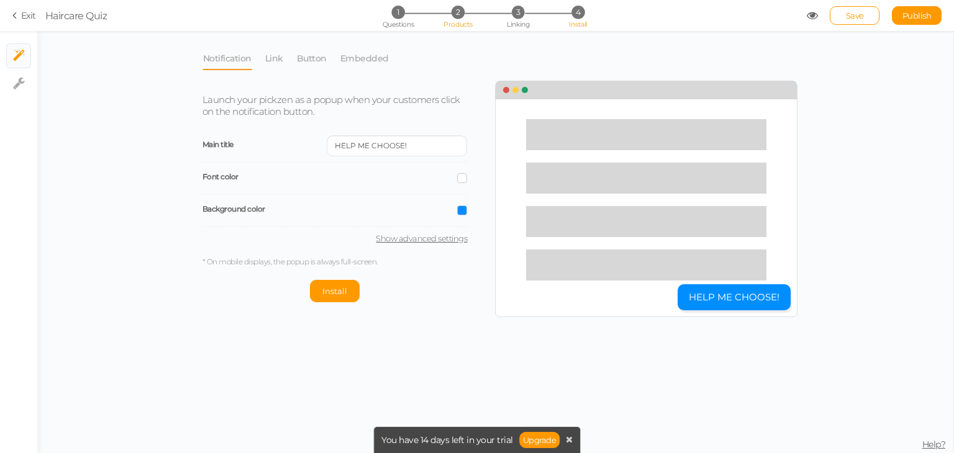
click at [455, 19] on li "2 Products" at bounding box center [458, 12] width 58 height 13
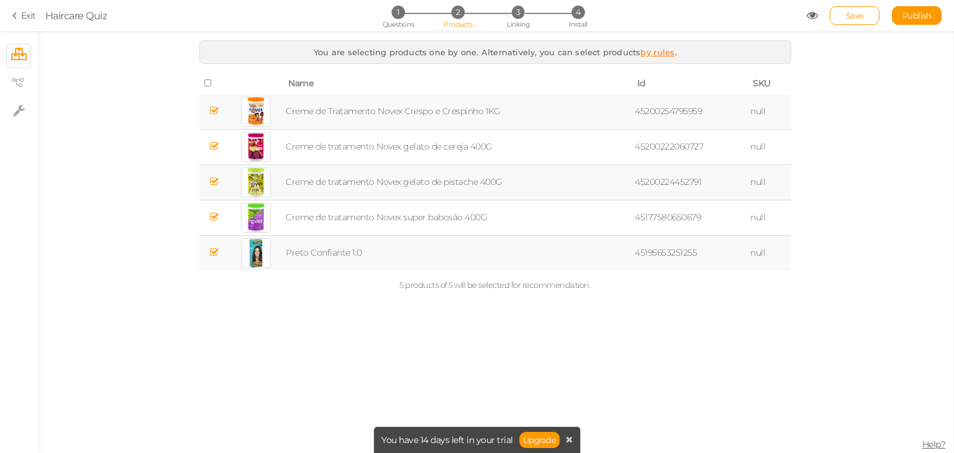
click at [455, 19] on li "2 Products" at bounding box center [458, 12] width 58 height 13
click at [365, 125] on td "Creme de Tratamento Novex Crespo e Crespinho 1KG" at bounding box center [457, 111] width 349 height 35
click at [336, 124] on td "Creme de Tratamento Novex Crespo e Crespinho 1KG" at bounding box center [457, 111] width 349 height 35
click at [25, 78] on link "× View tree" at bounding box center [19, 83] width 24 height 24
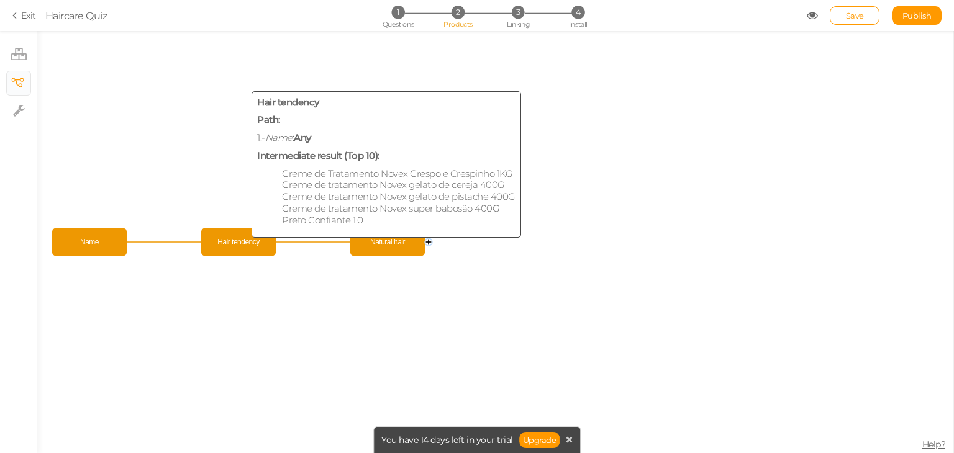
click at [238, 247] on span "Hair tendency" at bounding box center [238, 243] width 68 height 22
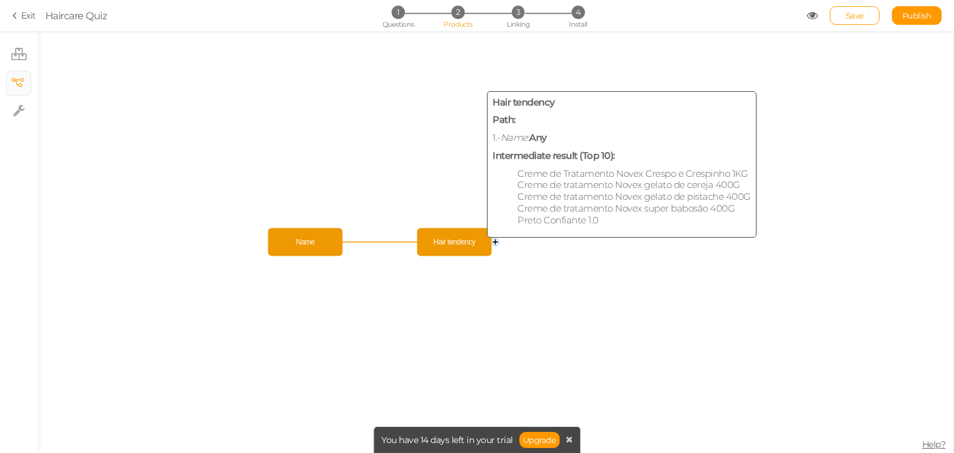
click at [471, 247] on span "Hair tendency" at bounding box center [454, 243] width 68 height 22
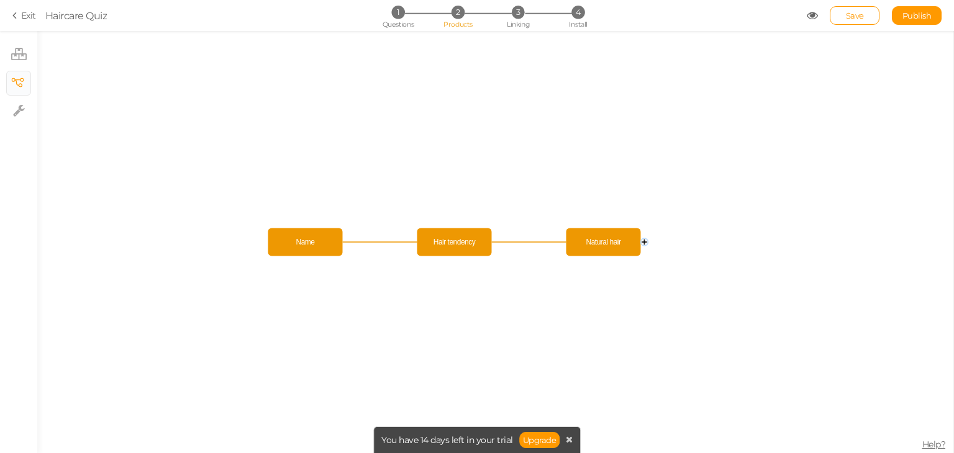
click at [645, 243] on circle at bounding box center [644, 241] width 7 height 7
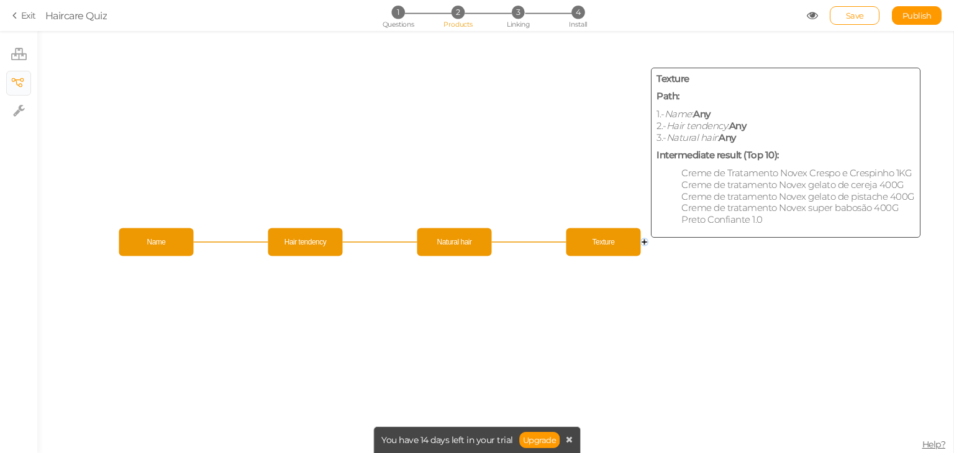
click at [608, 237] on span "Texture" at bounding box center [603, 243] width 68 height 22
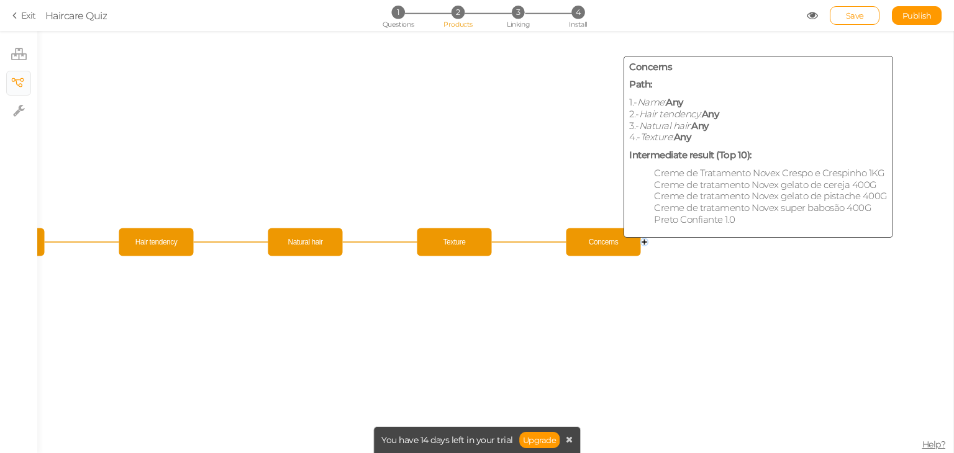
click at [628, 239] on span "Concerns" at bounding box center [603, 243] width 68 height 22
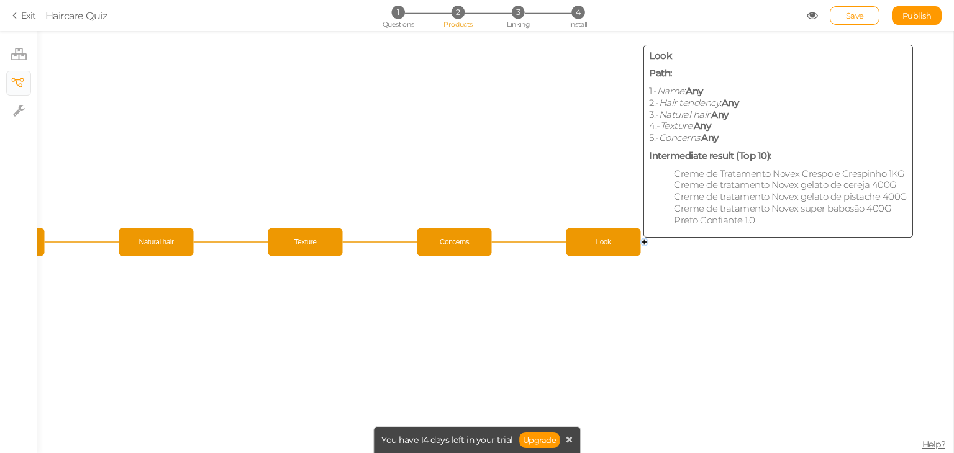
click at [628, 239] on span "Look" at bounding box center [603, 243] width 68 height 22
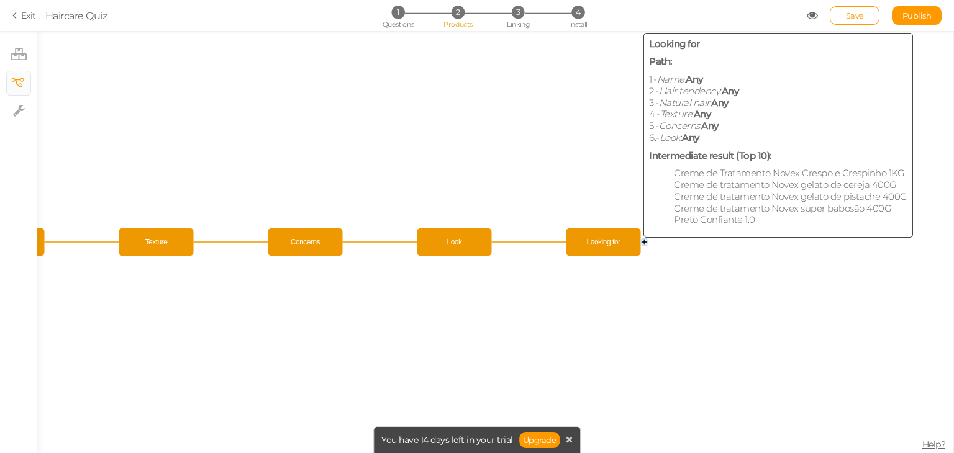
click at [628, 239] on span "Looking for" at bounding box center [603, 243] width 68 height 22
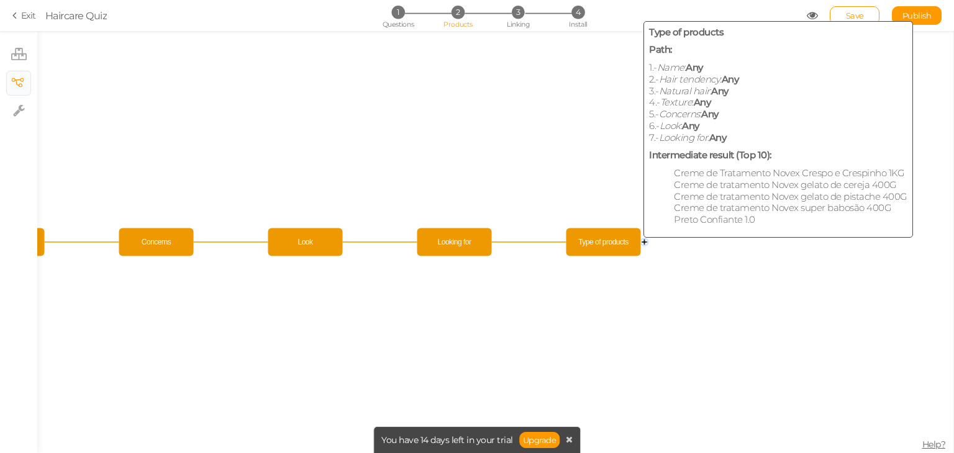
click at [628, 239] on span "Type of products" at bounding box center [603, 243] width 68 height 22
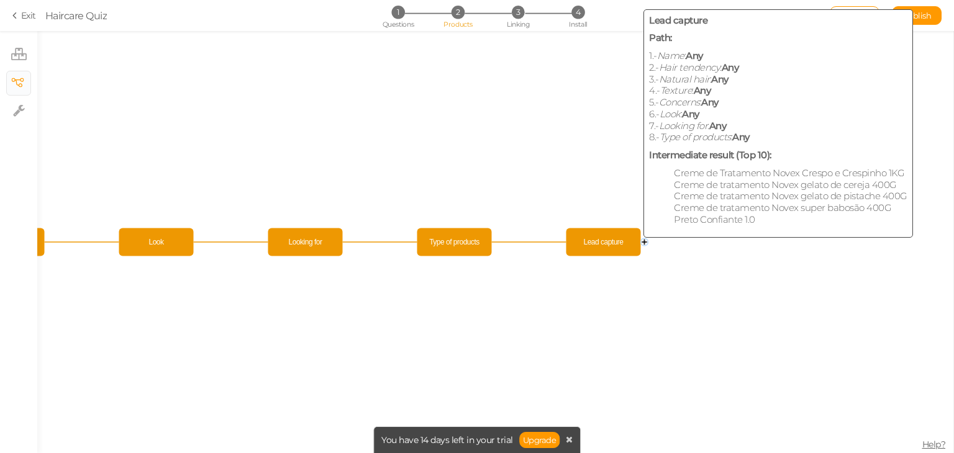
click at [628, 239] on span "Lead capture" at bounding box center [603, 243] width 68 height 22
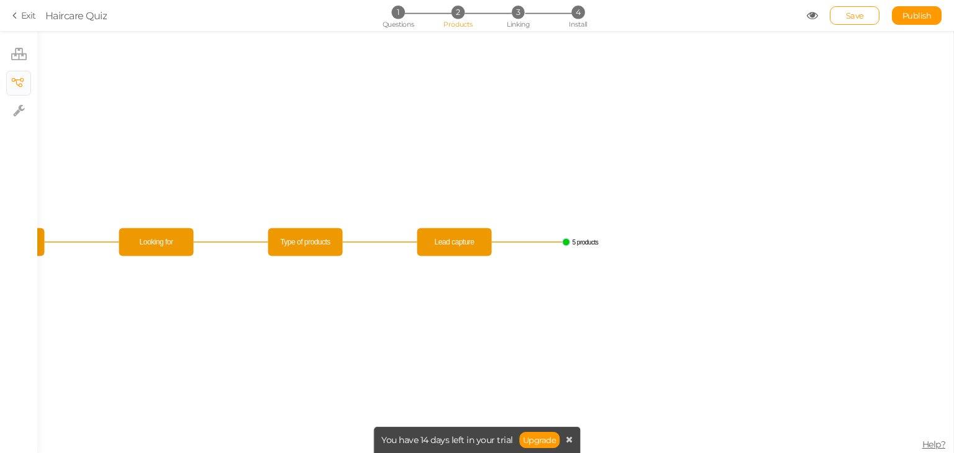
click at [577, 242] on text "5 products" at bounding box center [586, 242] width 26 height 7
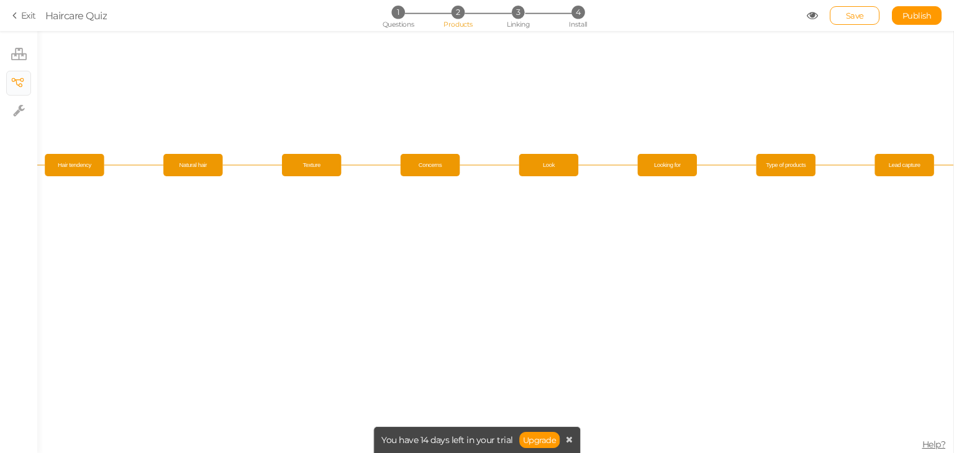
drag, startPoint x: 499, startPoint y: 299, endPoint x: 909, endPoint y: 205, distance: 420.4
click at [909, 205] on icon "Hair tendency Name Natural hair Texture Concerns Look Looking for Type of produ…" at bounding box center [495, 242] width 916 height 422
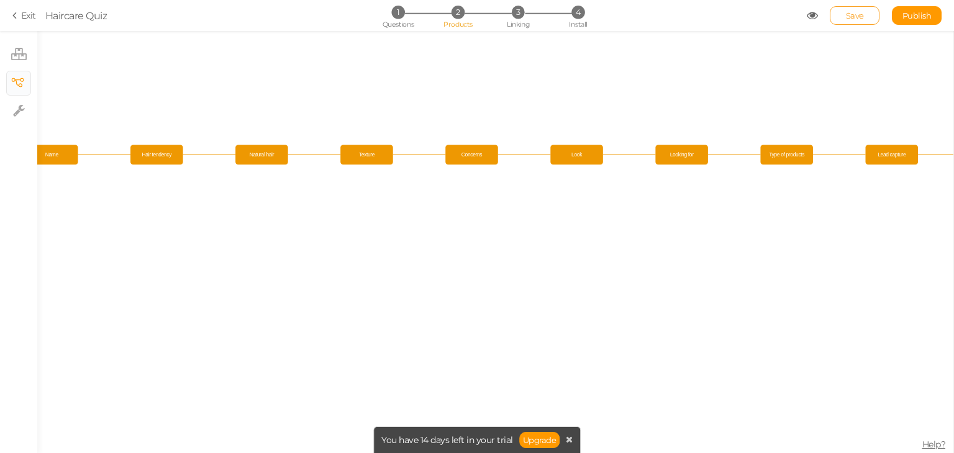
click at [866, 18] on link "Save" at bounding box center [855, 15] width 50 height 19
click at [527, 29] on div "× Close Saved successfully" at bounding box center [477, 22] width 99 height 32
click at [525, 25] on span "Linking" at bounding box center [518, 24] width 22 height 9
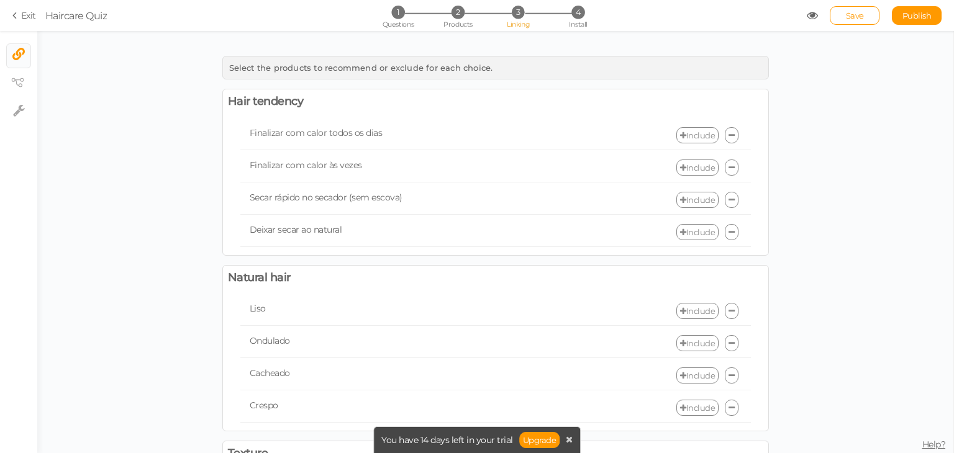
click at [686, 132] on link "Include" at bounding box center [697, 135] width 42 height 16
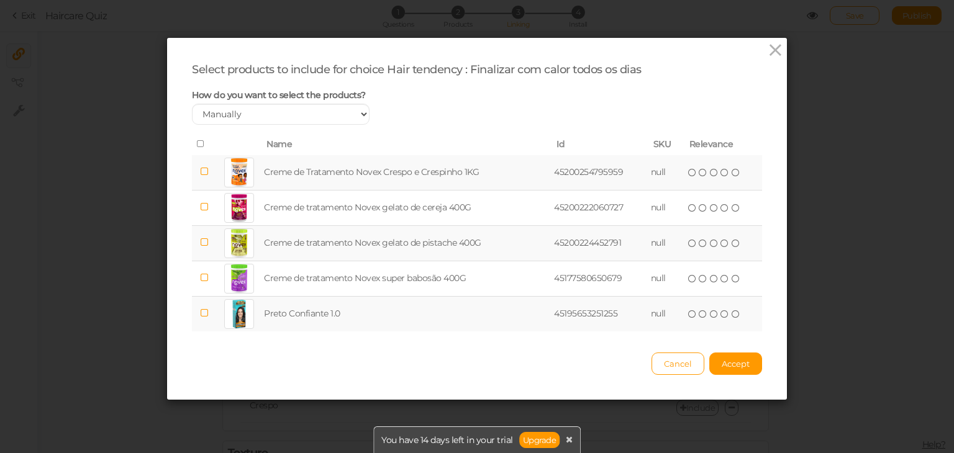
click at [204, 170] on td at bounding box center [204, 172] width 24 height 35
click at [201, 316] on icon at bounding box center [204, 313] width 9 height 9
click at [717, 353] on button "Accept" at bounding box center [735, 364] width 53 height 22
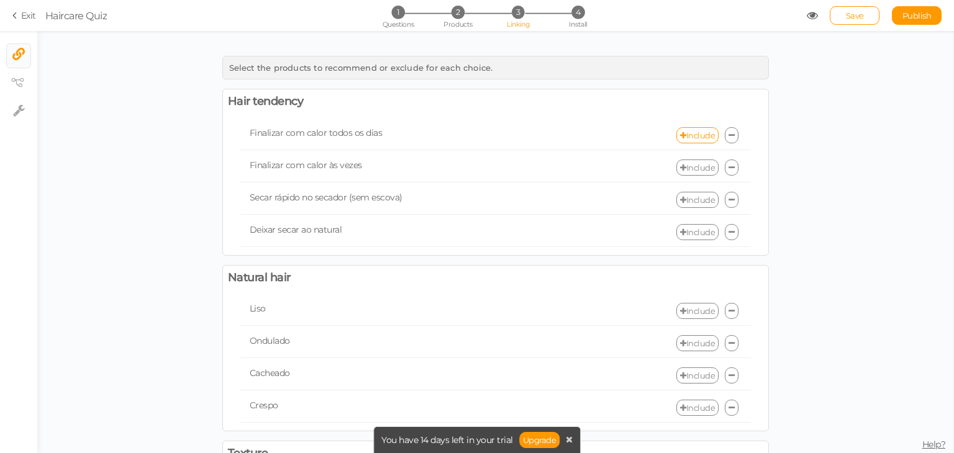
click at [692, 166] on link "Include" at bounding box center [697, 168] width 42 height 16
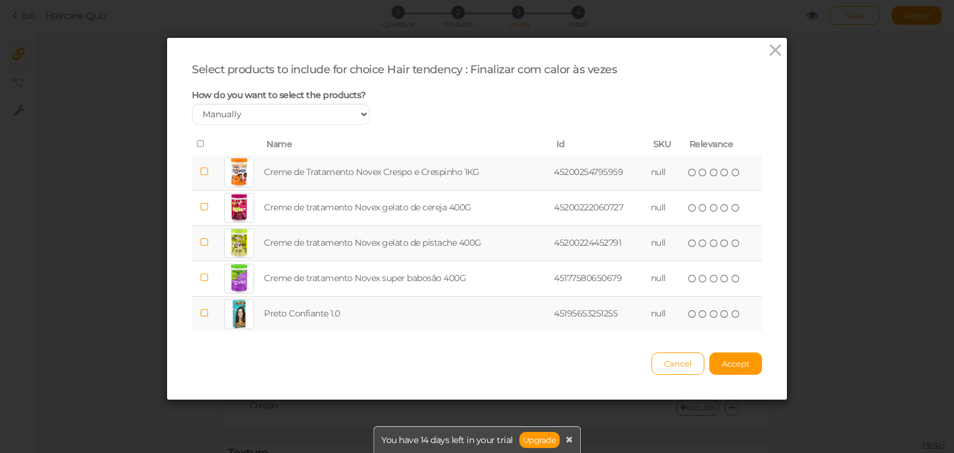
click at [201, 242] on icon at bounding box center [204, 242] width 9 height 9
click at [729, 359] on span "Accept" at bounding box center [736, 364] width 28 height 10
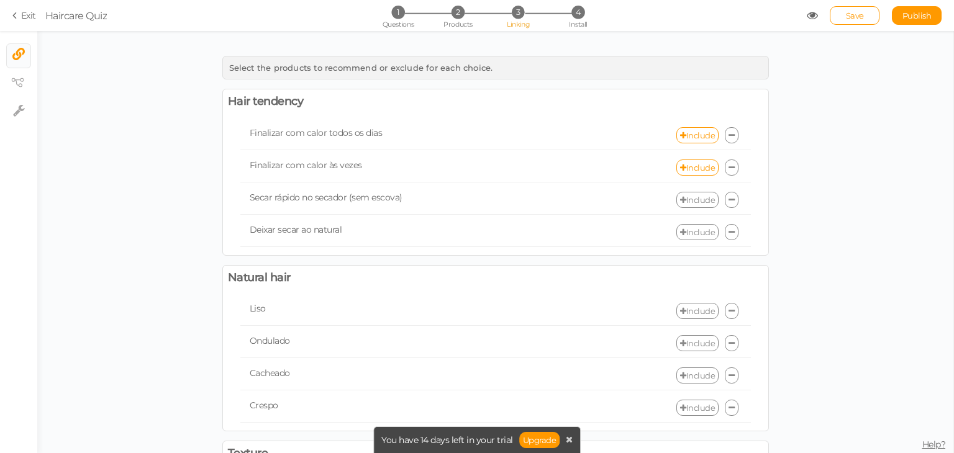
click at [687, 197] on link "Include" at bounding box center [697, 200] width 42 height 16
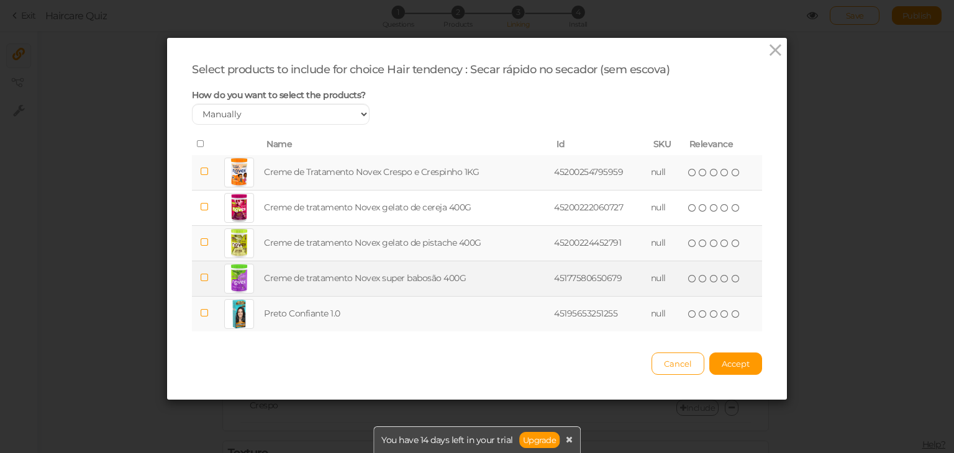
click at [201, 276] on icon at bounding box center [204, 277] width 9 height 9
click at [733, 365] on span "Accept" at bounding box center [736, 364] width 28 height 10
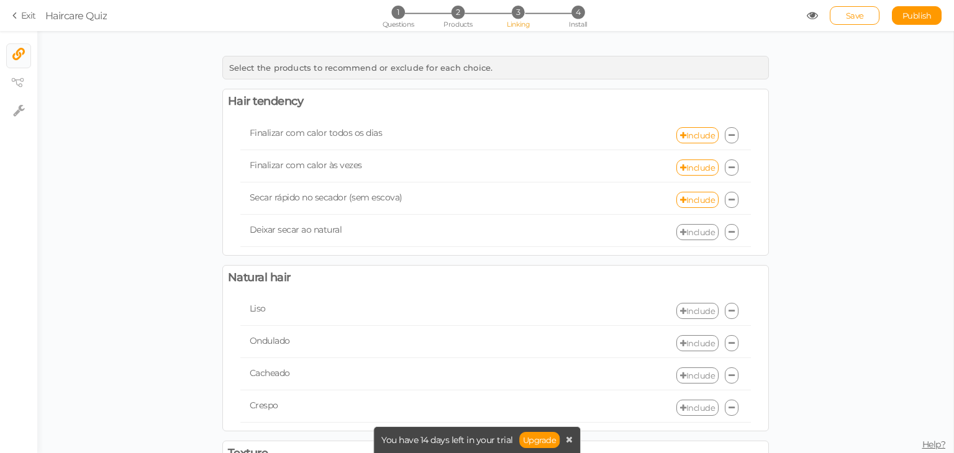
click at [688, 231] on link "Include" at bounding box center [697, 232] width 42 height 16
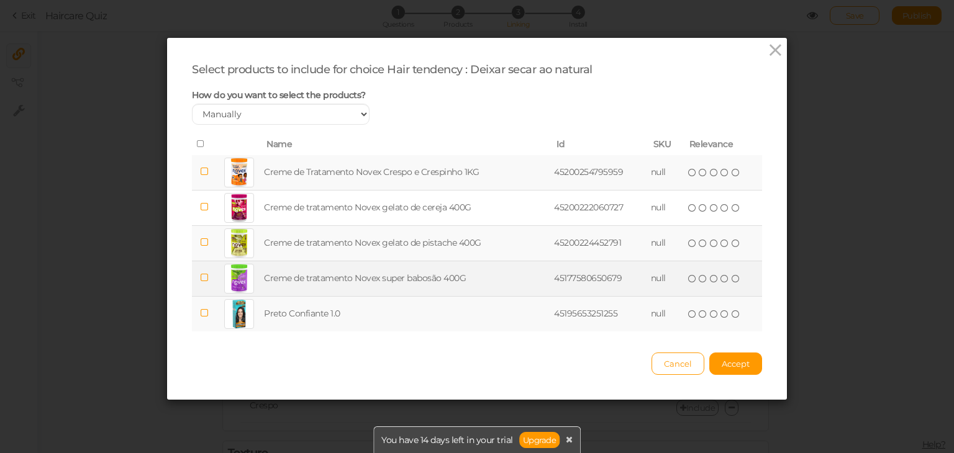
click at [201, 276] on icon at bounding box center [204, 277] width 9 height 9
click at [201, 242] on icon at bounding box center [204, 242] width 9 height 9
click at [722, 359] on span "Accept" at bounding box center [736, 364] width 28 height 10
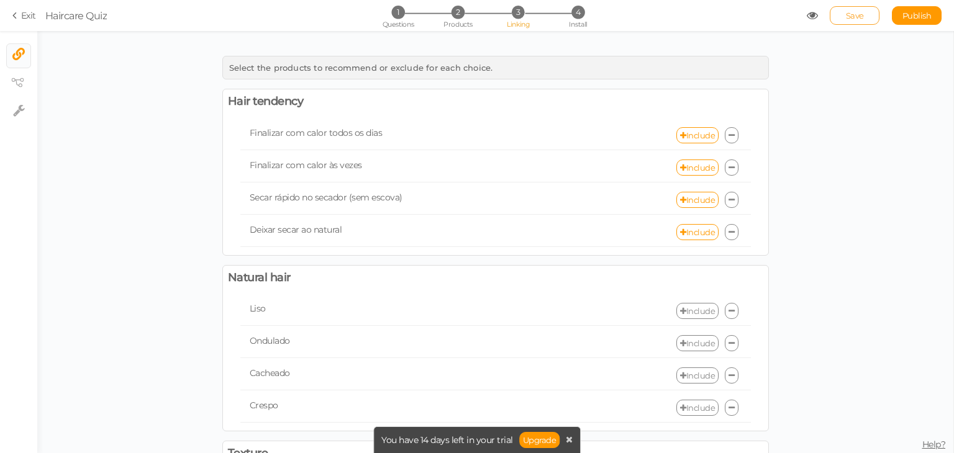
click at [867, 11] on link "Save" at bounding box center [855, 15] width 50 height 19
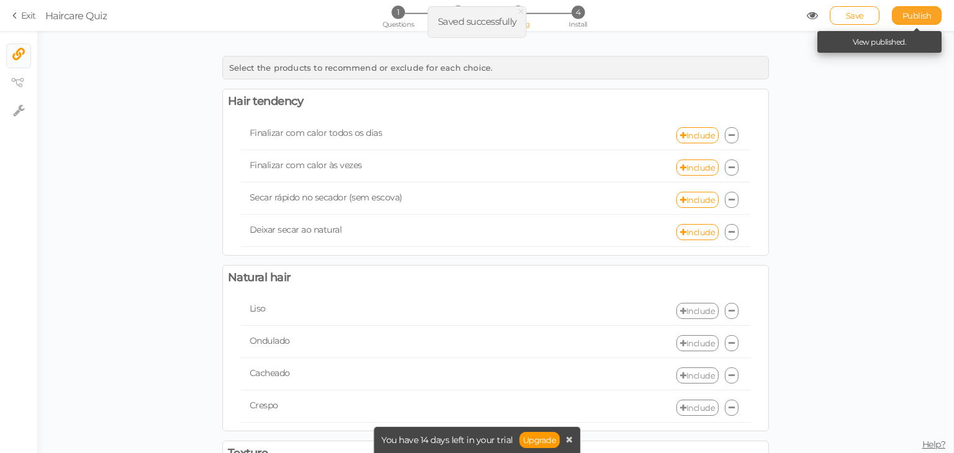
click at [928, 16] on span "Publish" at bounding box center [916, 16] width 29 height 10
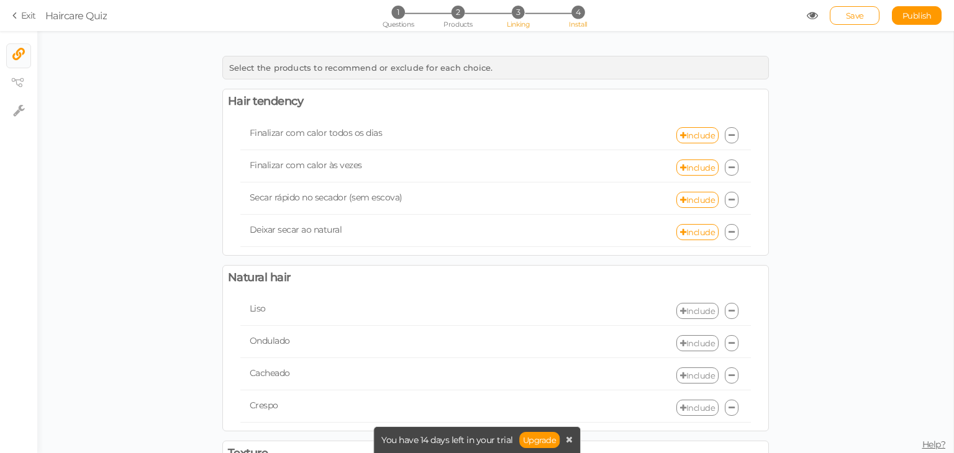
click at [587, 17] on li "4 Install" at bounding box center [578, 12] width 58 height 13
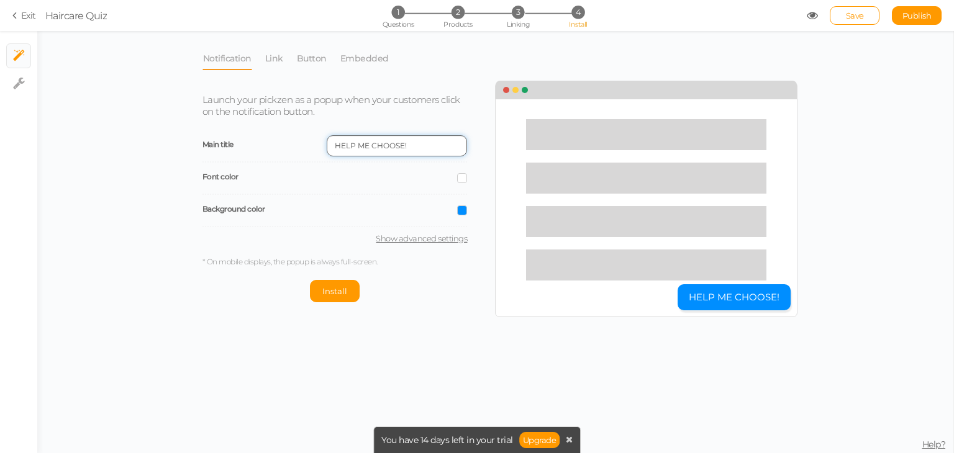
click at [425, 147] on input "HELP ME CHOOSE!" at bounding box center [397, 145] width 140 height 21
click at [351, 62] on link "Embedded" at bounding box center [365, 59] width 50 height 24
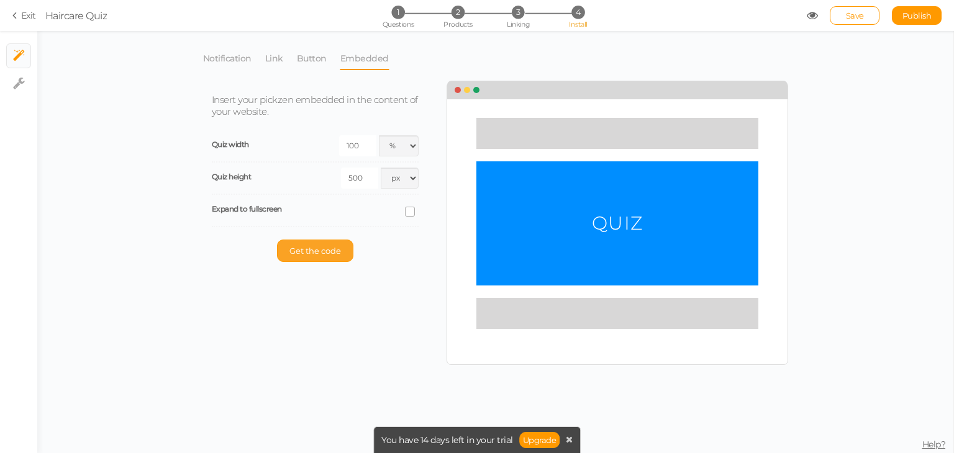
click at [319, 251] on span "Get the code" at bounding box center [315, 251] width 52 height 10
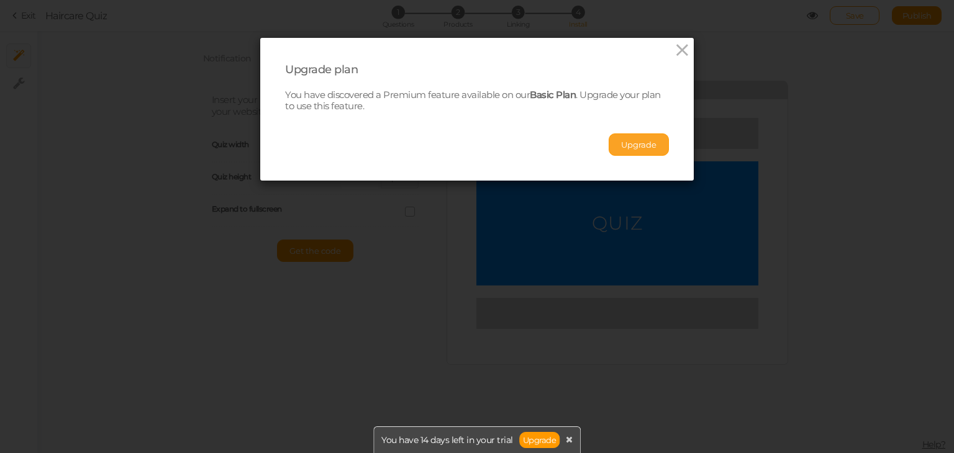
click at [631, 145] on button "Upgrade" at bounding box center [639, 145] width 60 height 22
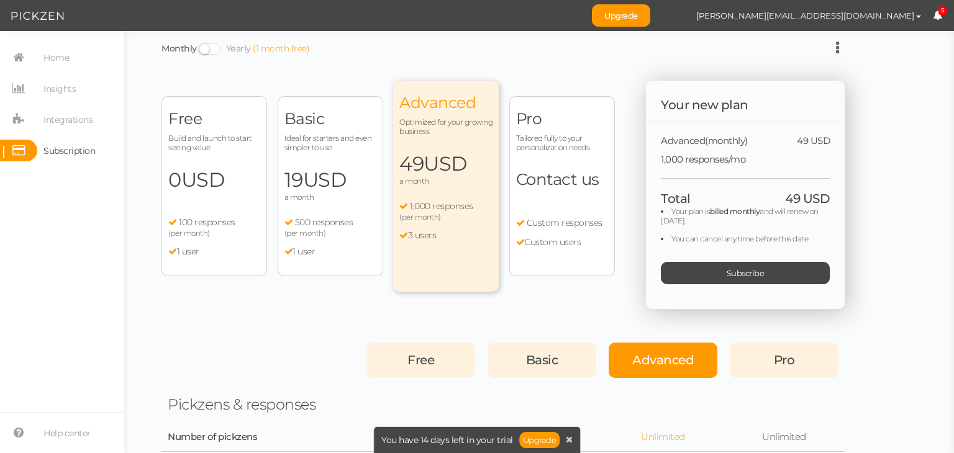
click at [346, 189] on span "USD" at bounding box center [324, 180] width 43 height 24
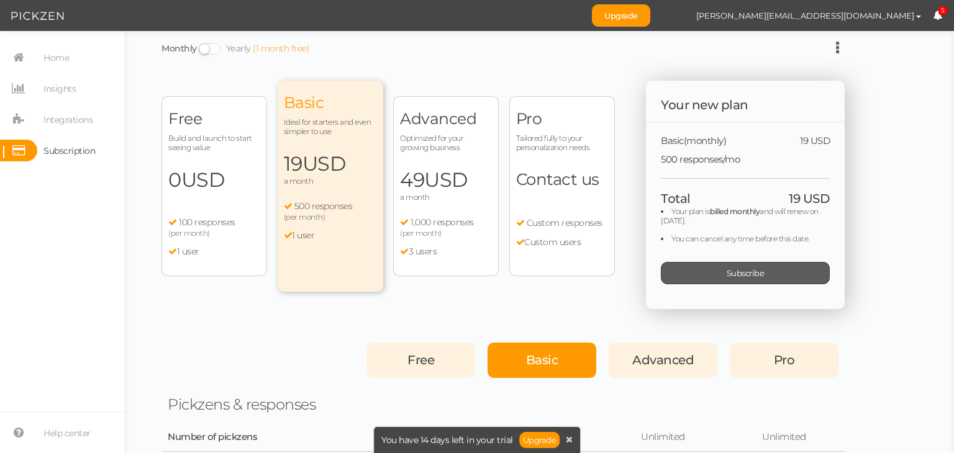
click at [755, 274] on span "Subscribe" at bounding box center [746, 273] width 38 height 10
